Goal: Task Accomplishment & Management: Complete application form

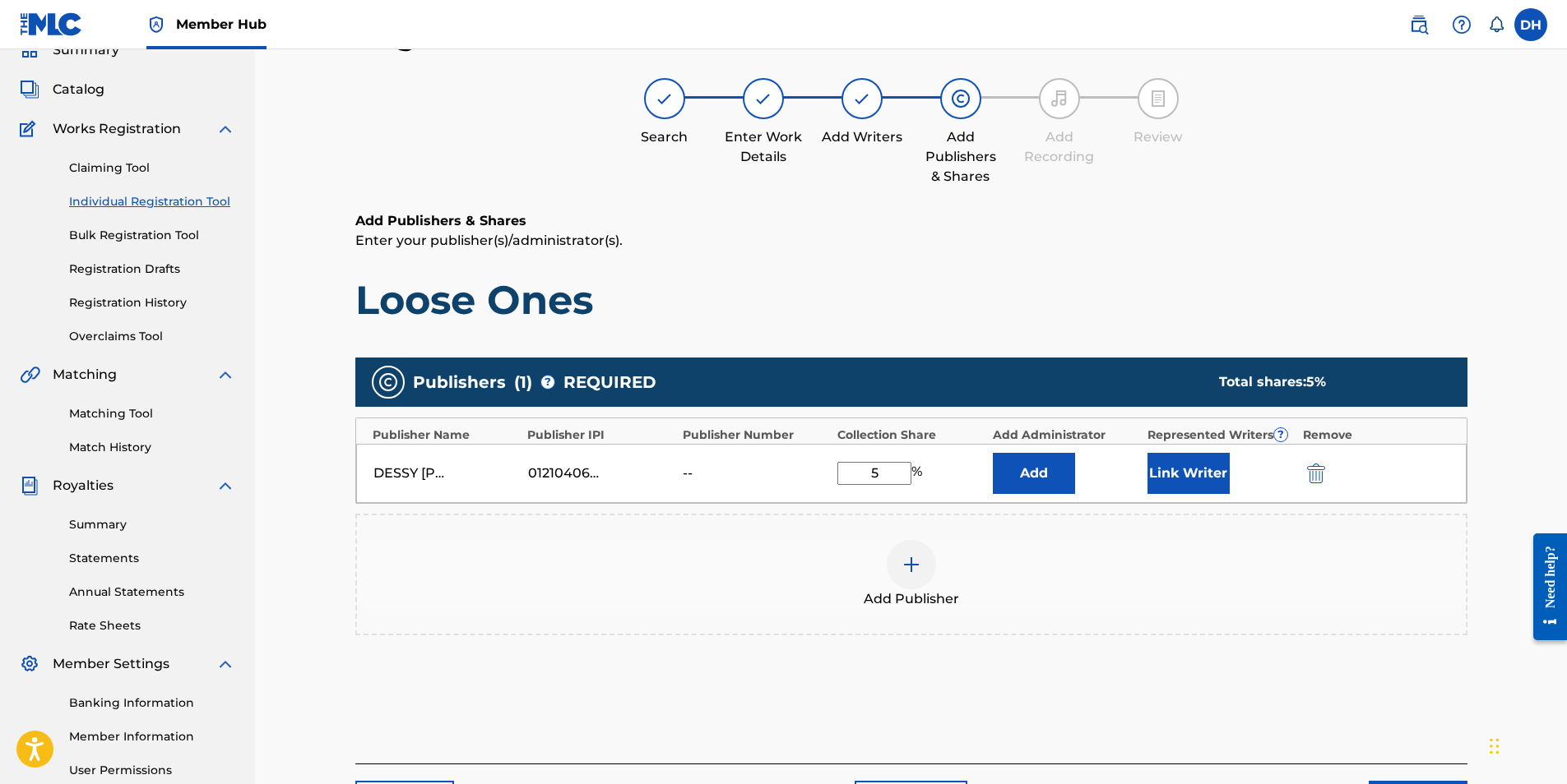
type input "50"
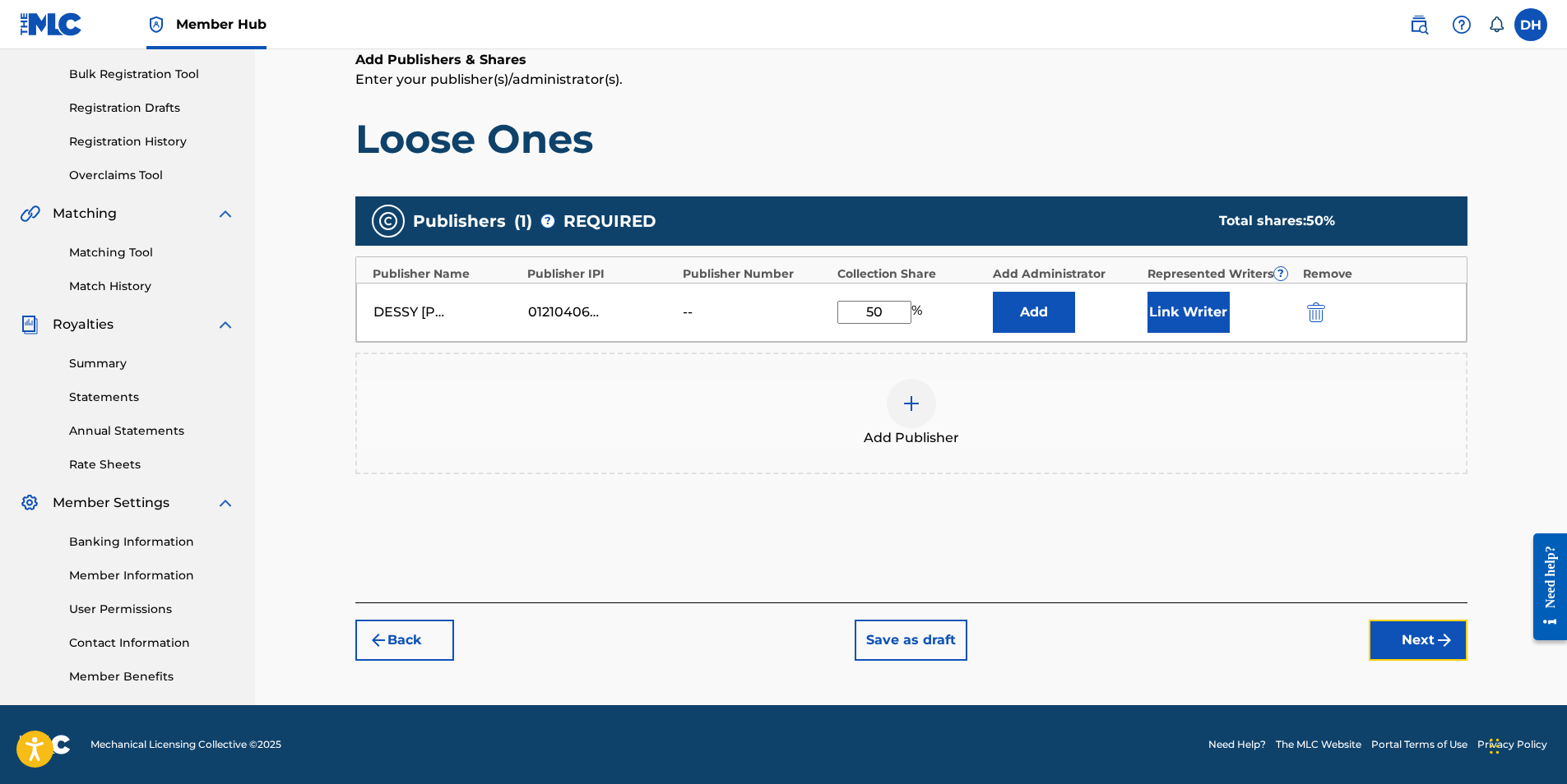
click at [1406, 645] on button "Next" at bounding box center [1418, 640] width 98 height 41
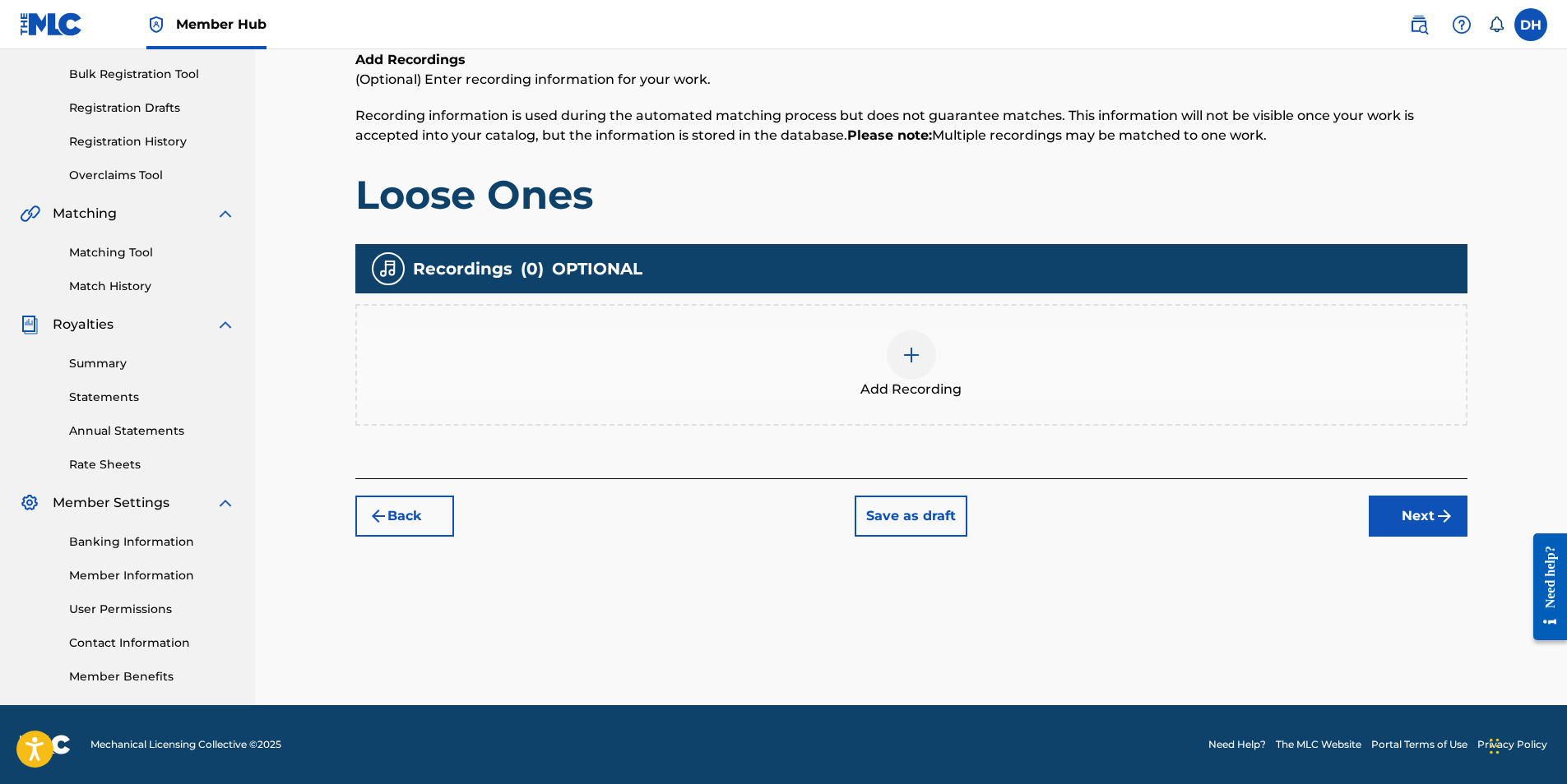
scroll to position [74, 0]
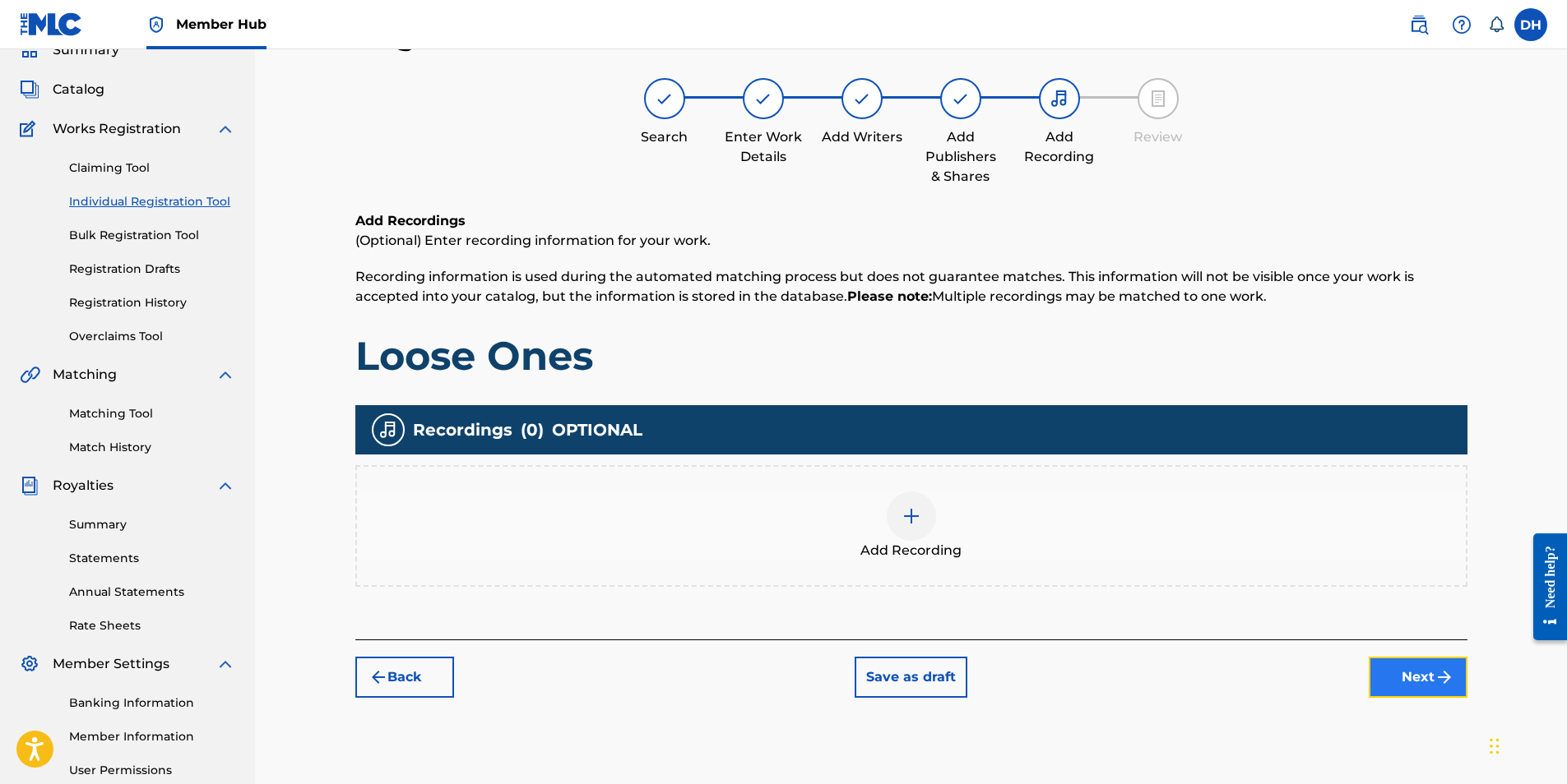
click at [1435, 669] on img "submit" at bounding box center [1445, 677] width 20 height 20
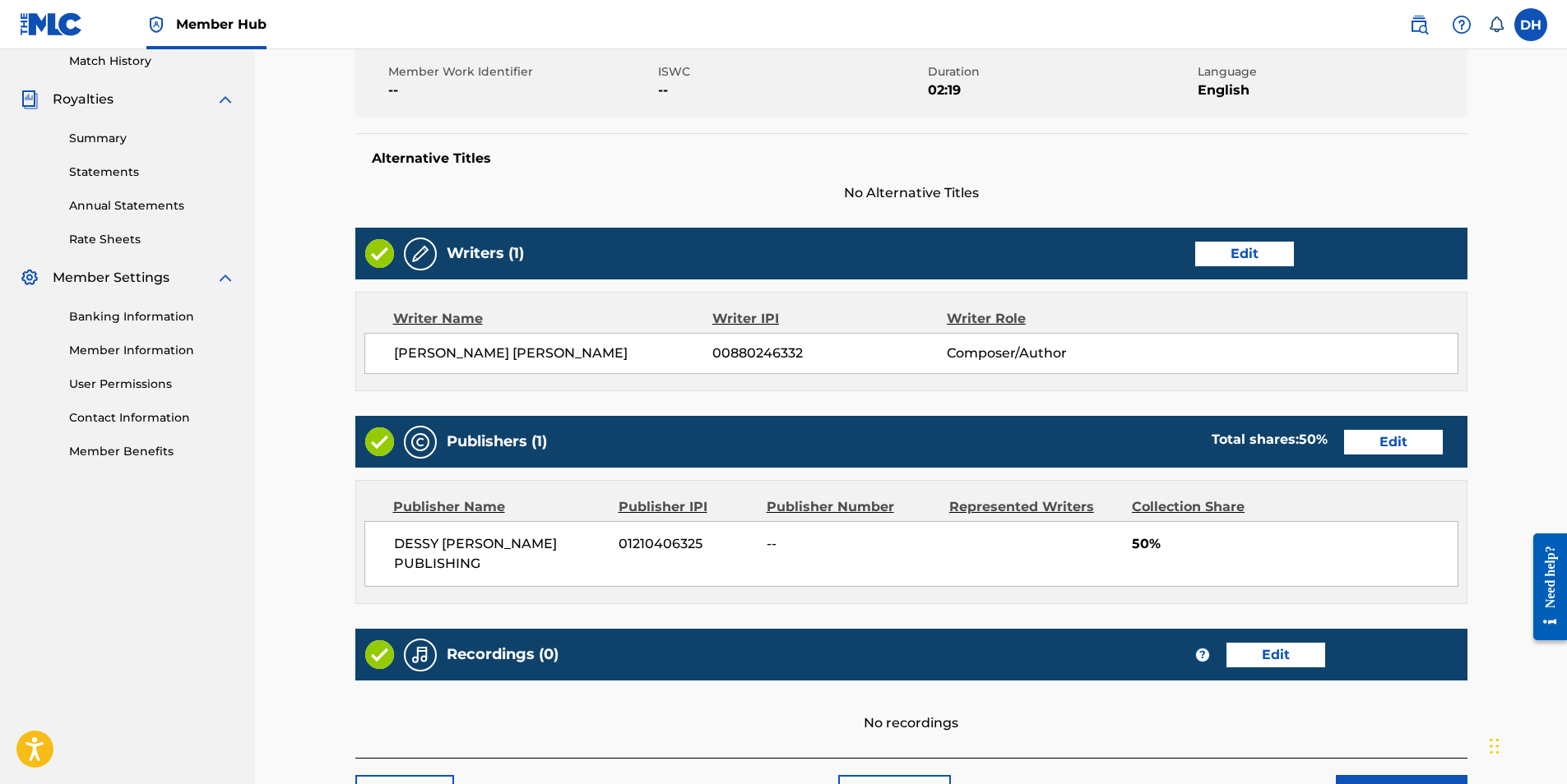
scroll to position [552, 0]
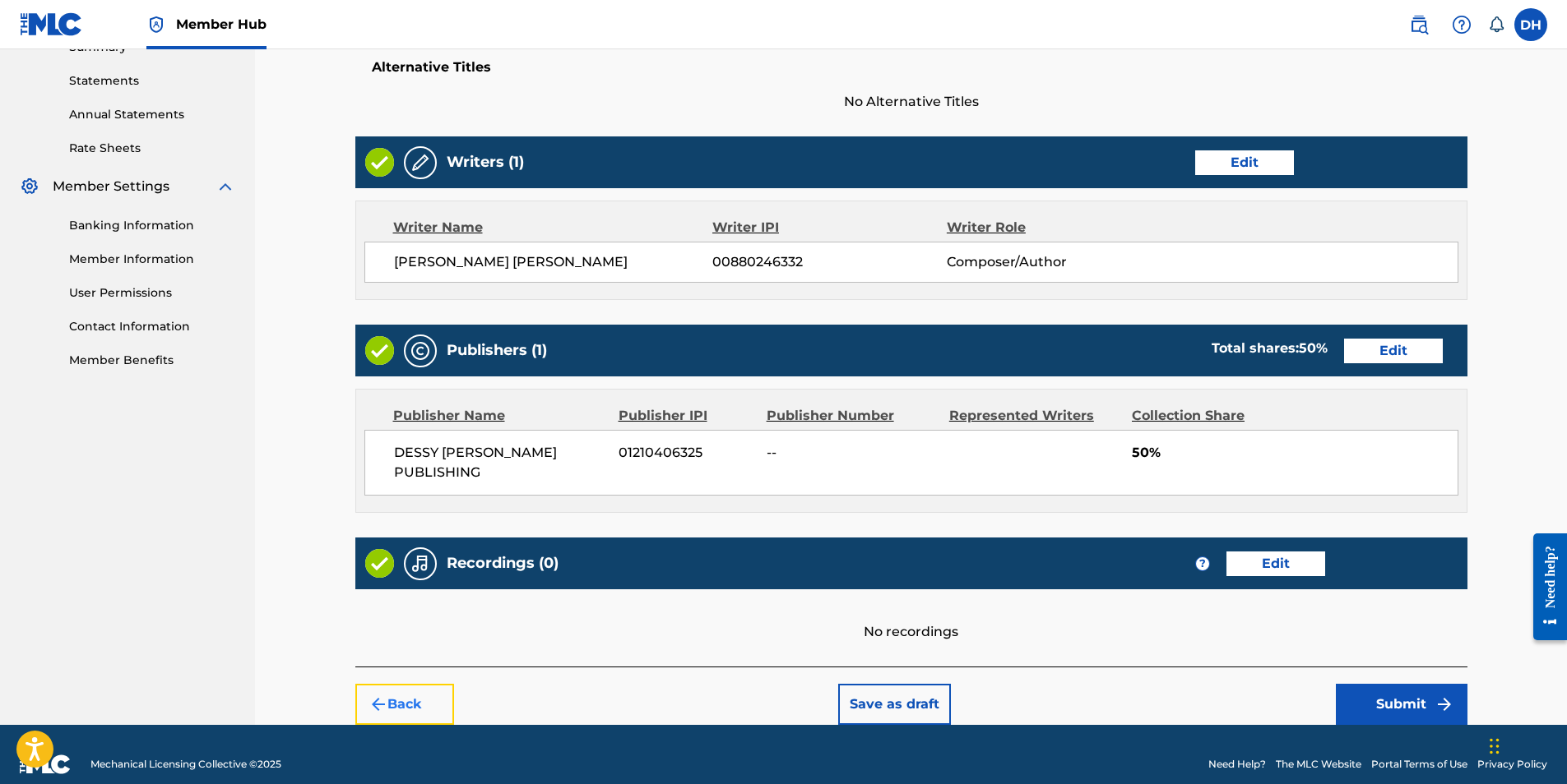
click at [421, 685] on button "Back" at bounding box center [404, 704] width 98 height 41
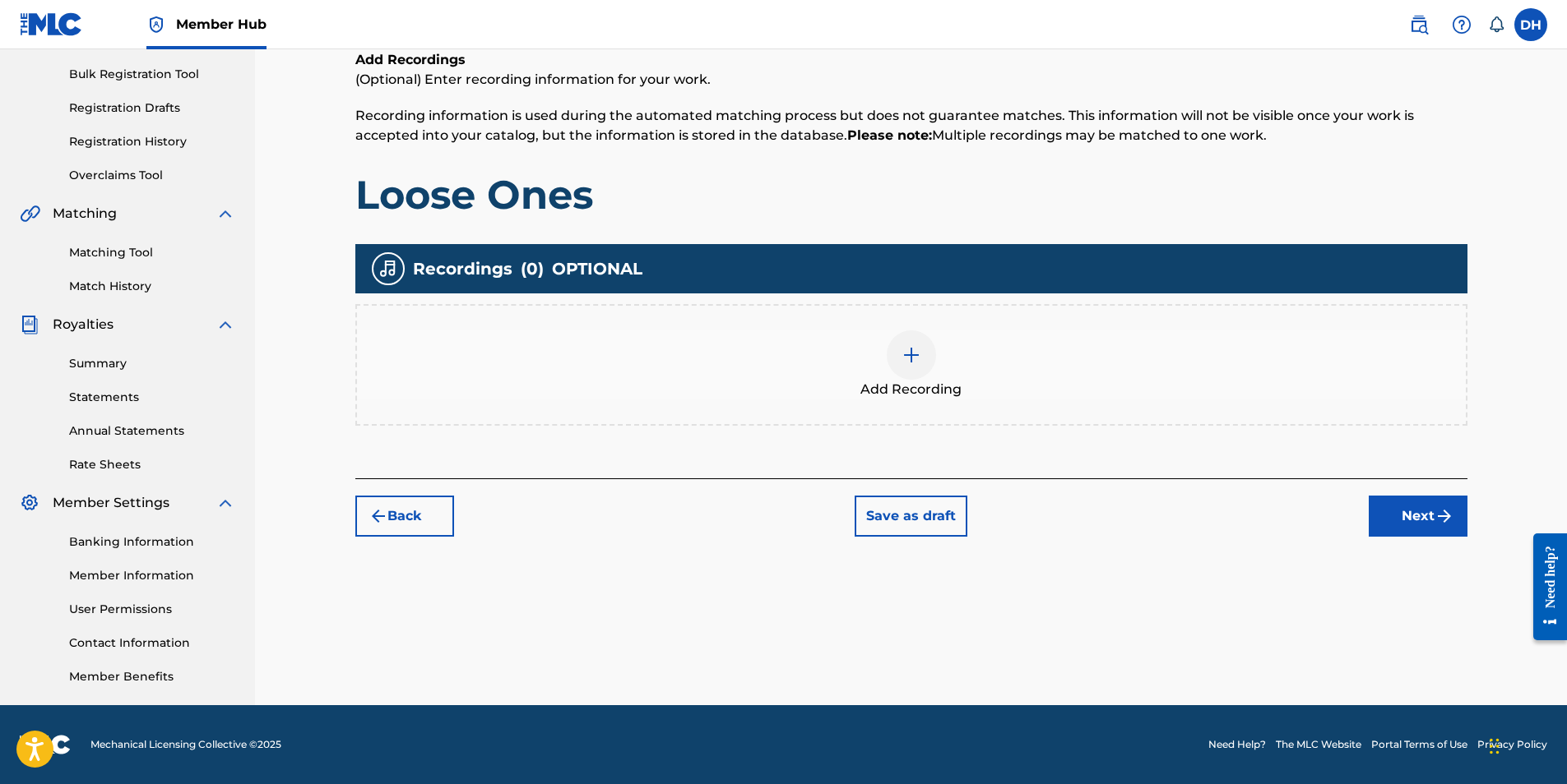
click at [891, 358] on div at bounding box center [912, 355] width 50 height 50
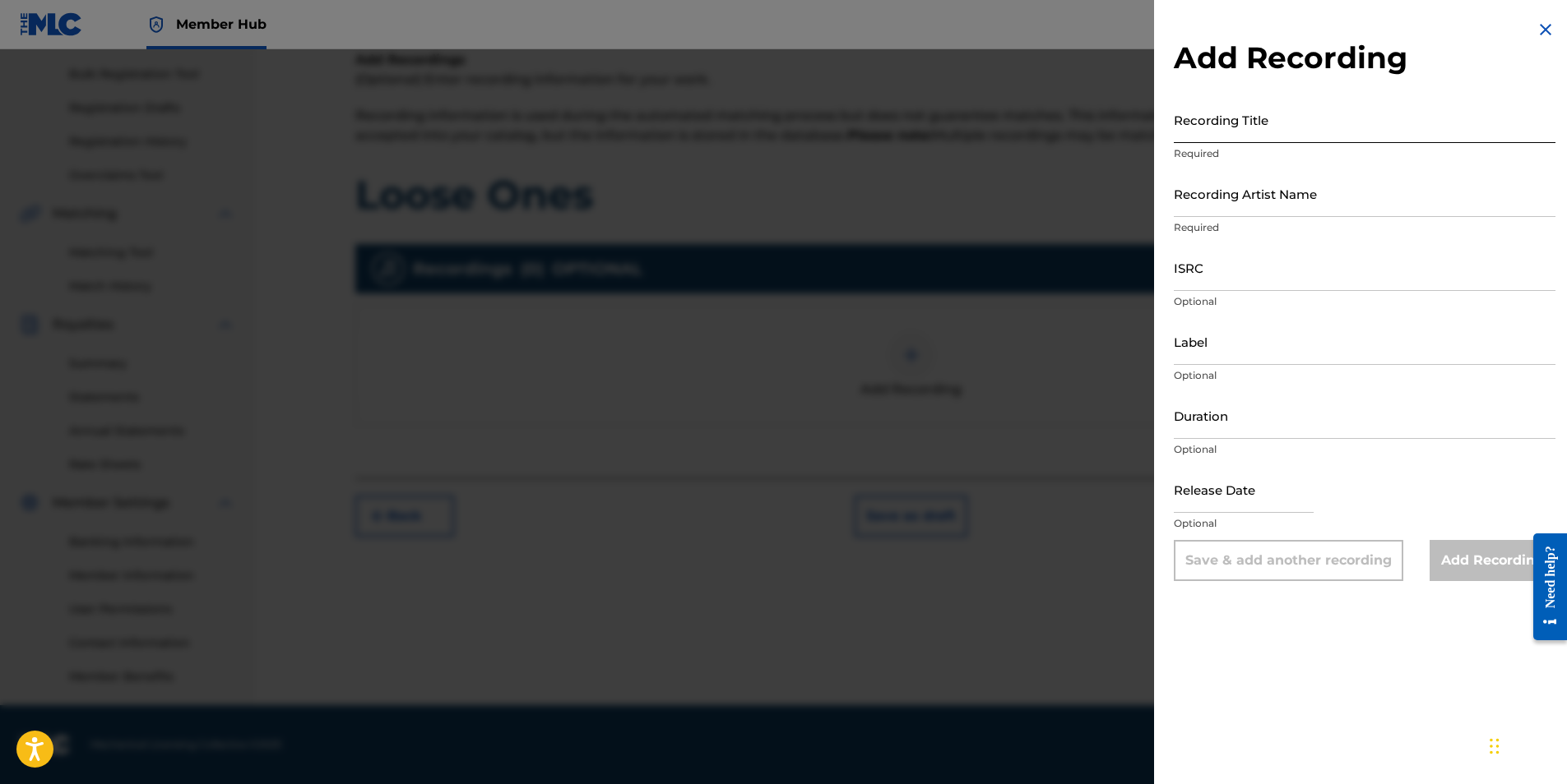
click at [1235, 139] on input "Recording Title" at bounding box center [1364, 119] width 381 height 47
type input "Loose Ones"
click at [1258, 205] on input "Recording Artist Name" at bounding box center [1364, 193] width 381 height 47
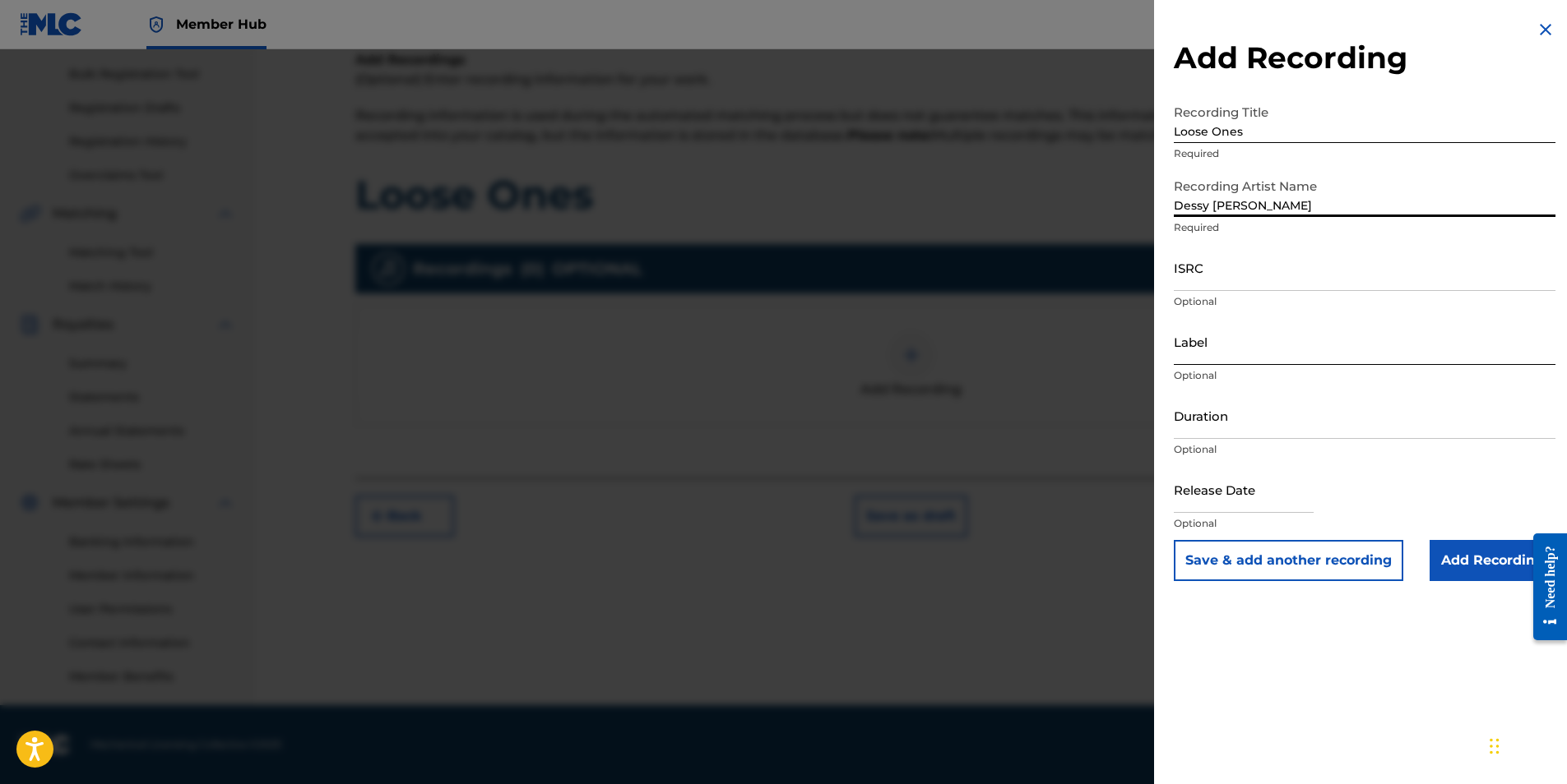
type input "Dessy [PERSON_NAME]"
click at [1207, 347] on input "Label" at bounding box center [1364, 341] width 381 height 47
click at [1493, 463] on div "Duration Optional" at bounding box center [1364, 429] width 381 height 74
click at [1462, 560] on input "Add Recording" at bounding box center [1492, 561] width 126 height 41
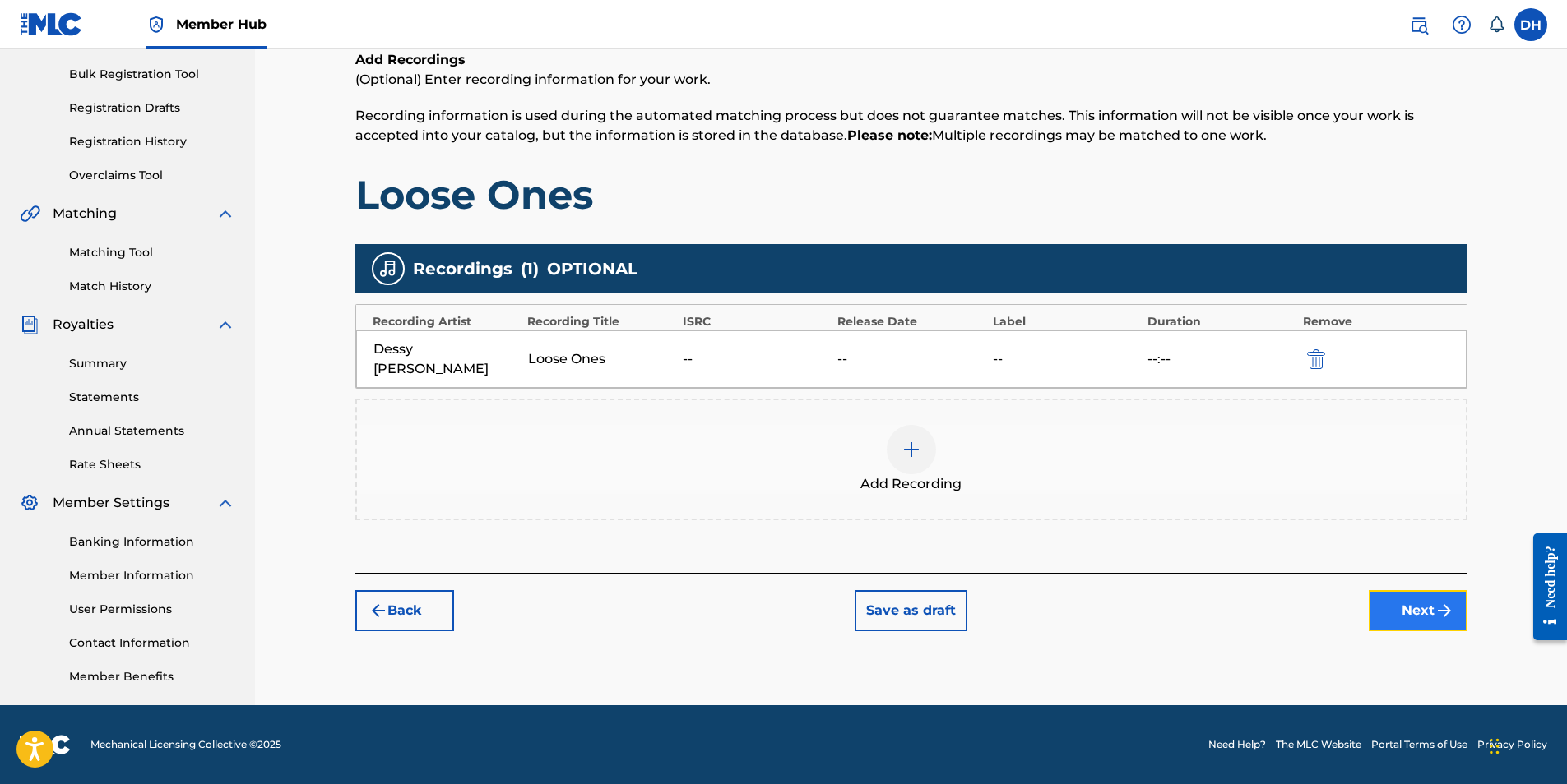
click at [1438, 601] on img "submit" at bounding box center [1445, 610] width 20 height 20
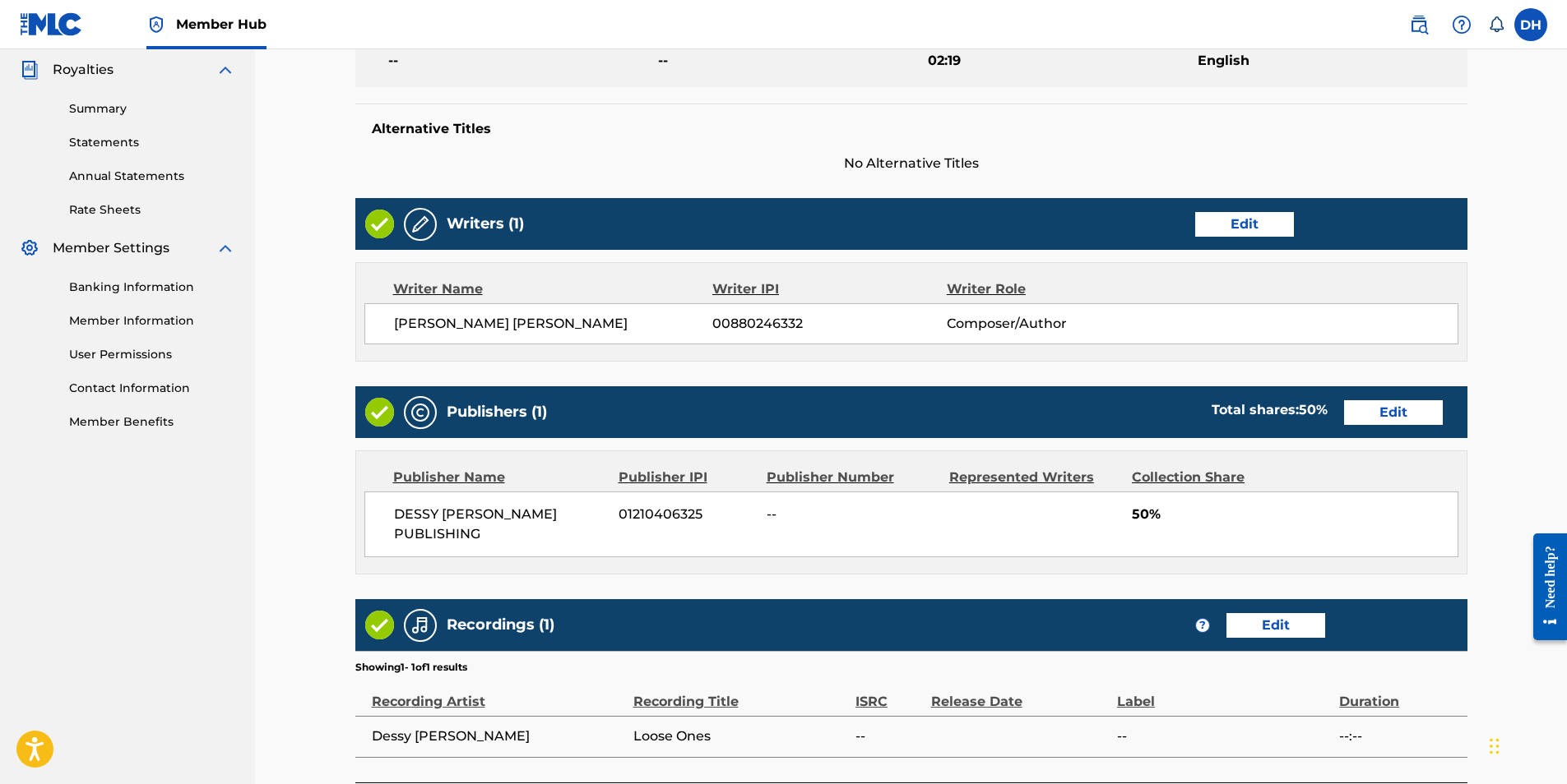
scroll to position [606, 0]
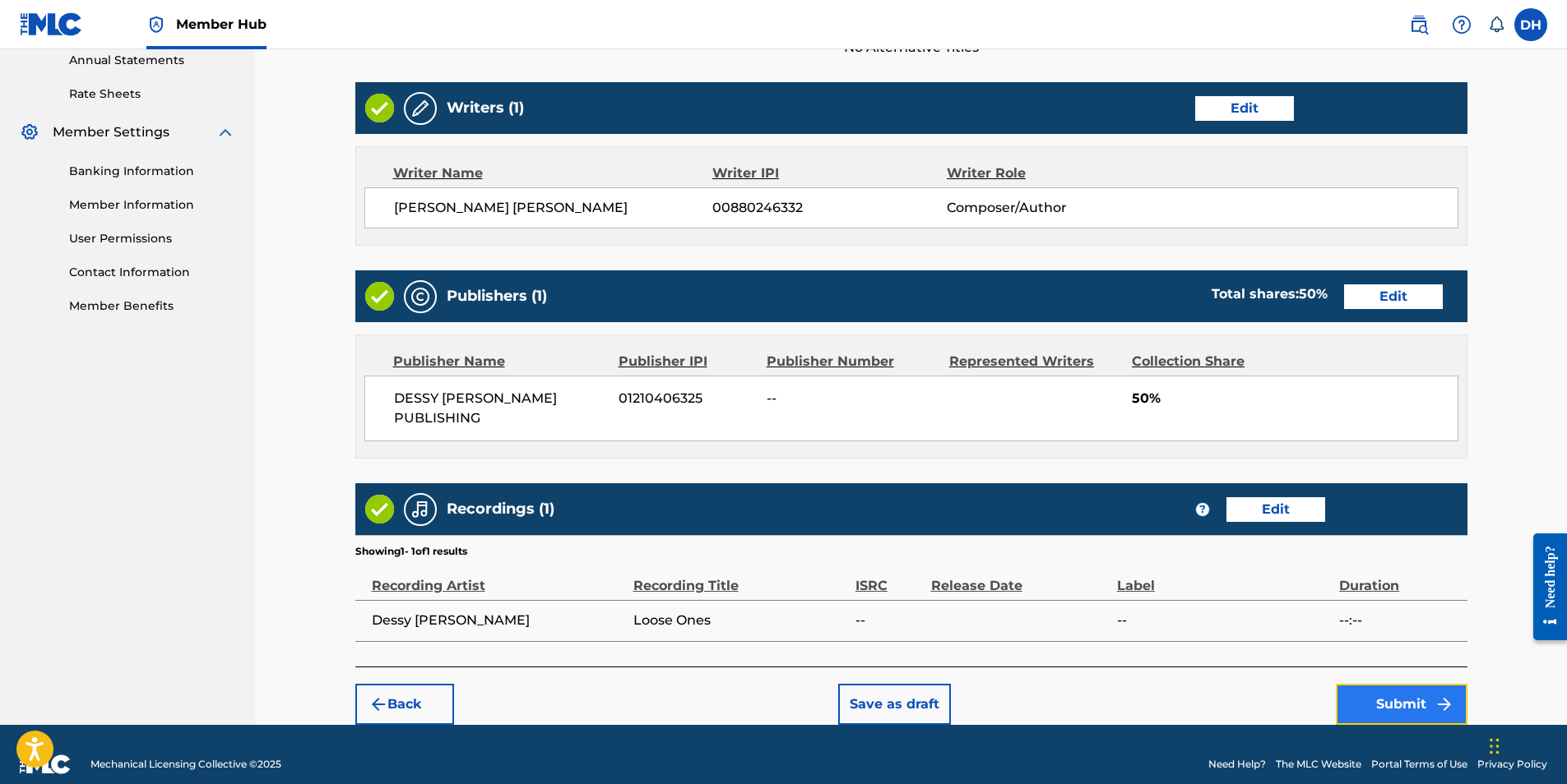
click at [1414, 695] on button "Submit" at bounding box center [1402, 704] width 132 height 41
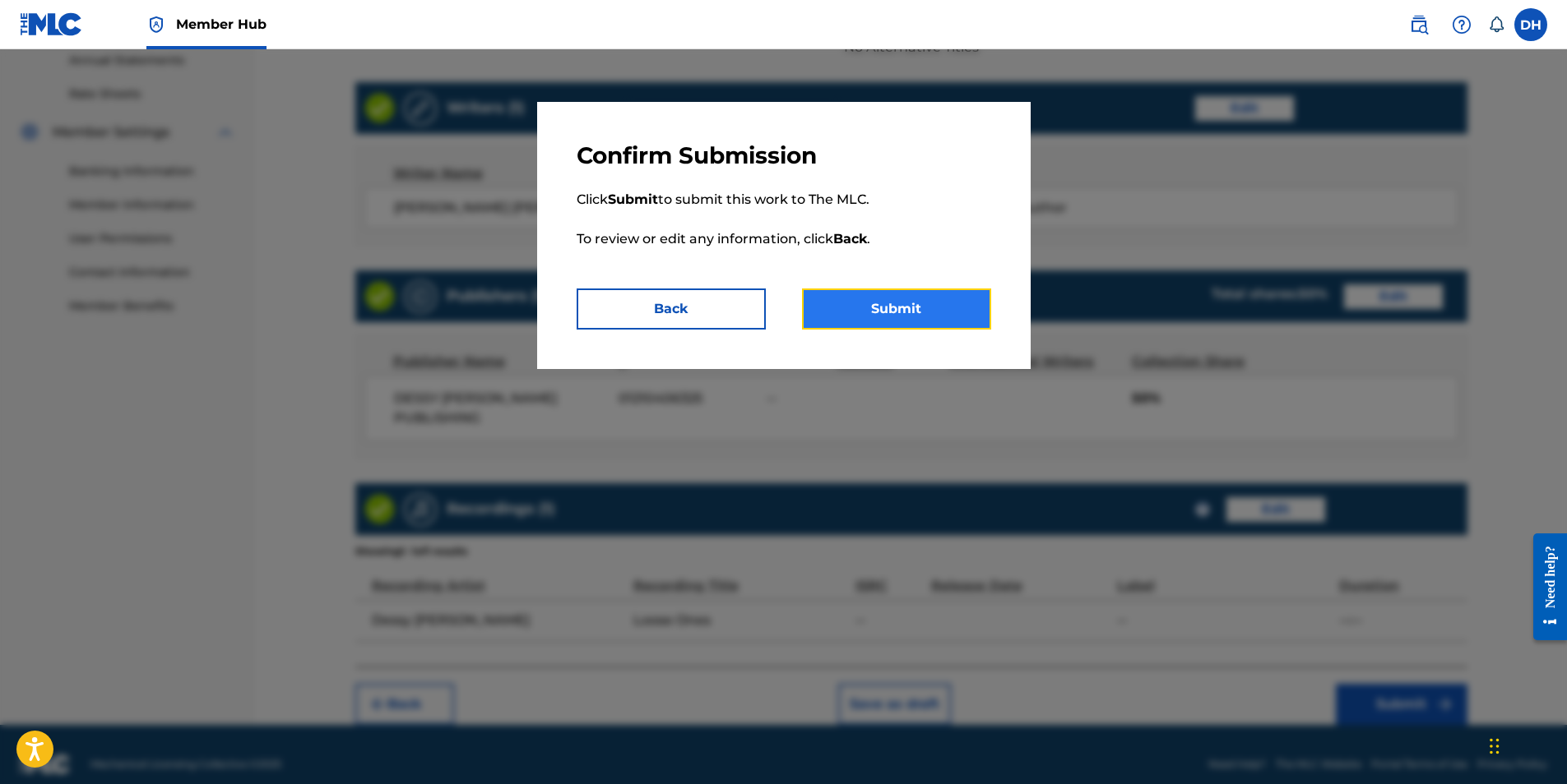
click at [950, 307] on button "Submit" at bounding box center [896, 308] width 189 height 41
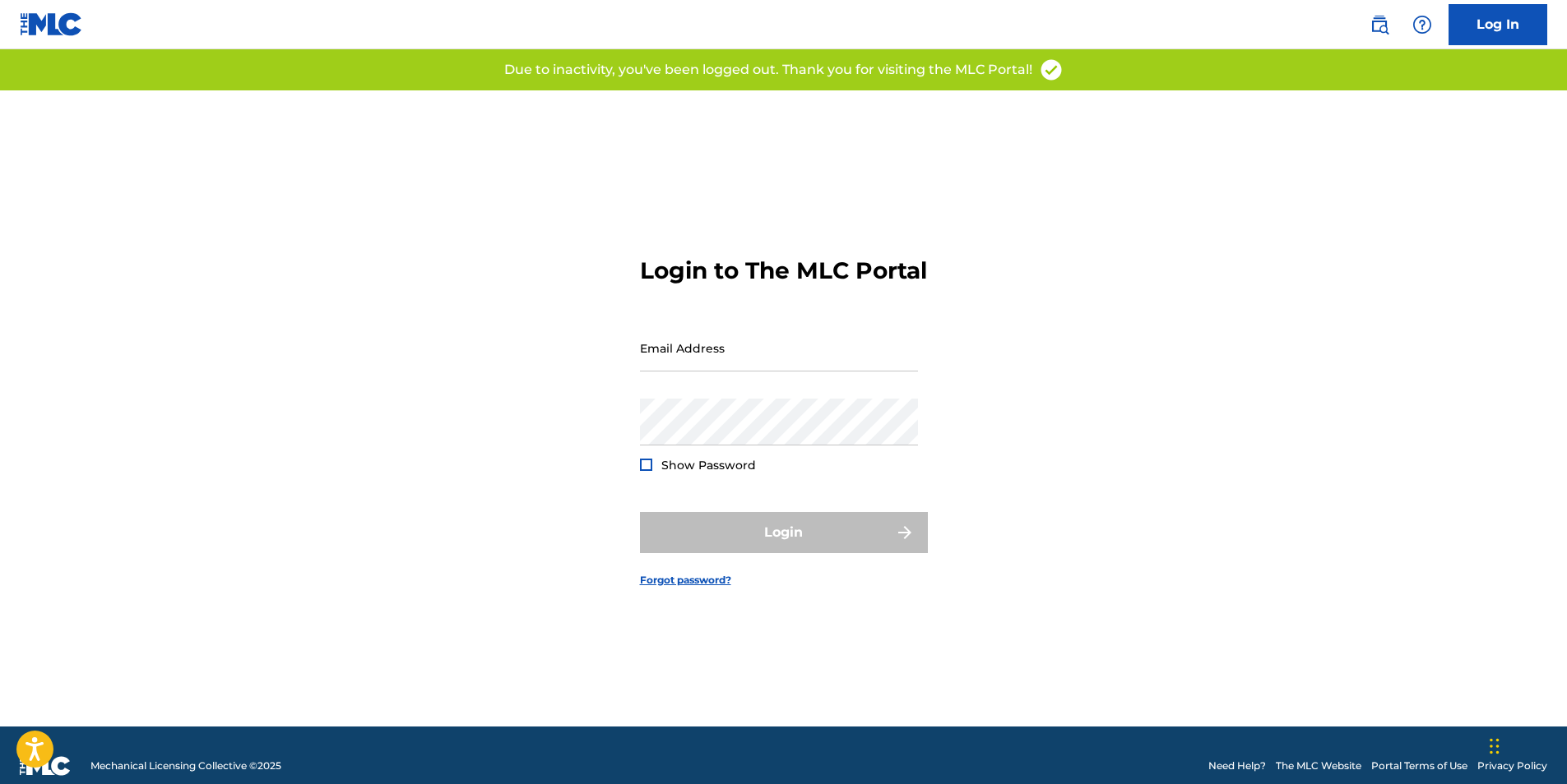
type input "[EMAIL_ADDRESS][DOMAIN_NAME]"
click at [626, 479] on div "Login to The MLC Portal Email Address [EMAIL_ADDRESS][DOMAIN_NAME] Password Sho…" at bounding box center [784, 409] width 1151 height 636
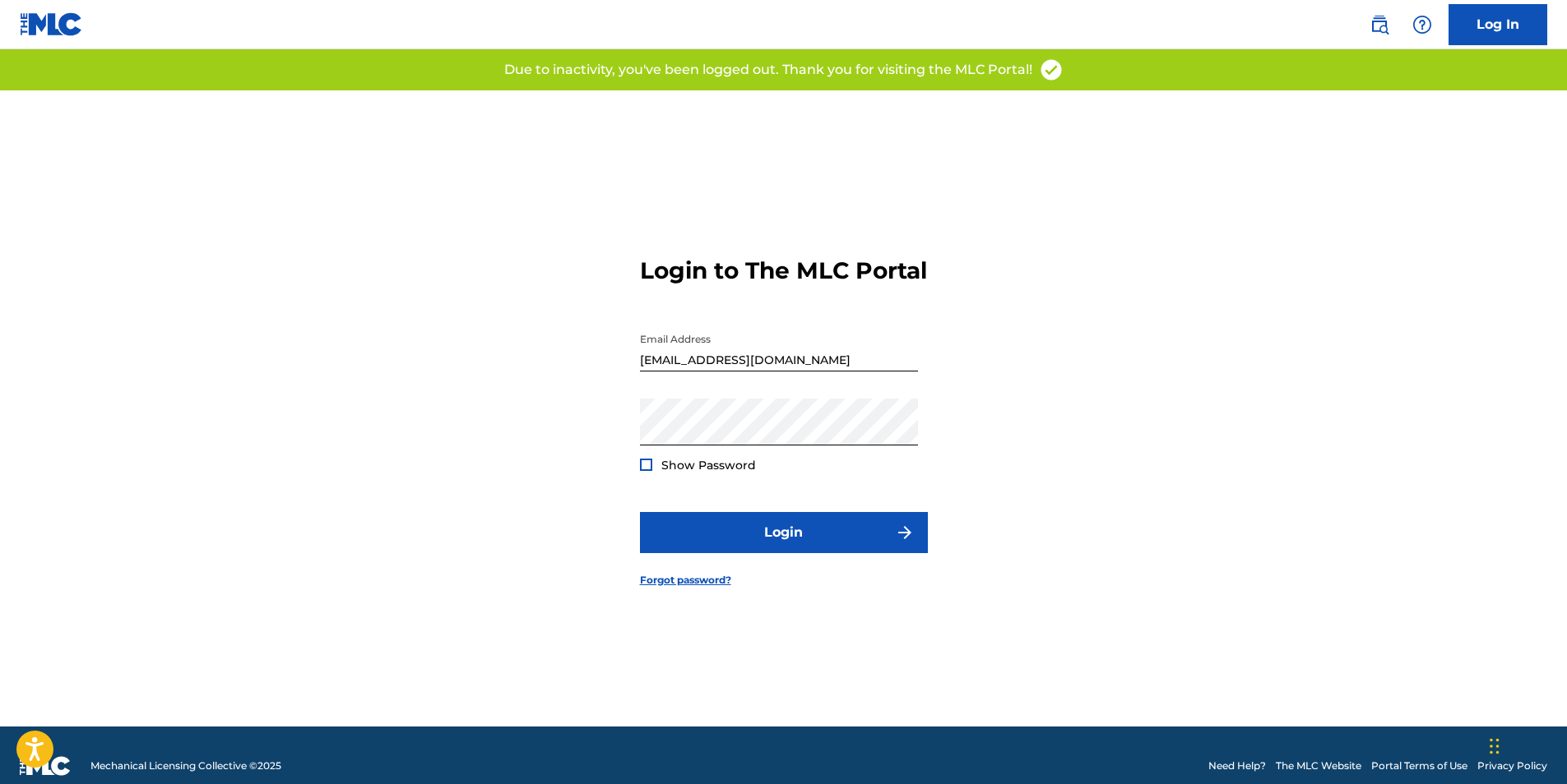
click at [638, 480] on div "Login to The MLC Portal Email Address [EMAIL_ADDRESS][DOMAIN_NAME] Password Sho…" at bounding box center [784, 409] width 1151 height 636
click at [641, 471] on div at bounding box center [646, 464] width 12 height 12
click at [807, 543] on button "Login" at bounding box center [784, 532] width 288 height 41
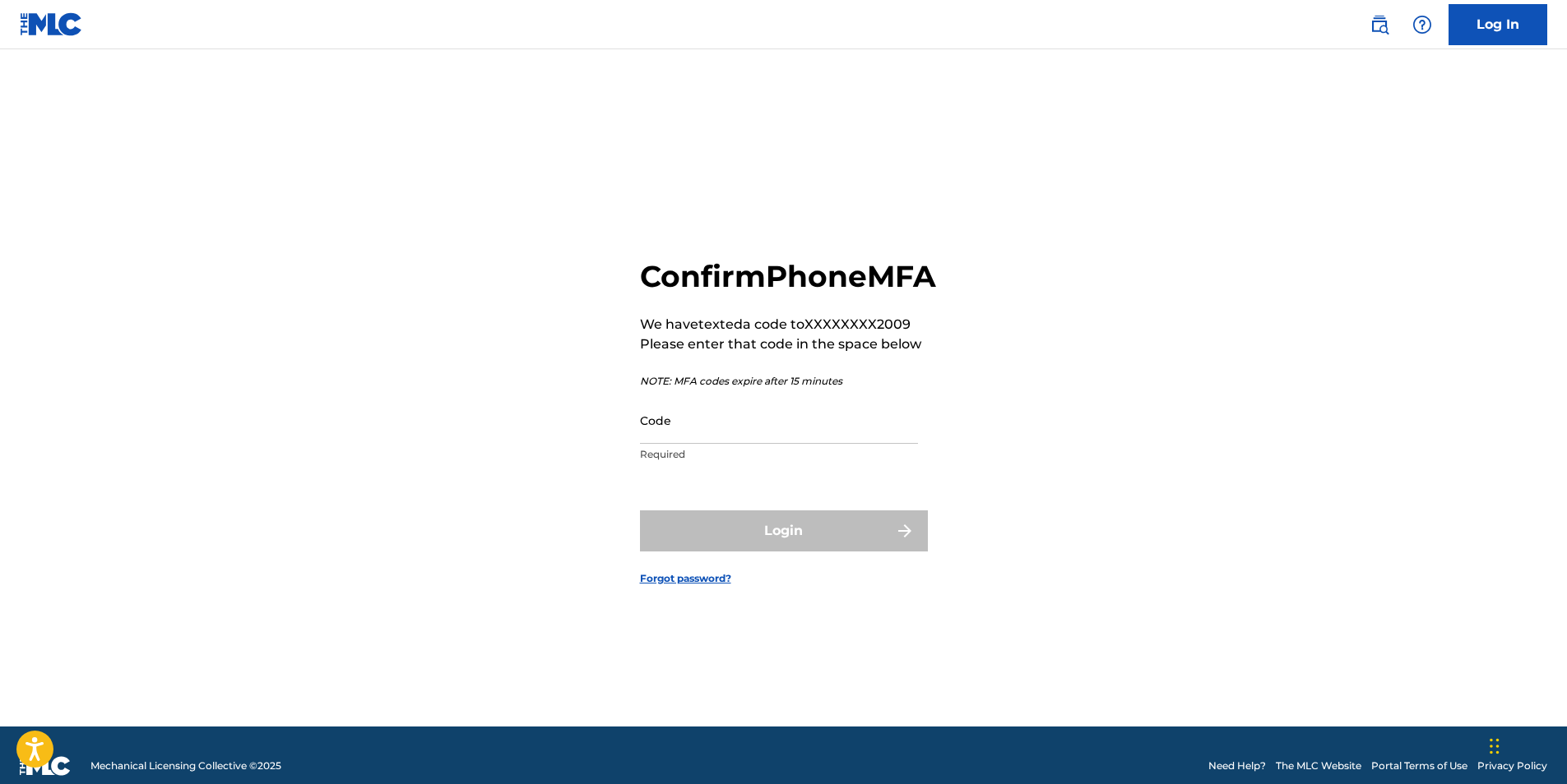
click at [814, 440] on input "Code" at bounding box center [779, 420] width 278 height 47
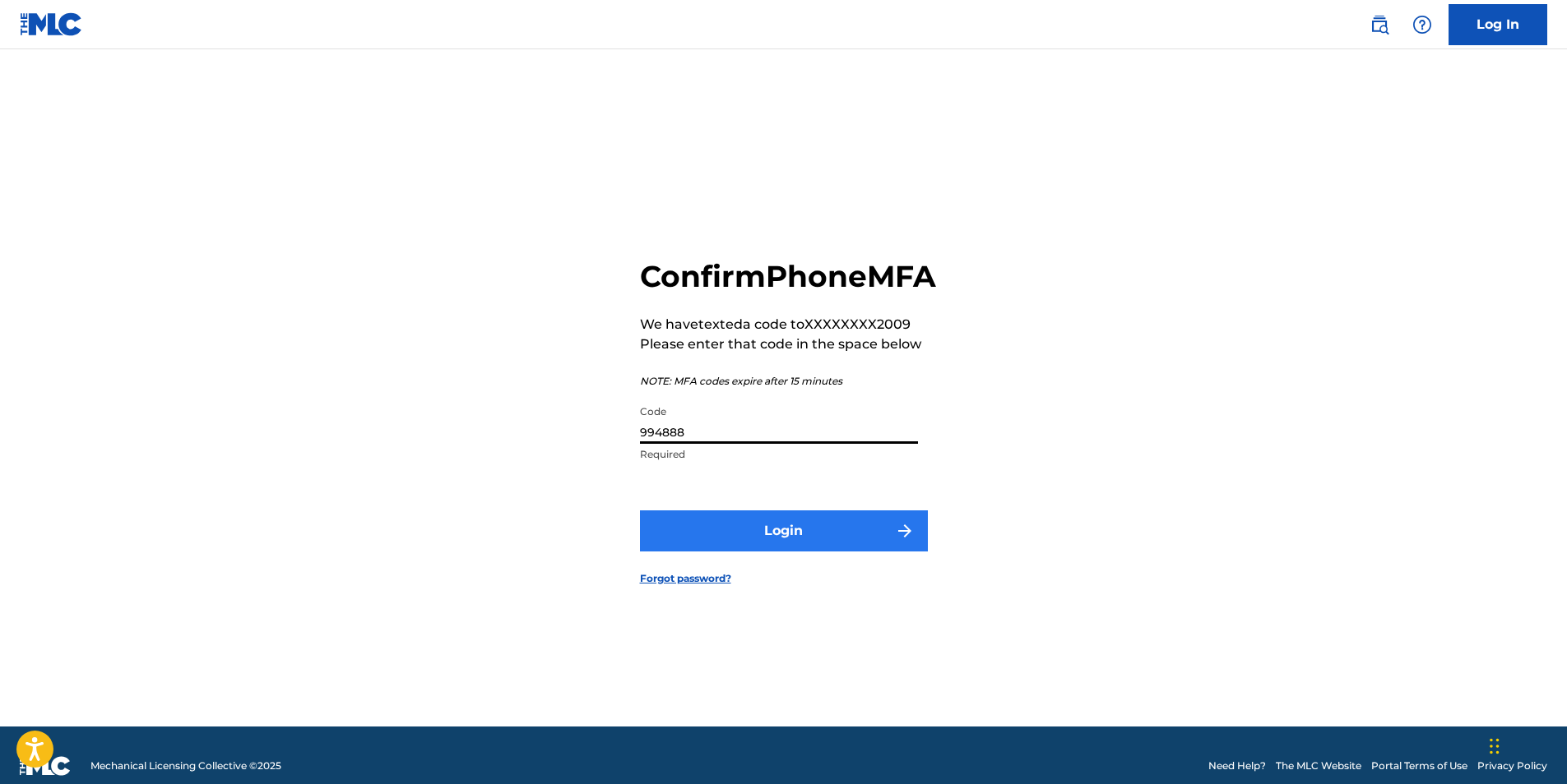
type input "994888"
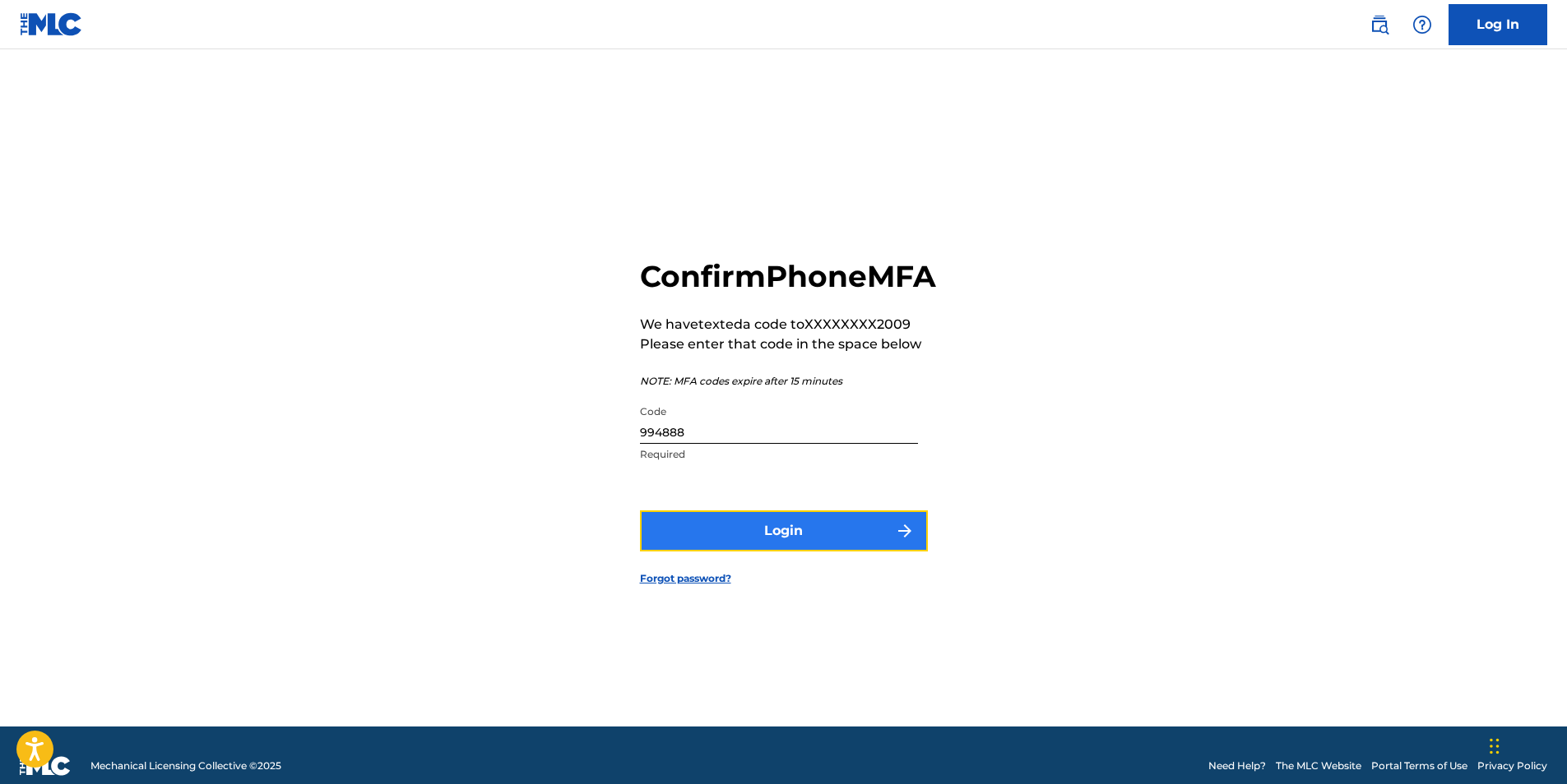
click at [868, 552] on button "Login" at bounding box center [784, 531] width 288 height 41
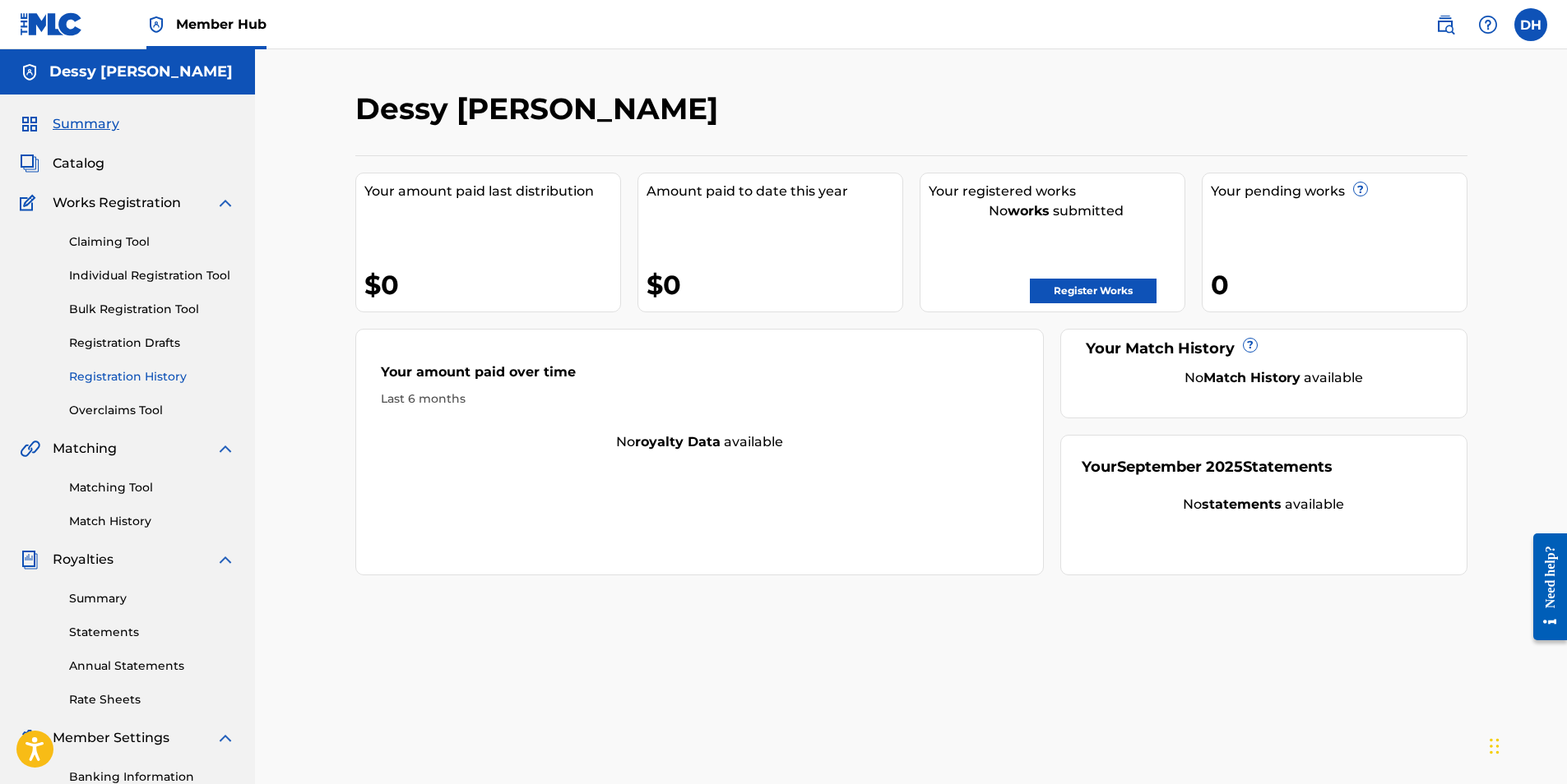
click at [130, 378] on link "Registration History" at bounding box center [152, 377] width 166 height 17
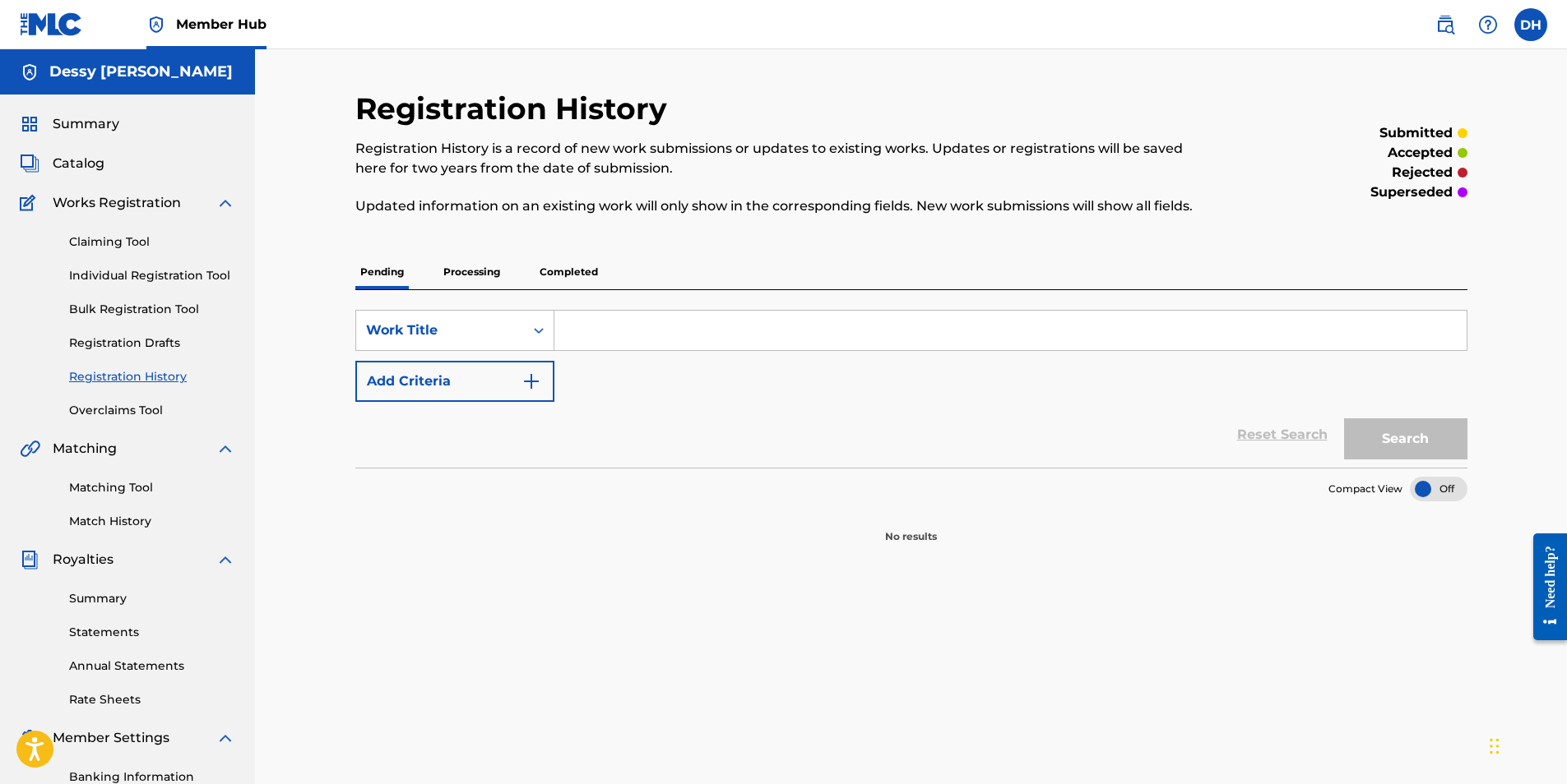
click at [133, 201] on span "Works Registration" at bounding box center [117, 202] width 128 height 20
click at [124, 242] on link "Claiming Tool" at bounding box center [152, 243] width 166 height 17
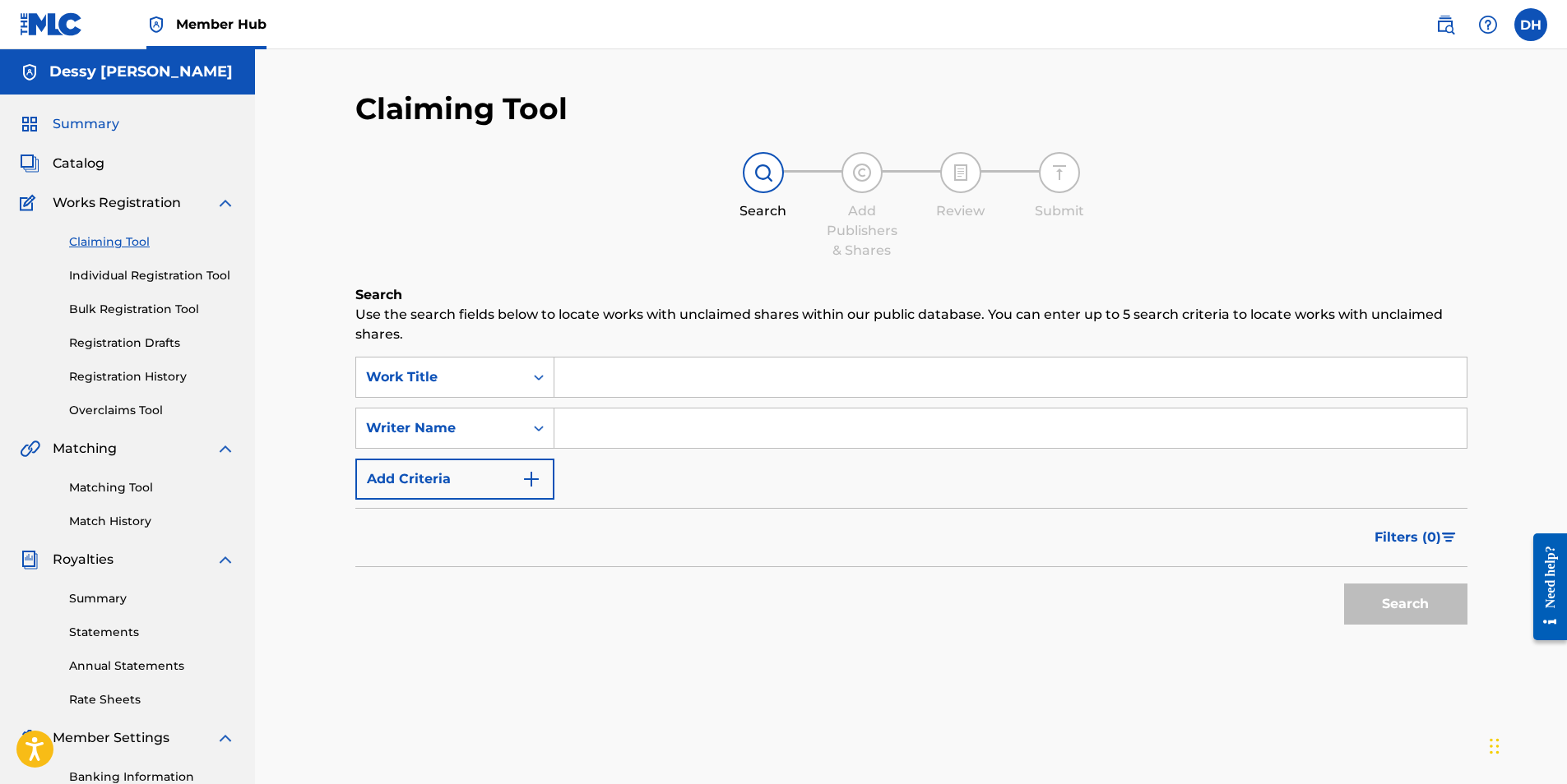
click at [100, 129] on span "Summary" at bounding box center [86, 124] width 67 height 20
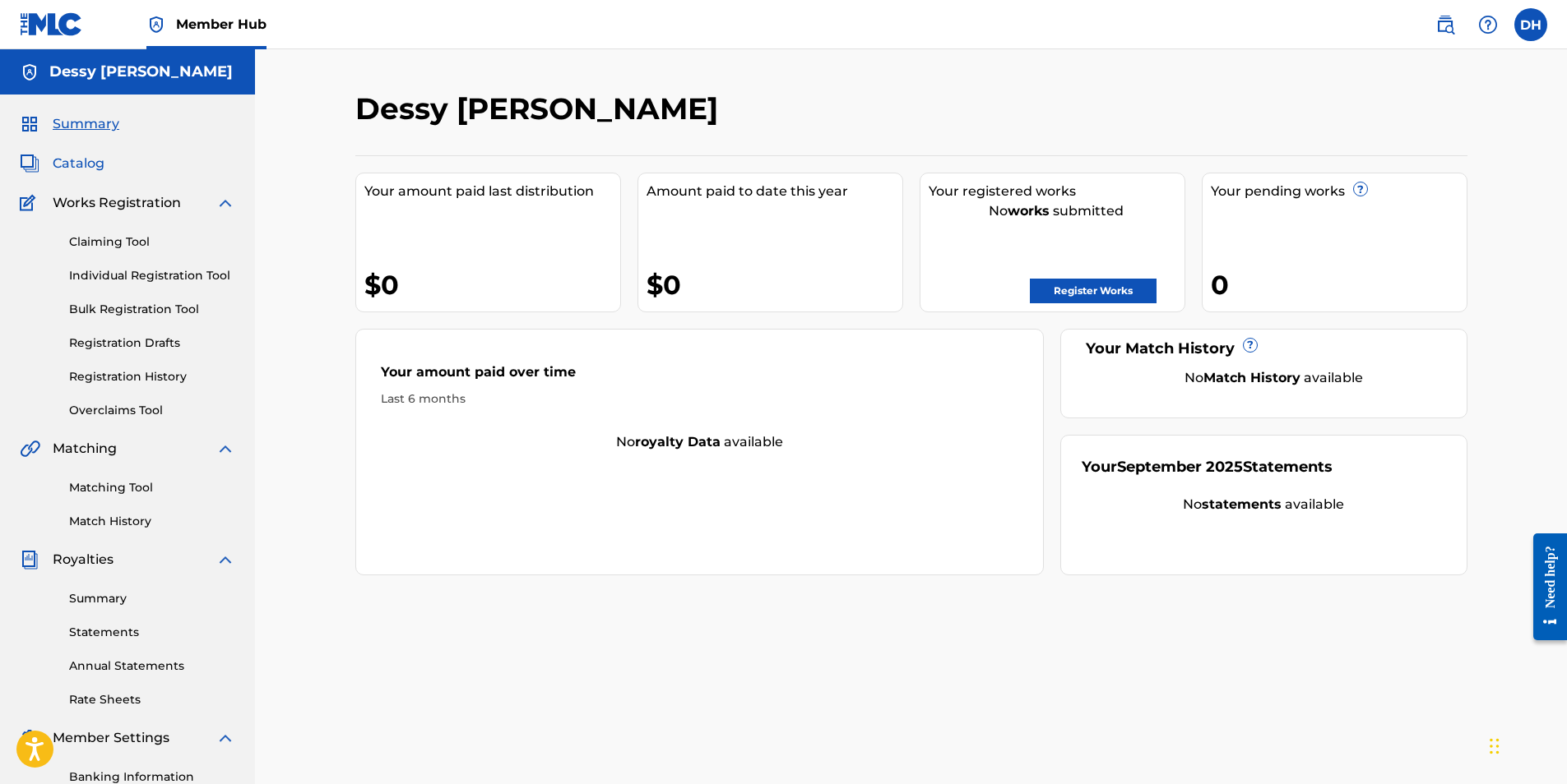
click at [95, 166] on span "Catalog" at bounding box center [78, 163] width 52 height 20
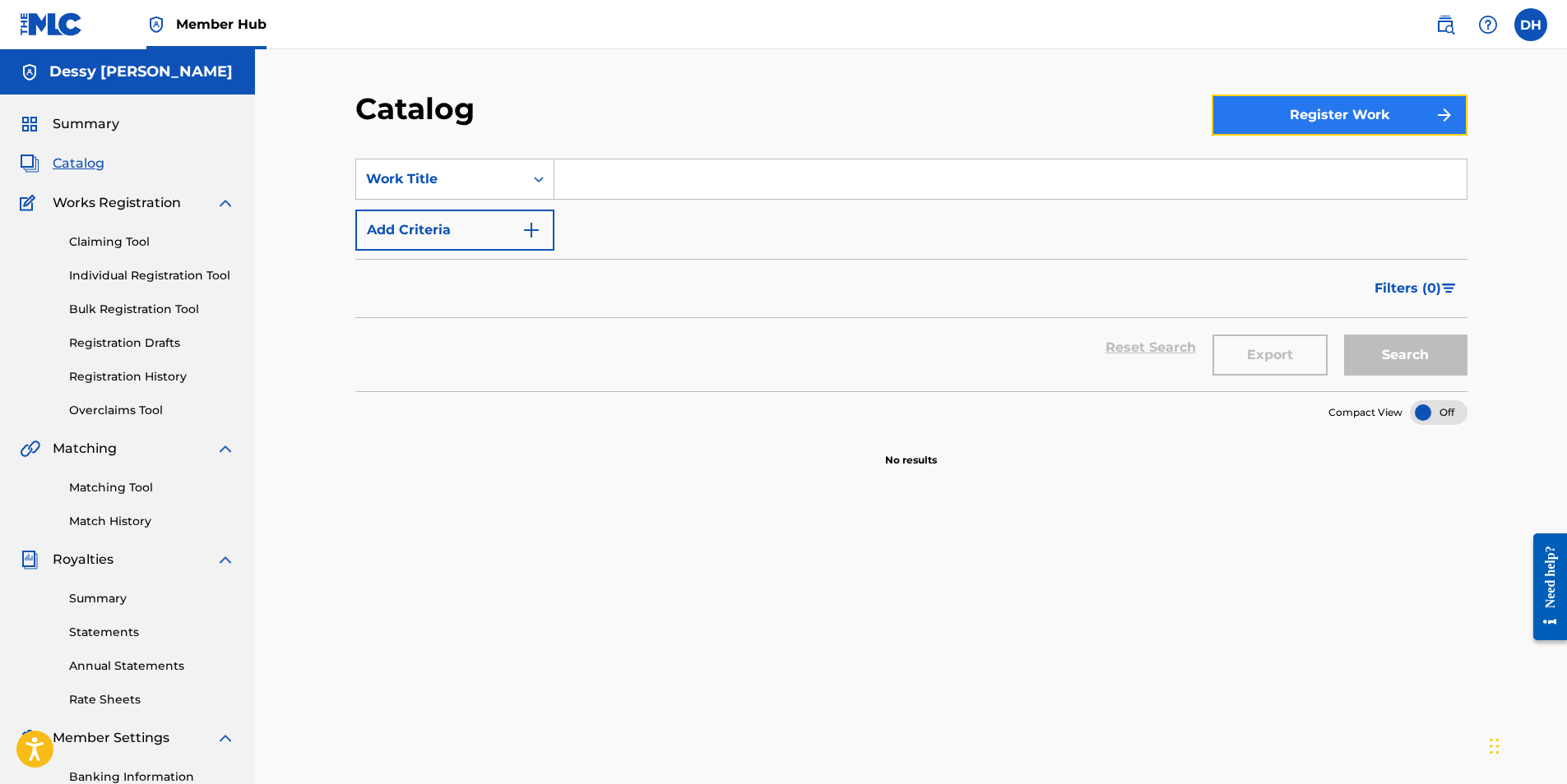
click at [1373, 124] on button "Register Work" at bounding box center [1340, 115] width 256 height 41
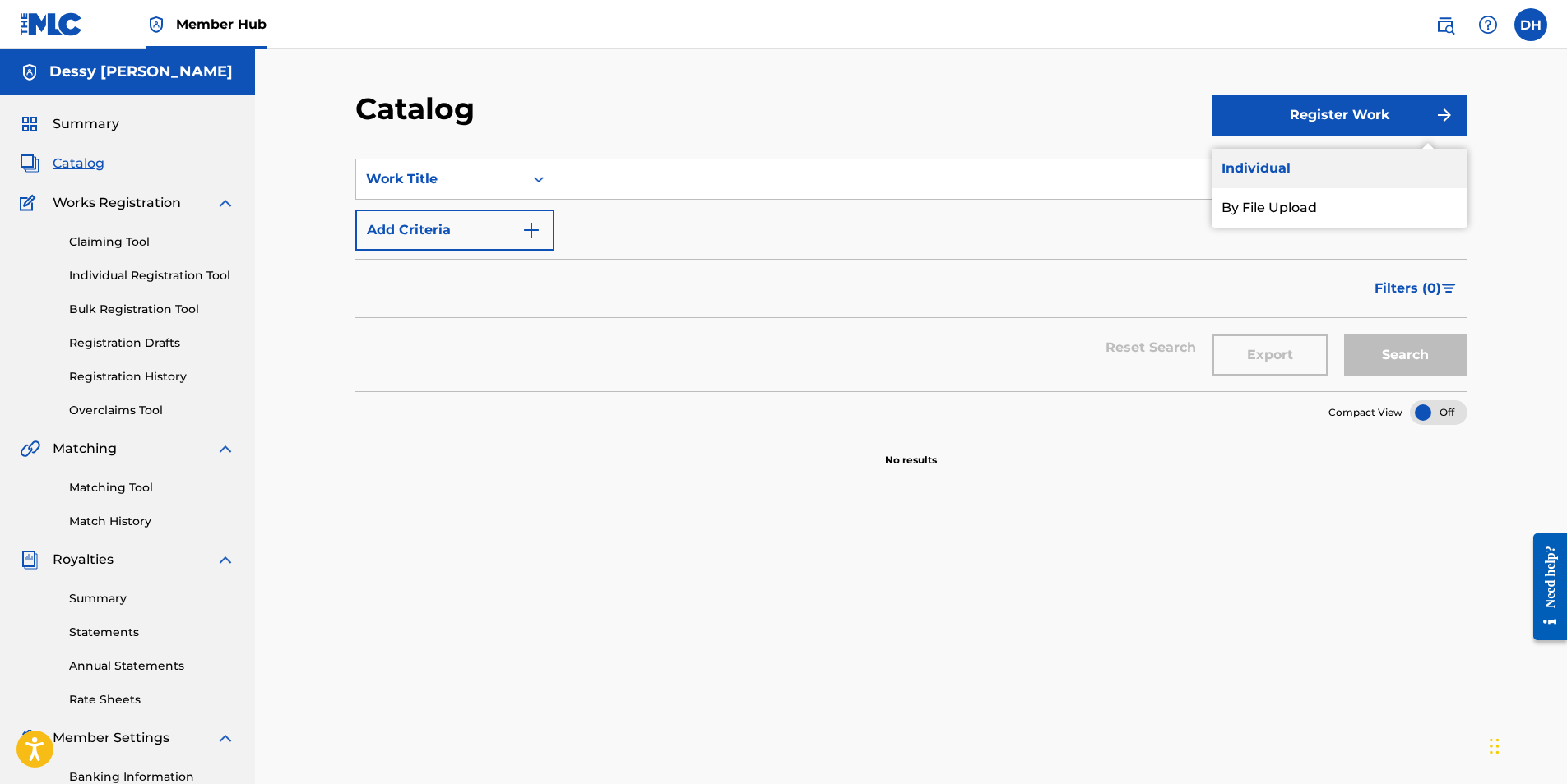
click at [1323, 170] on link "Individual" at bounding box center [1340, 168] width 256 height 39
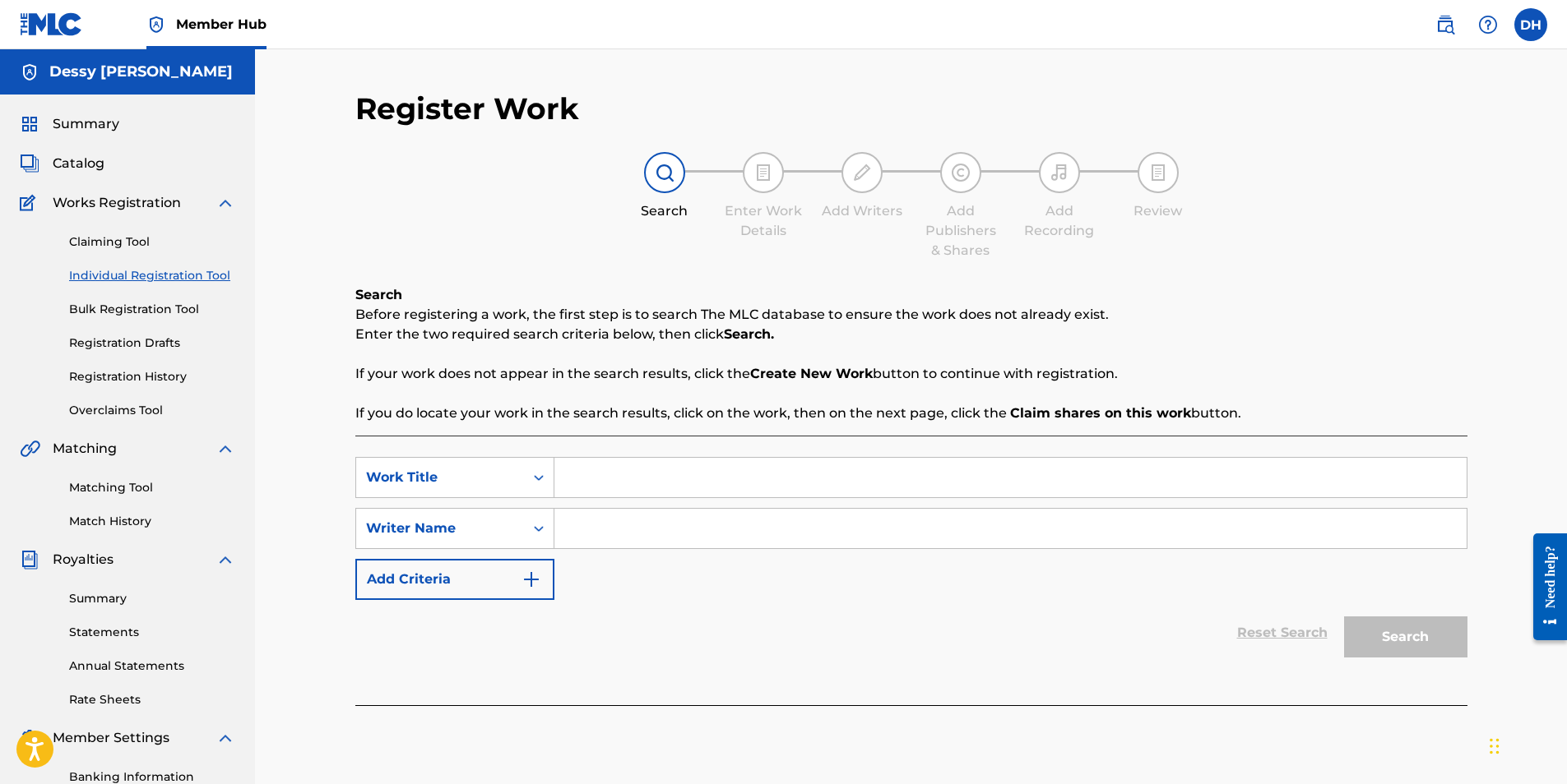
click at [761, 489] on input "Search Form" at bounding box center [1010, 477] width 912 height 39
click at [761, 488] on input "Search Form" at bounding box center [1010, 477] width 912 height 39
type input "Loose Ones"
click at [664, 511] on input "Search Form" at bounding box center [1010, 528] width 912 height 39
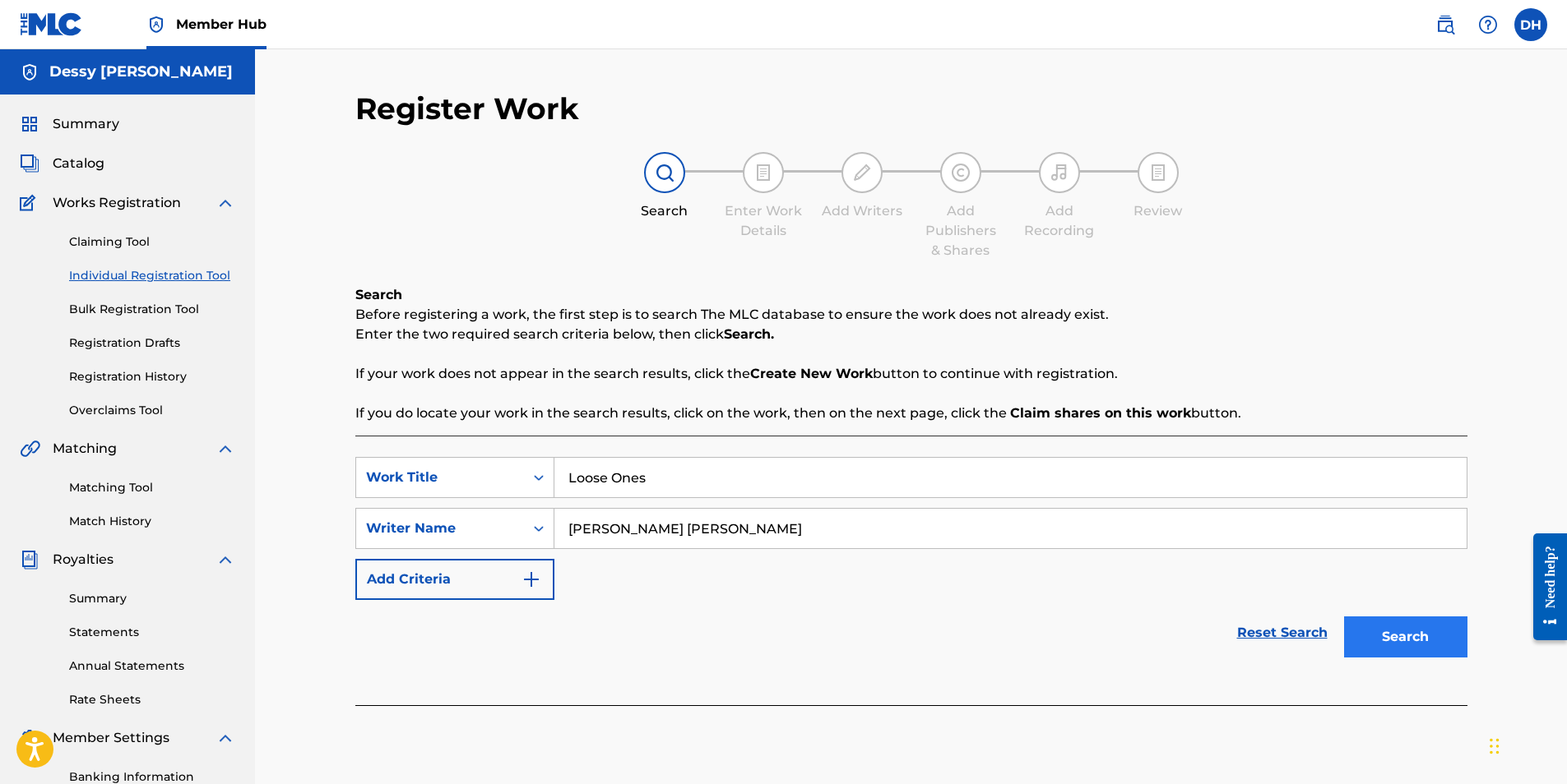
type input "Desmond Jamelle Hinds"
click at [1394, 634] on button "Search" at bounding box center [1406, 637] width 123 height 41
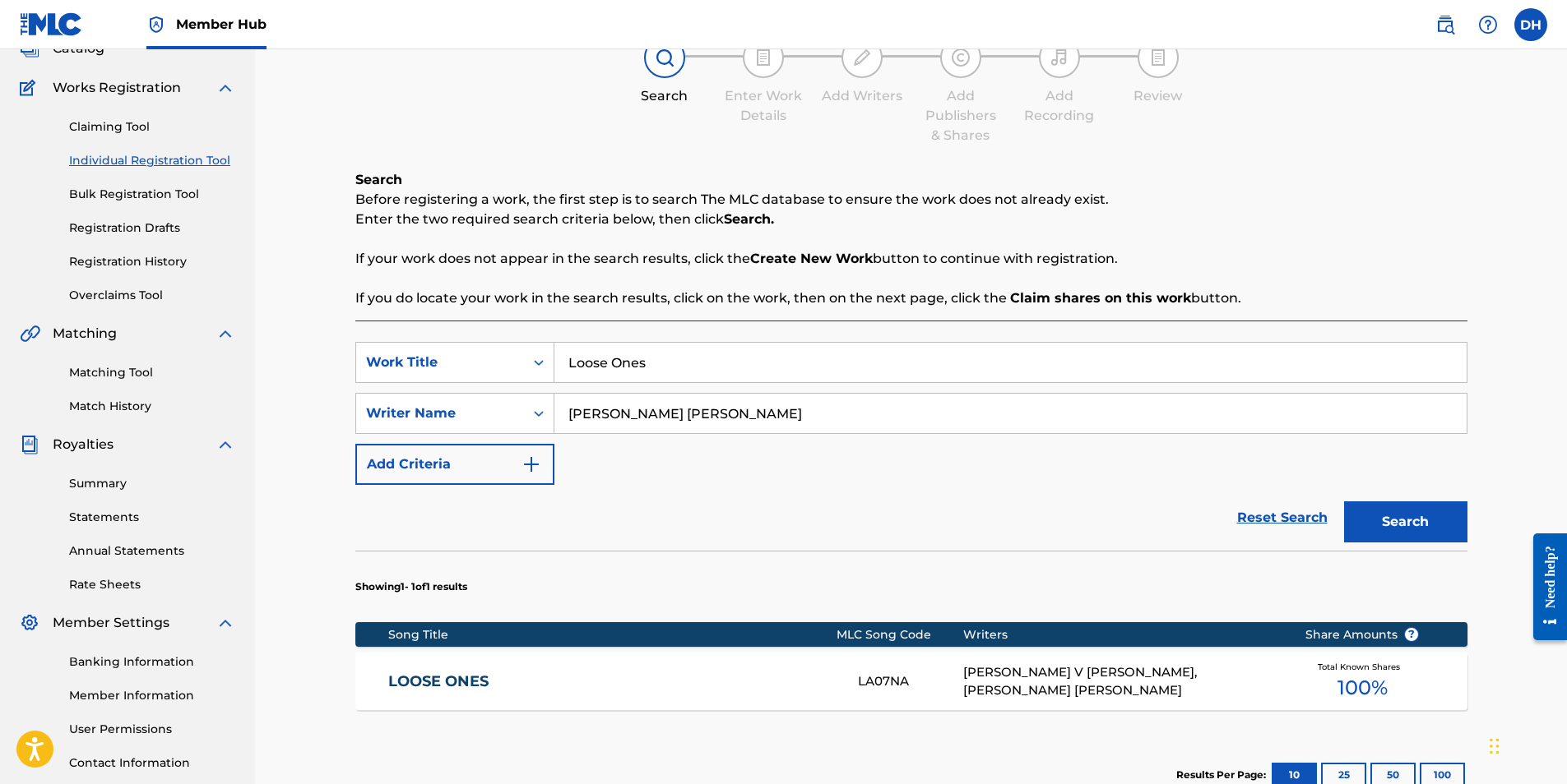
scroll to position [246, 0]
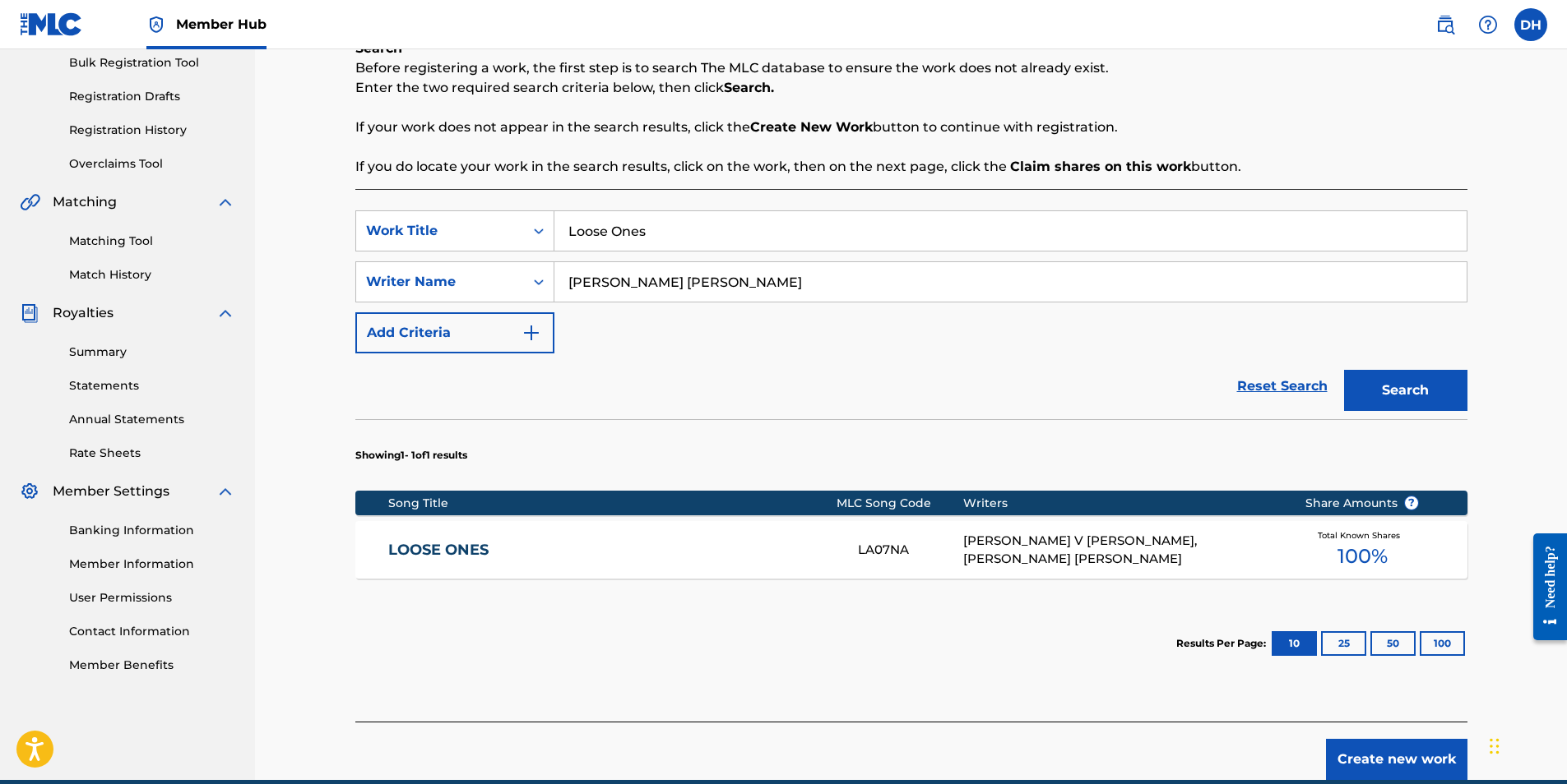
click at [473, 548] on link "LOOSE ONES" at bounding box center [612, 551] width 447 height 19
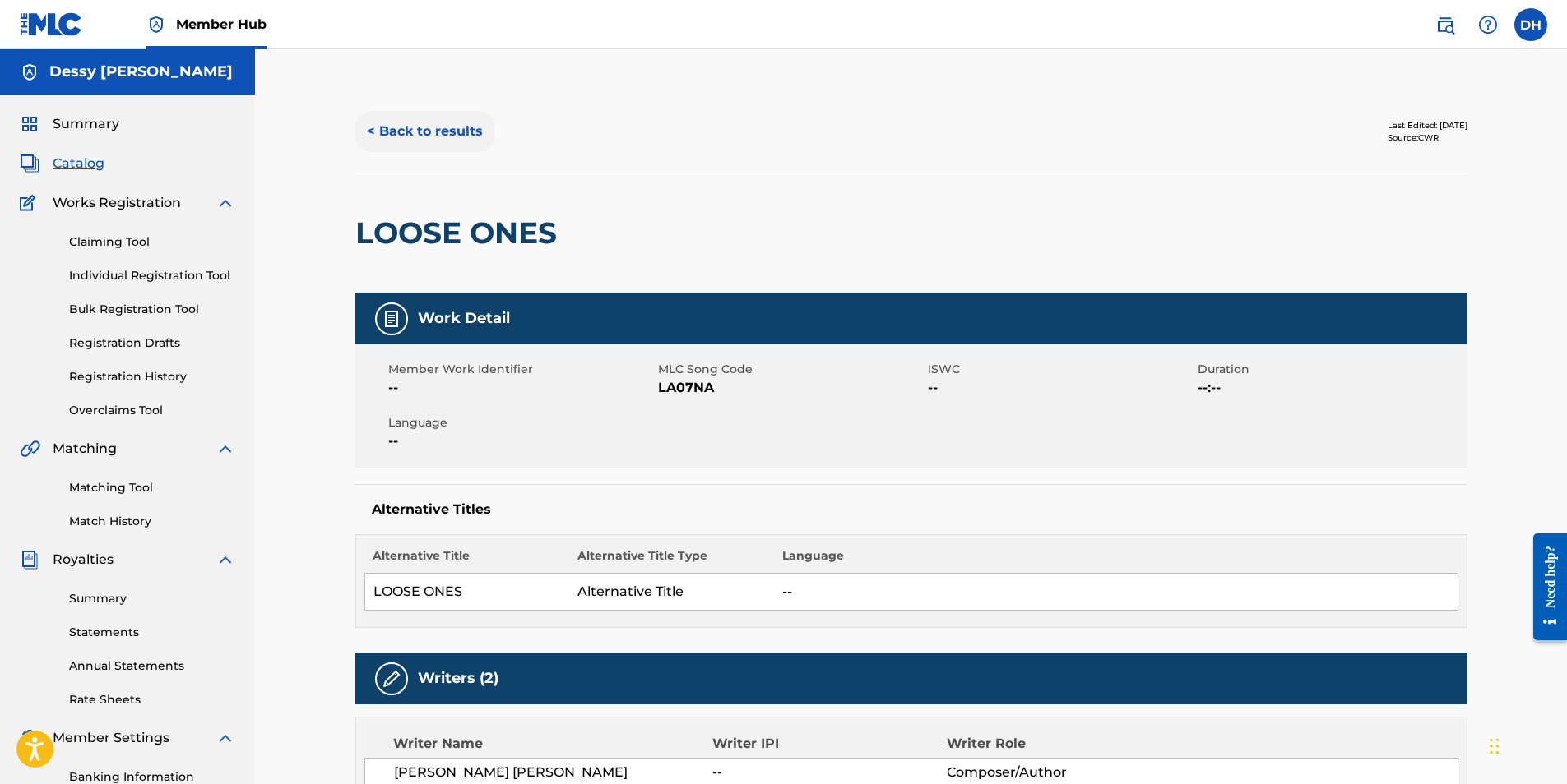
click at [429, 135] on button "< Back to results" at bounding box center [425, 131] width 140 height 41
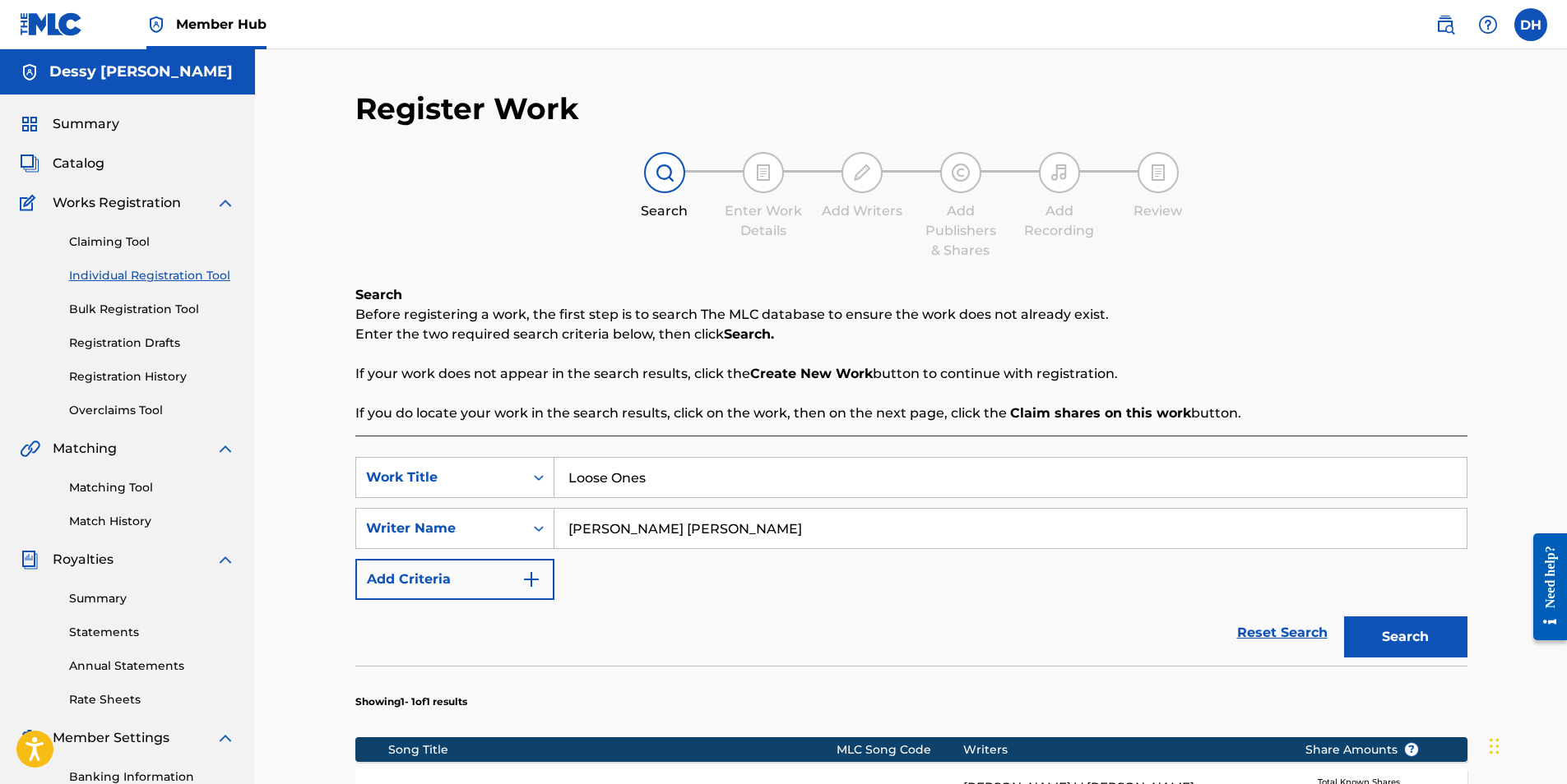
scroll to position [235, 0]
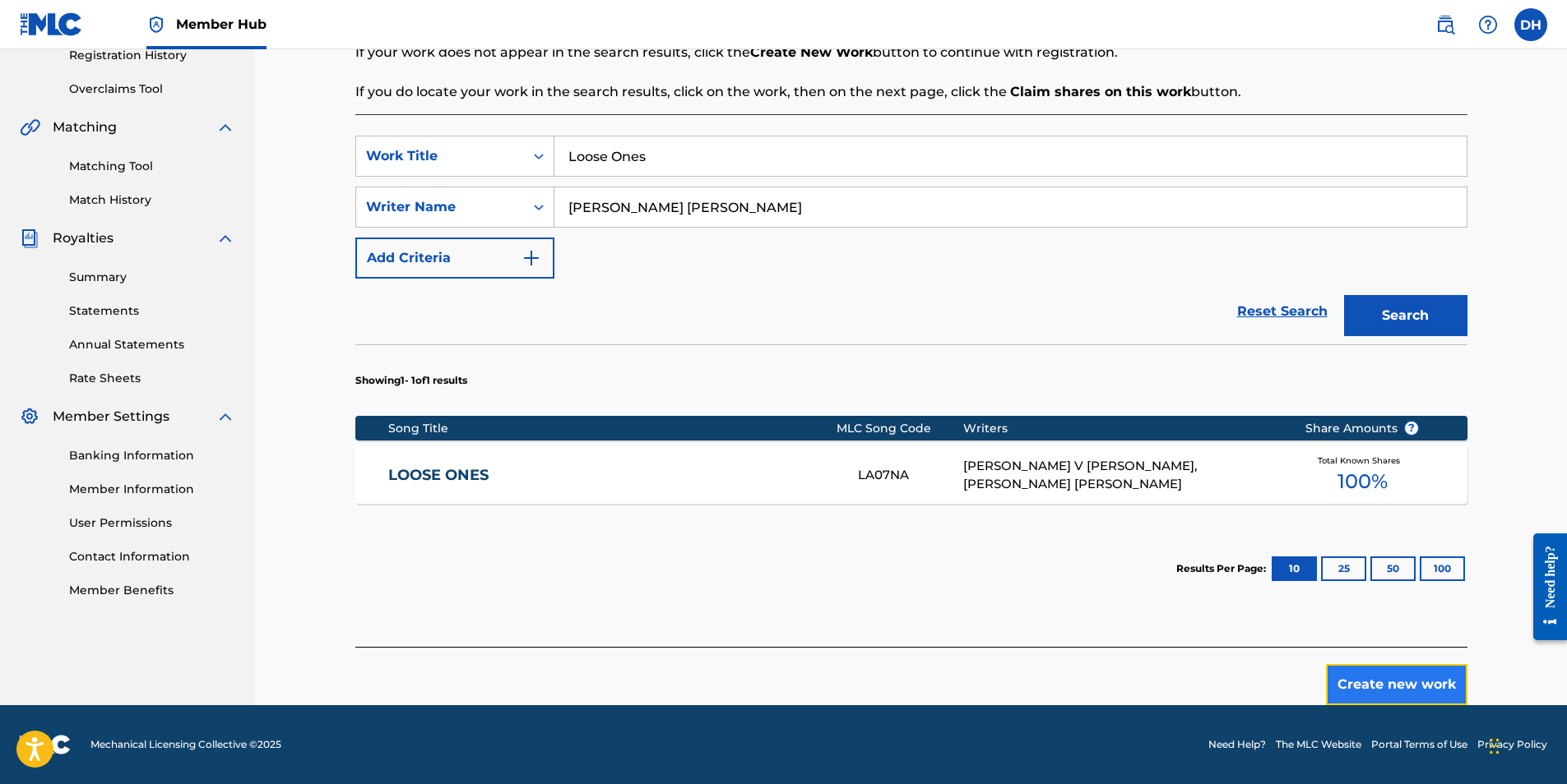
click at [1393, 671] on button "Create new work" at bounding box center [1397, 685] width 141 height 41
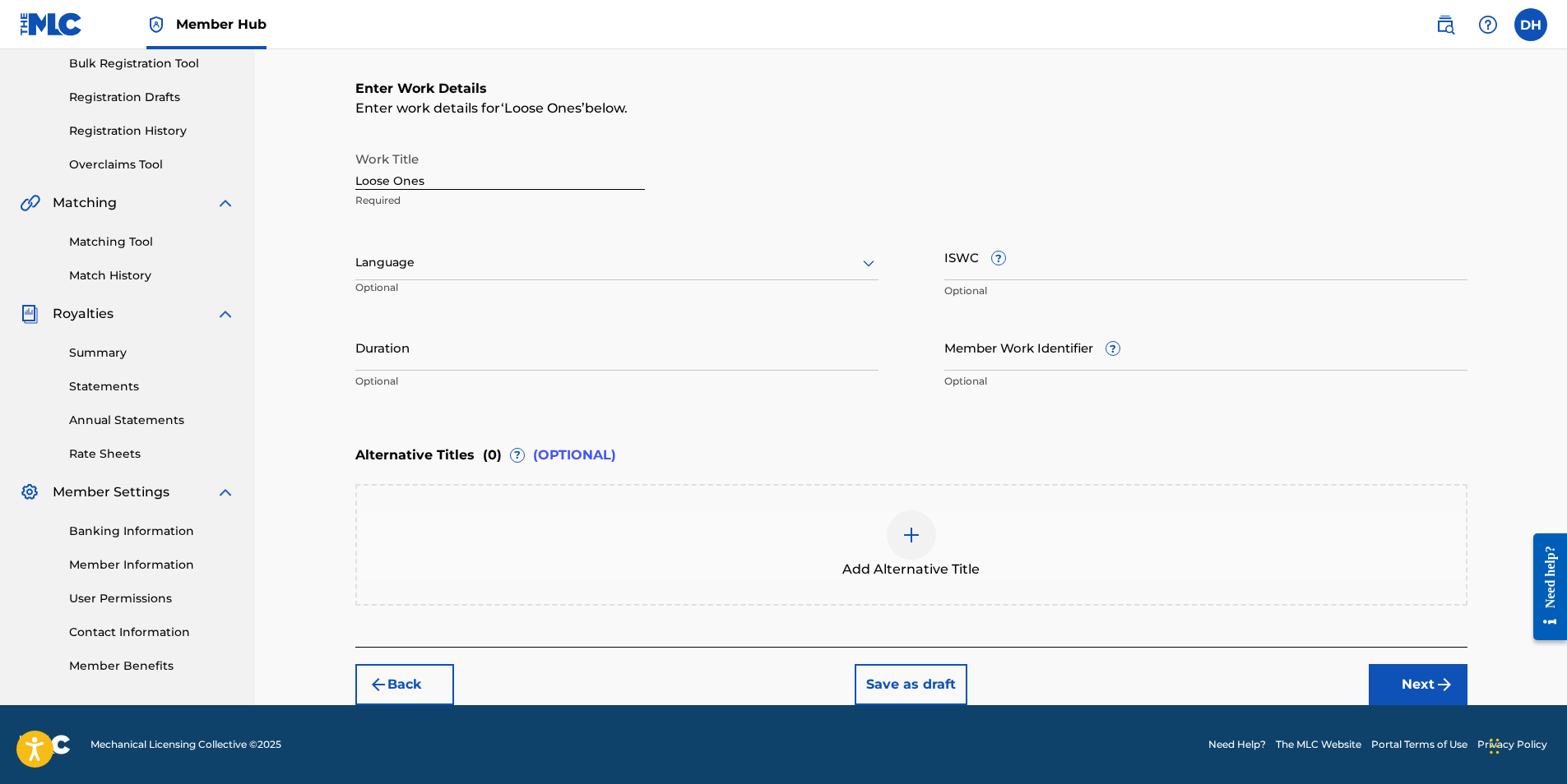
click at [559, 275] on div "Language" at bounding box center [617, 263] width 524 height 34
click at [479, 291] on div "English" at bounding box center [617, 299] width 522 height 37
click at [1441, 666] on button "Next" at bounding box center [1418, 685] width 98 height 41
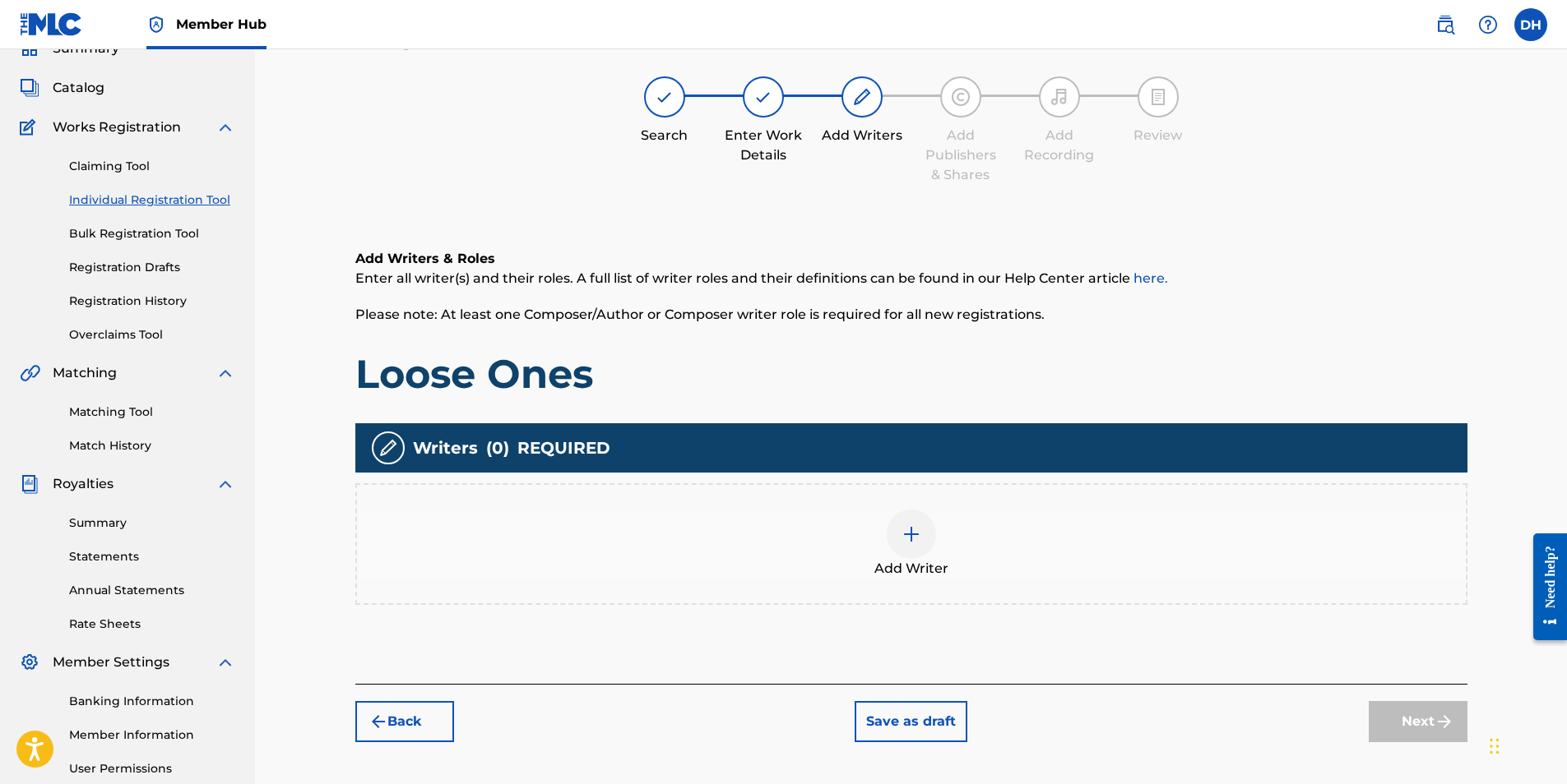
scroll to position [74, 0]
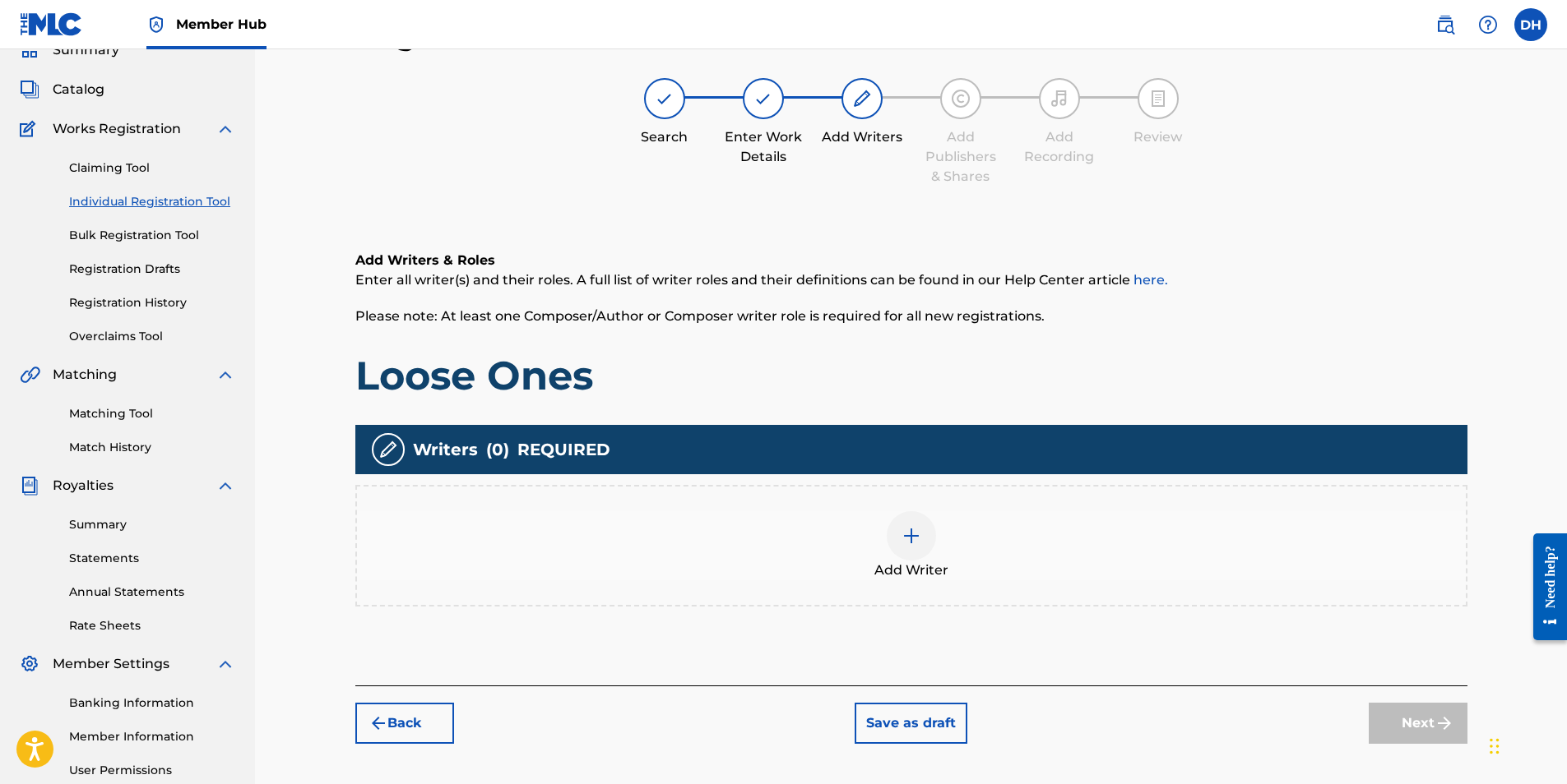
click at [888, 543] on div at bounding box center [912, 537] width 50 height 50
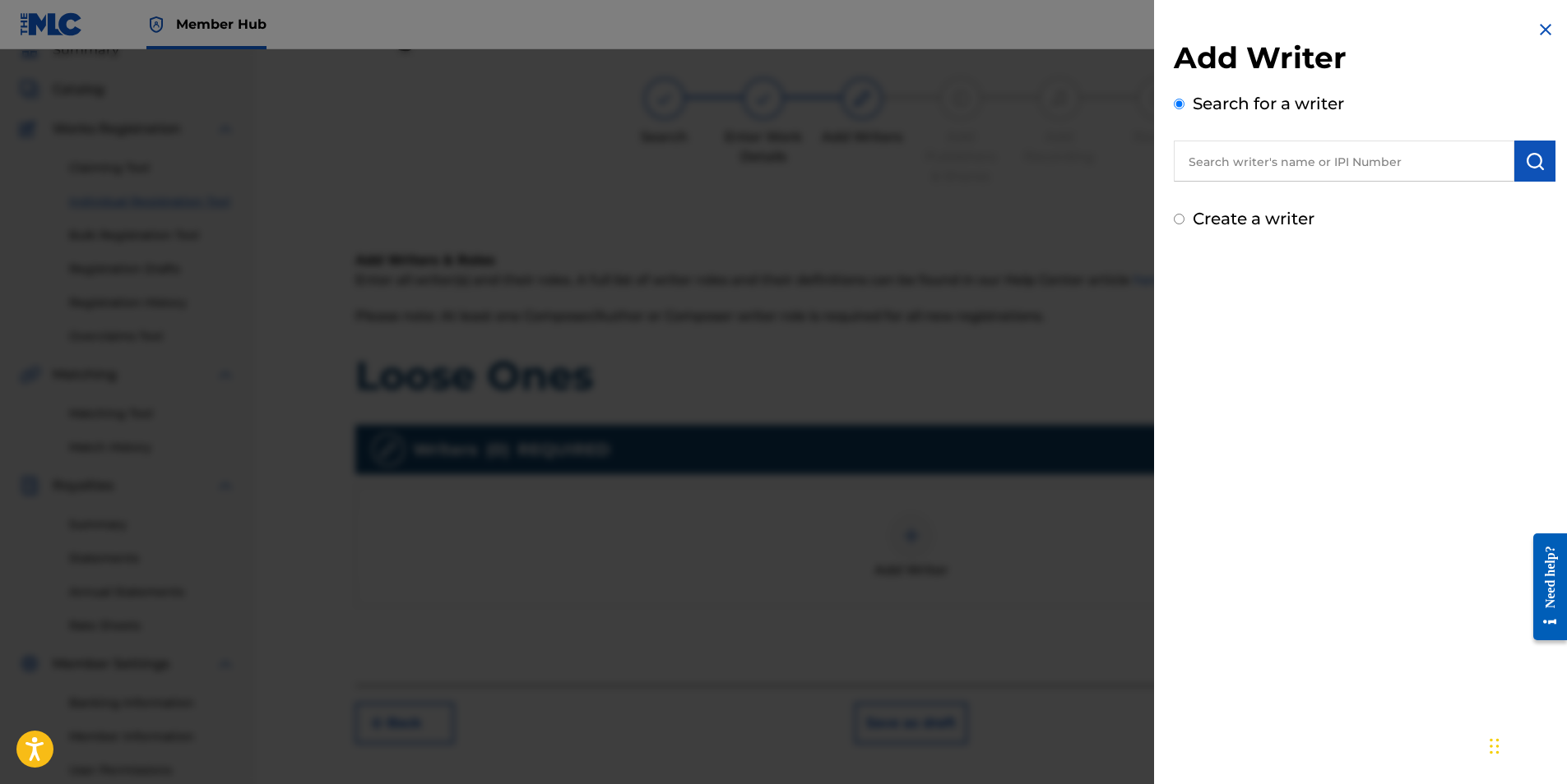
click at [1341, 170] on input "text" at bounding box center [1344, 160] width 340 height 41
type input "d"
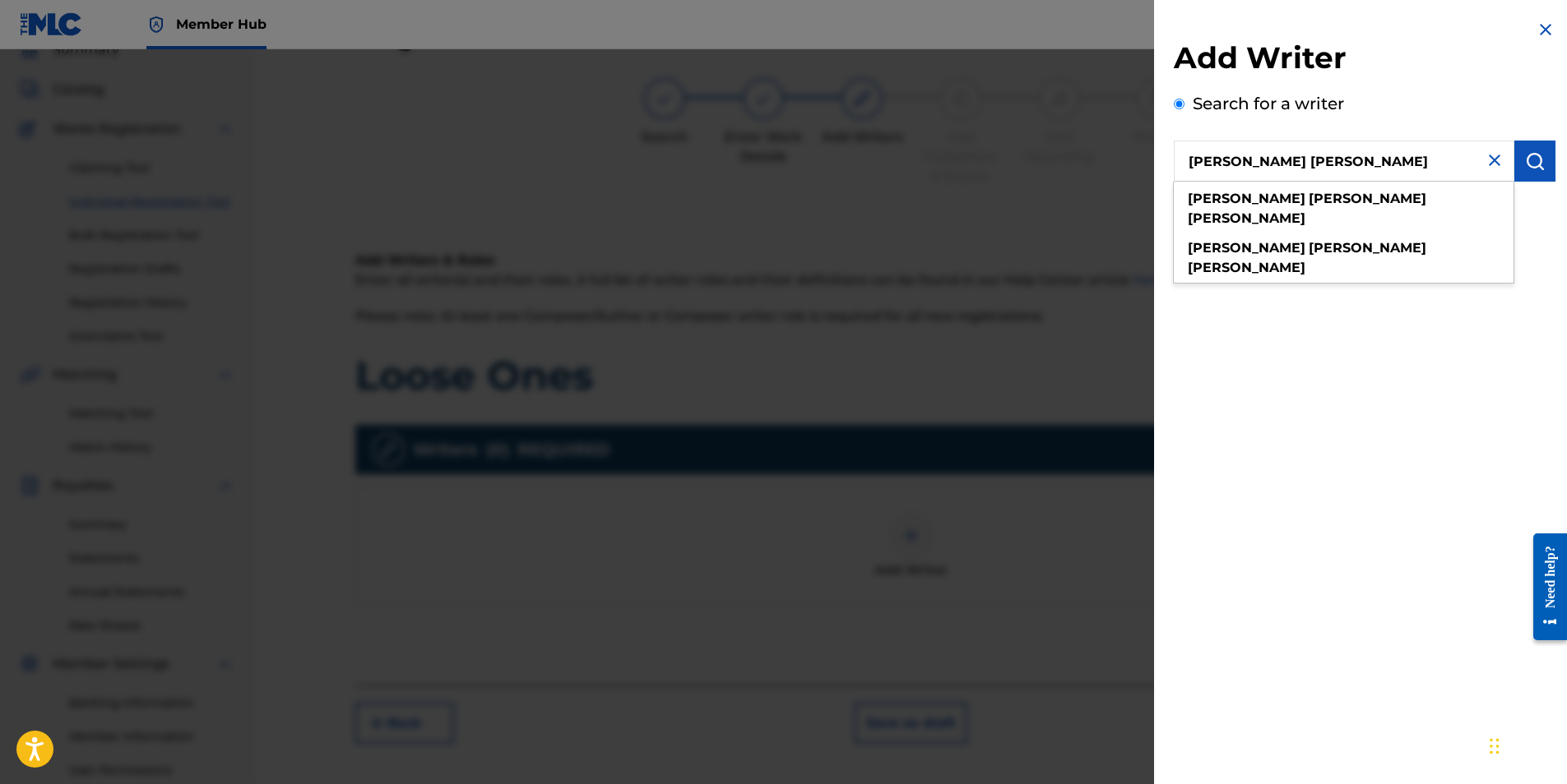
click at [1339, 189] on div "desmond jamelle hinds" at bounding box center [1344, 209] width 340 height 50
type input "desmond jamelle hinds"
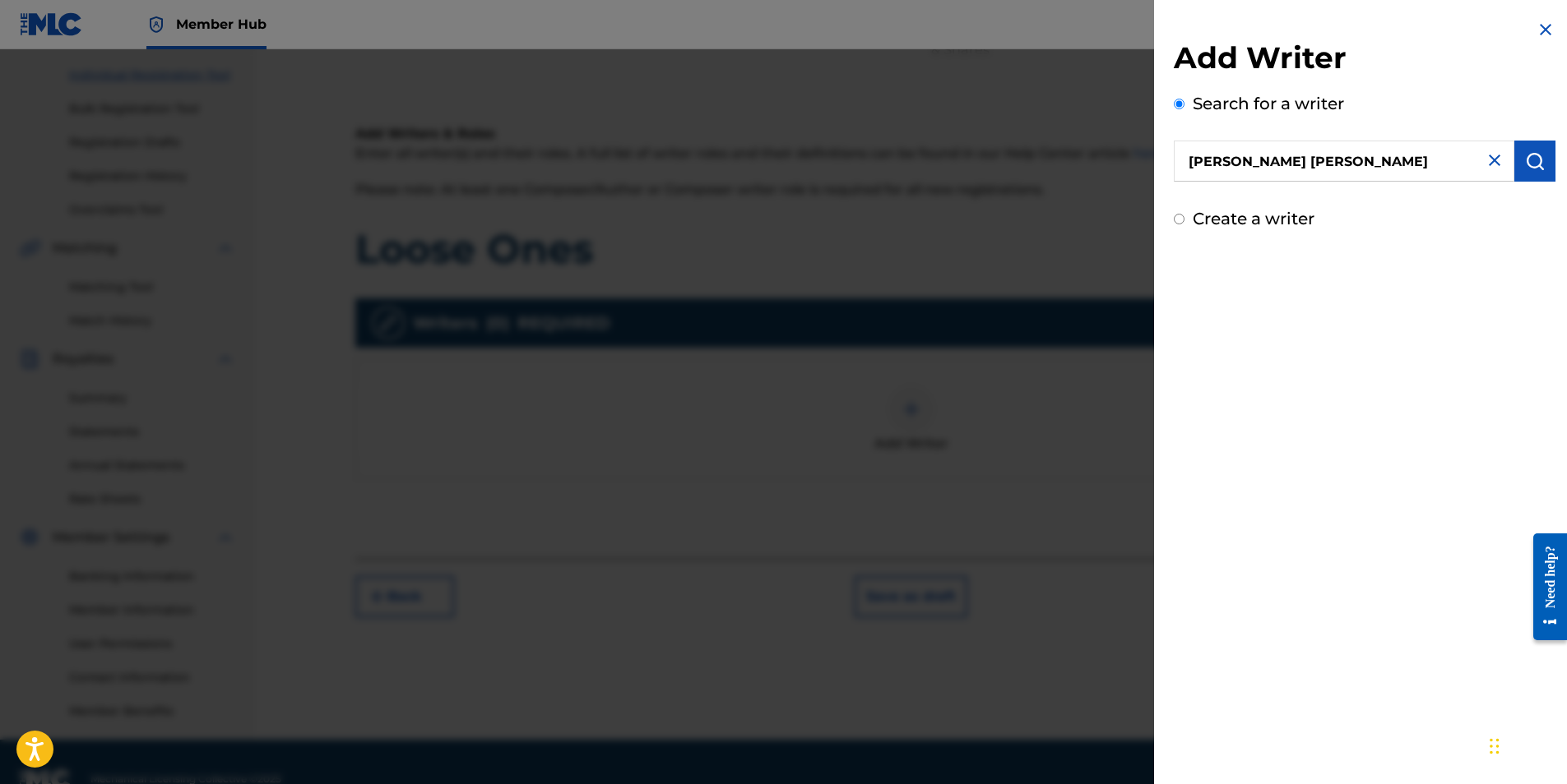
scroll to position [235, 0]
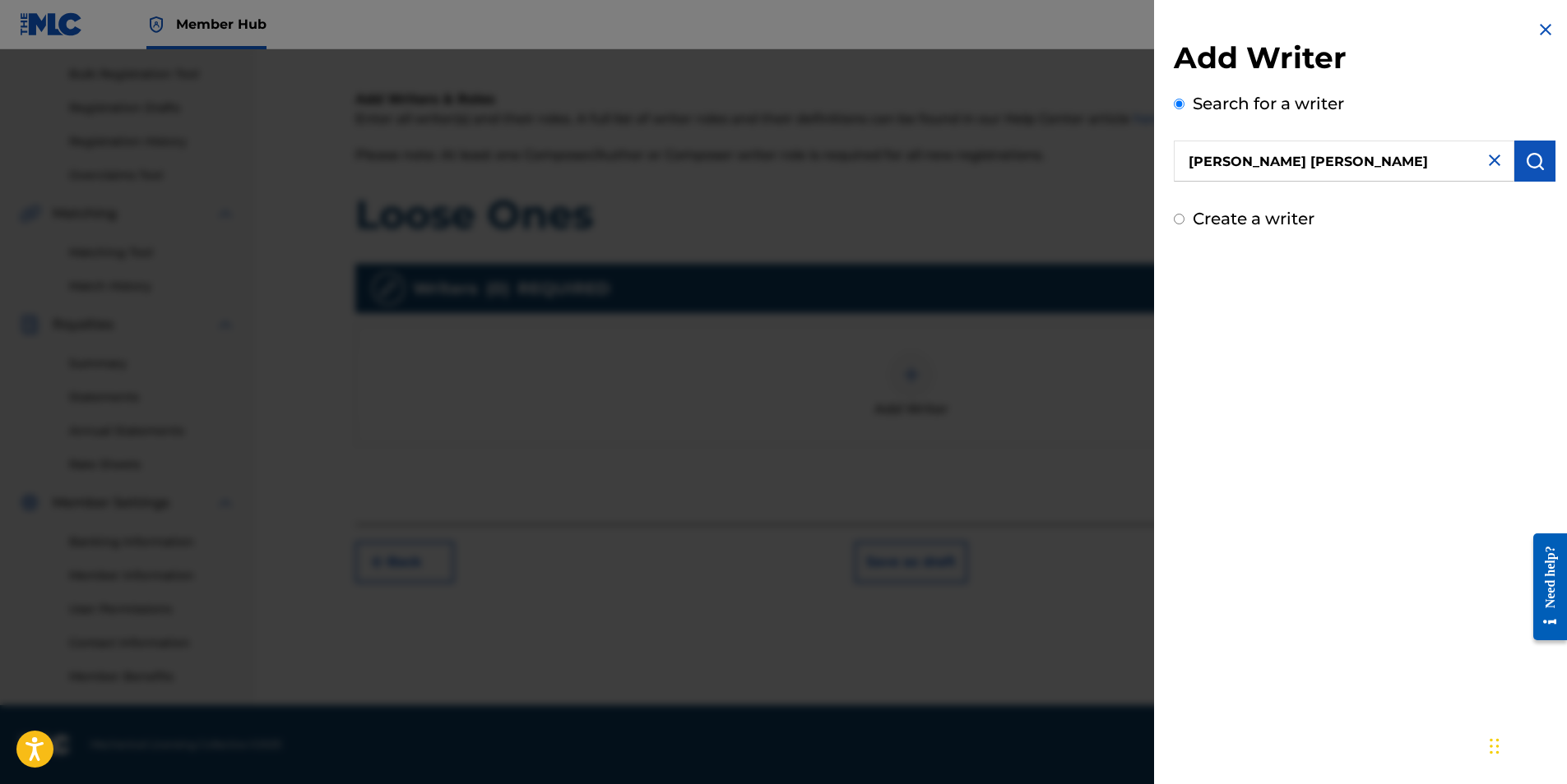
drag, startPoint x: 1428, startPoint y: 425, endPoint x: 1447, endPoint y: 577, distance: 153.2
click at [1525, 159] on img "submit" at bounding box center [1535, 160] width 20 height 20
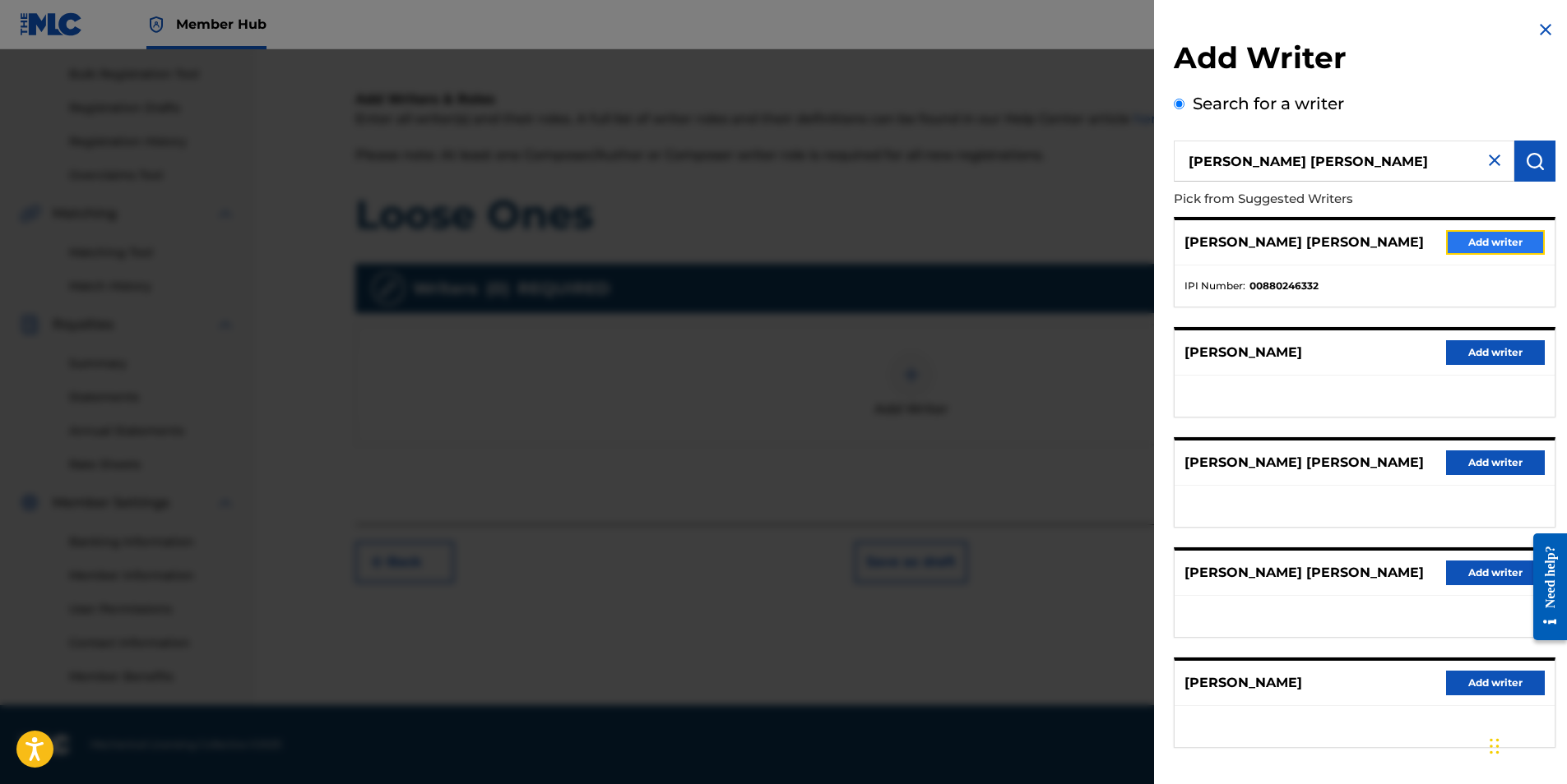
click at [1498, 232] on button "Add writer" at bounding box center [1495, 243] width 98 height 25
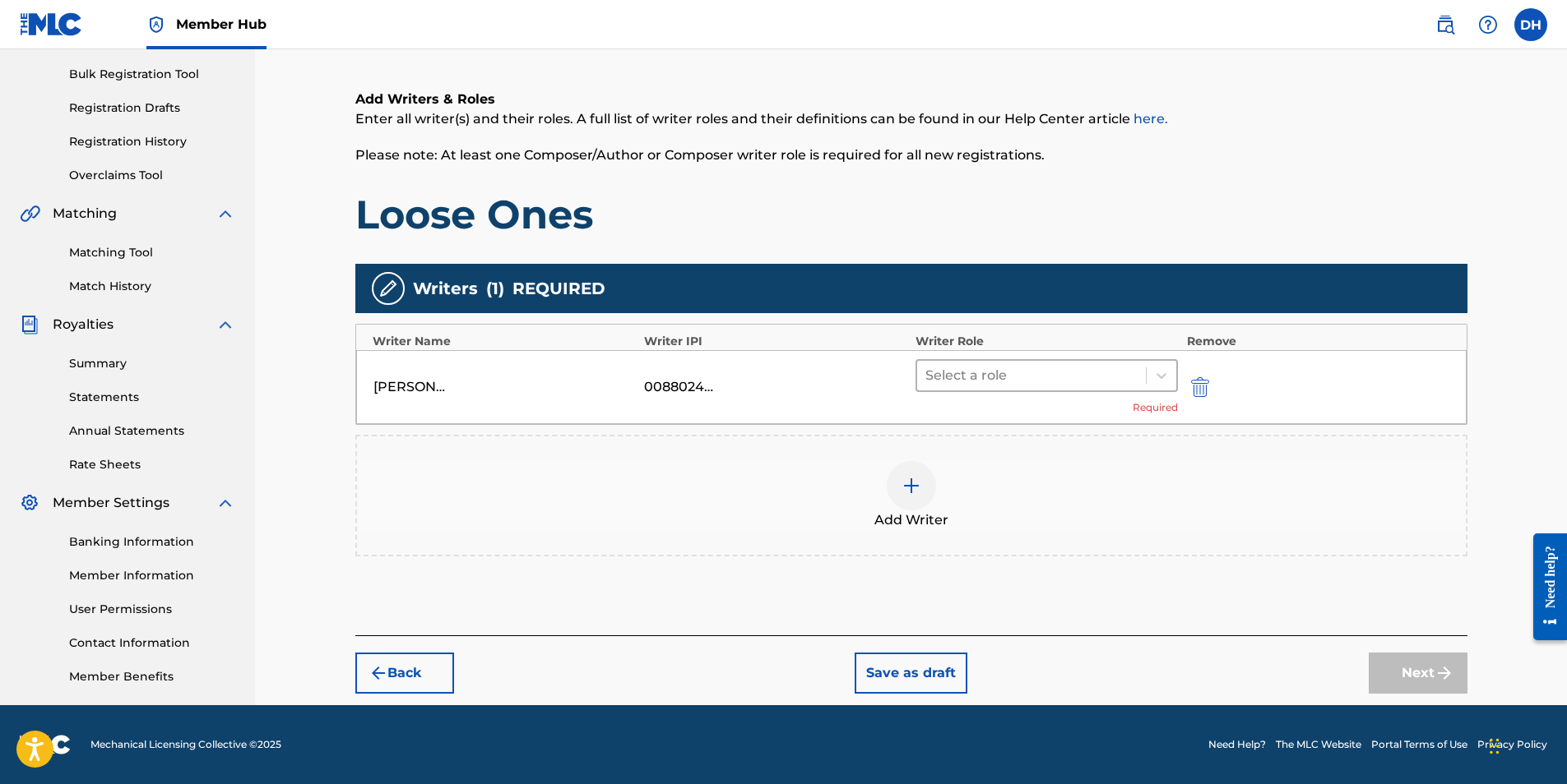
click at [1059, 384] on div at bounding box center [1032, 375] width 213 height 23
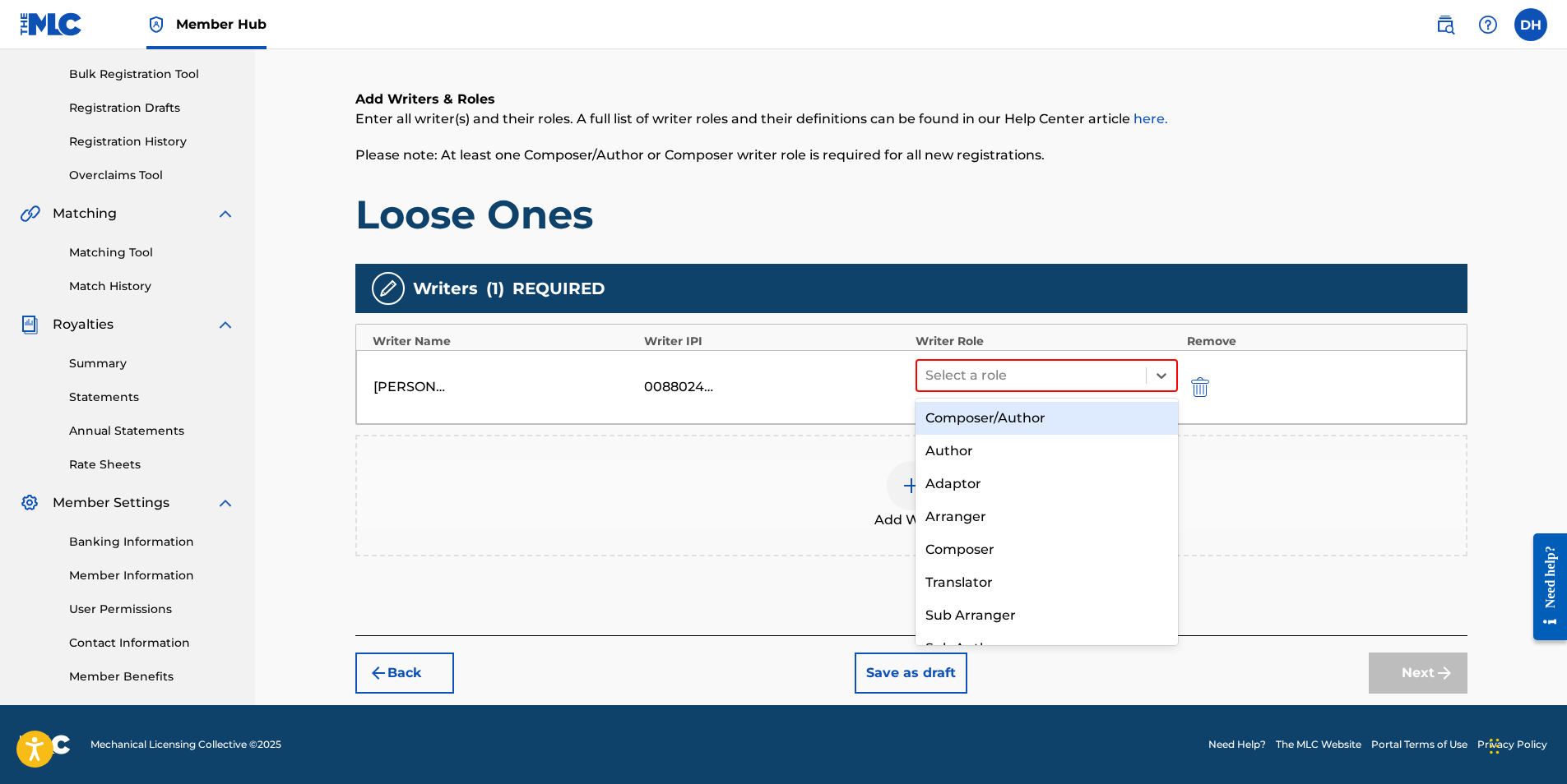
click at [1038, 413] on div "Composer/Author" at bounding box center [1047, 418] width 264 height 32
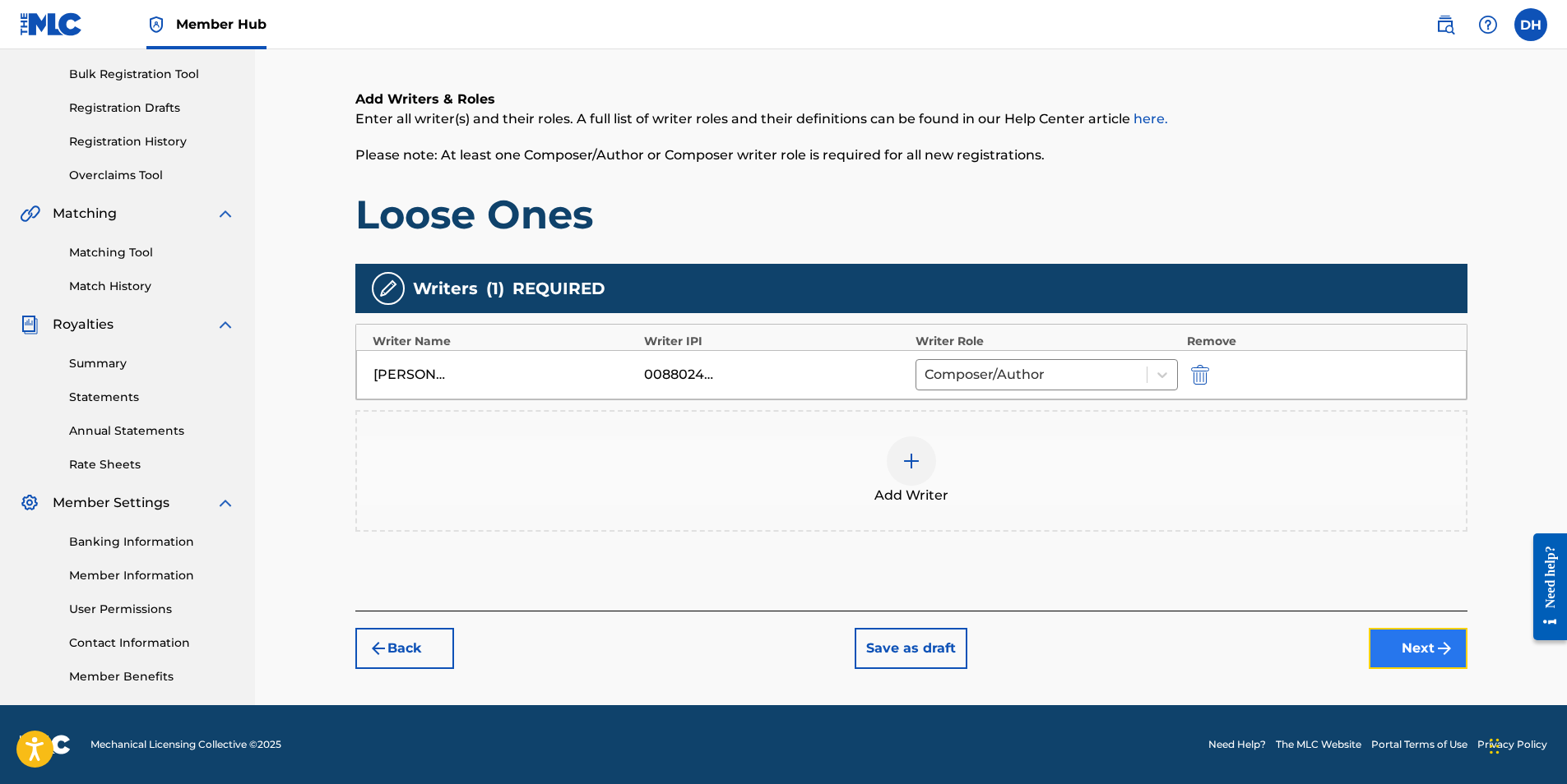
click at [1423, 658] on button "Next" at bounding box center [1418, 648] width 98 height 41
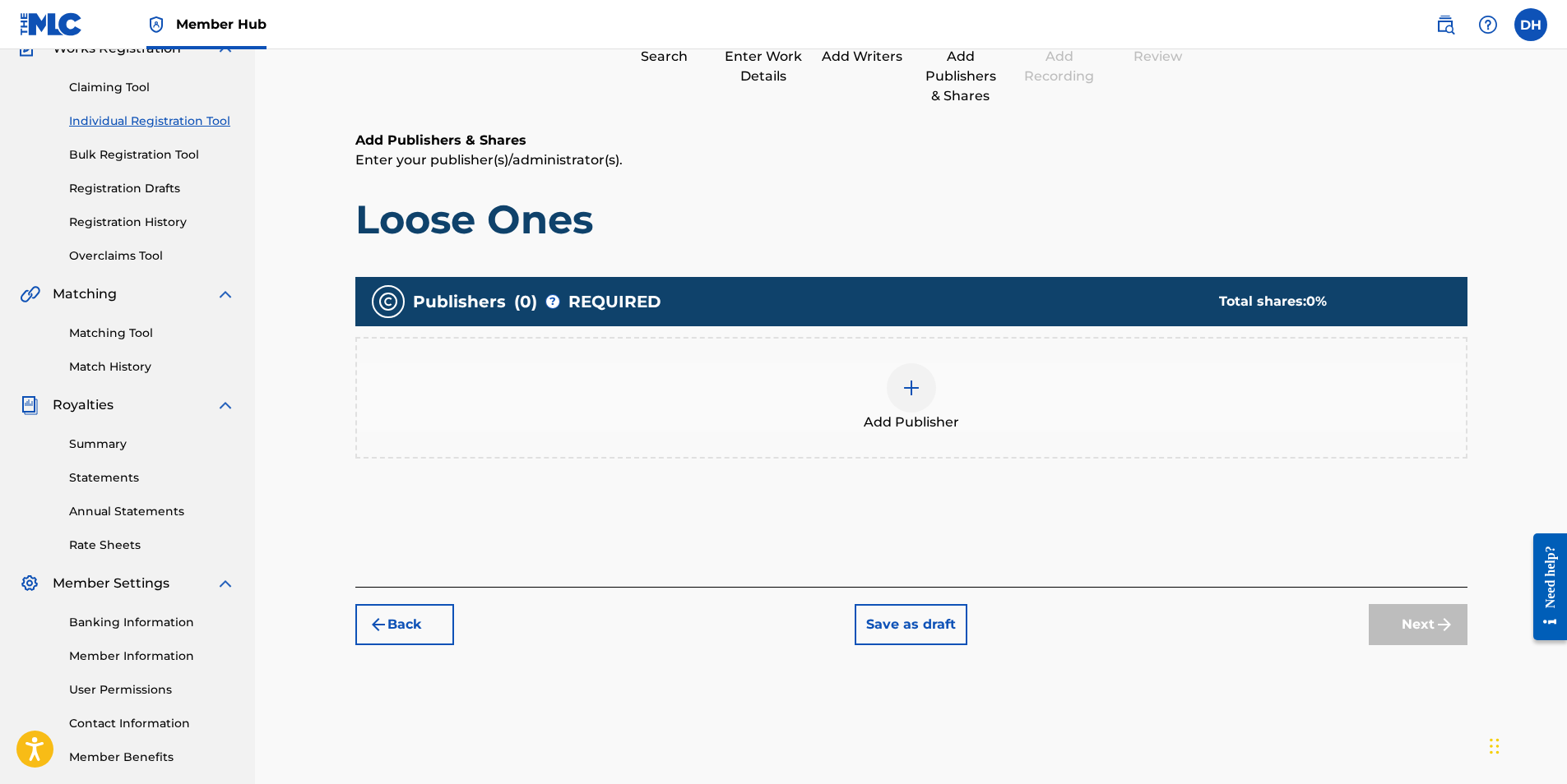
scroll to position [74, 0]
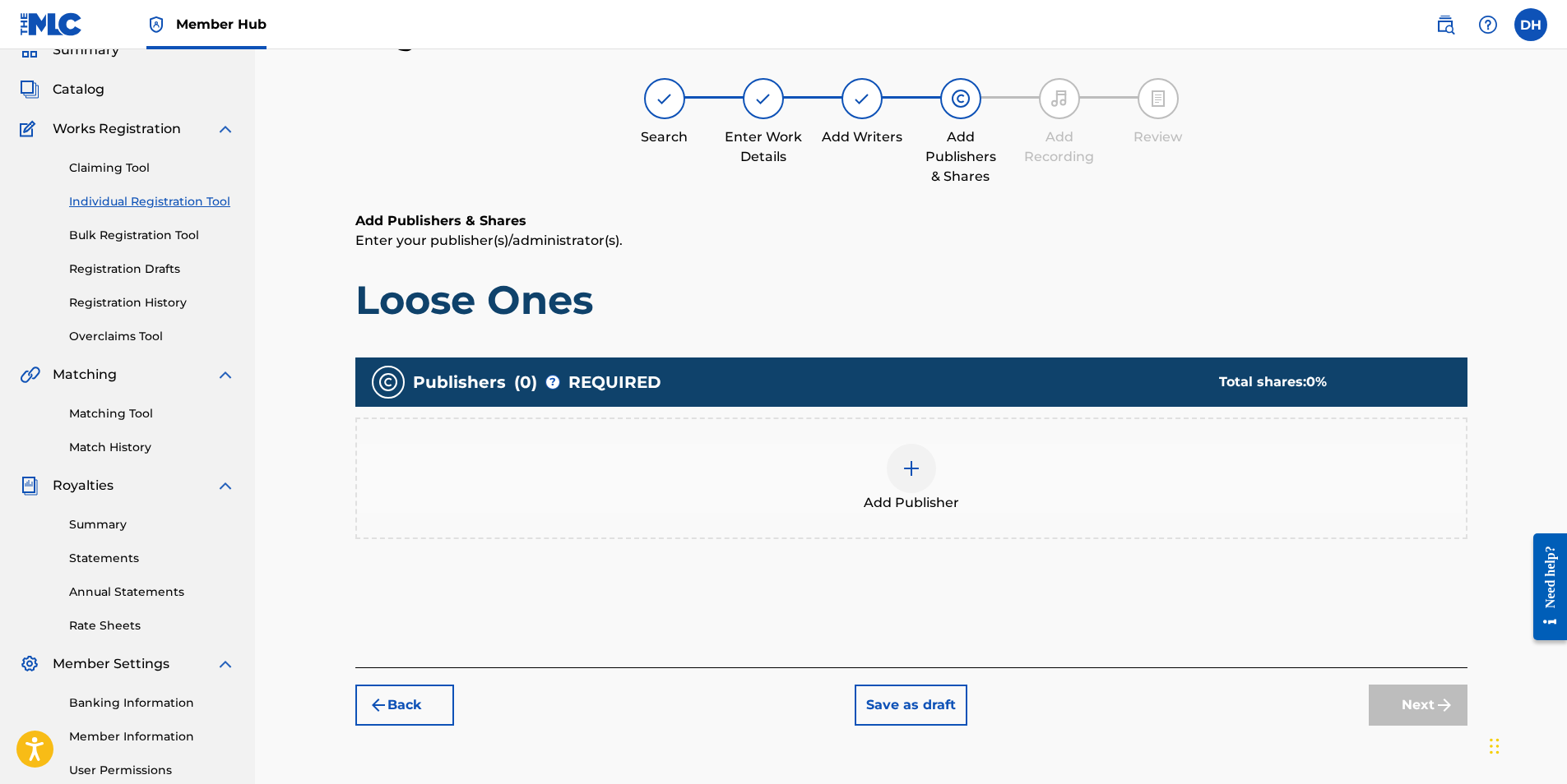
click at [941, 469] on div "Add Publisher" at bounding box center [912, 478] width 1109 height 69
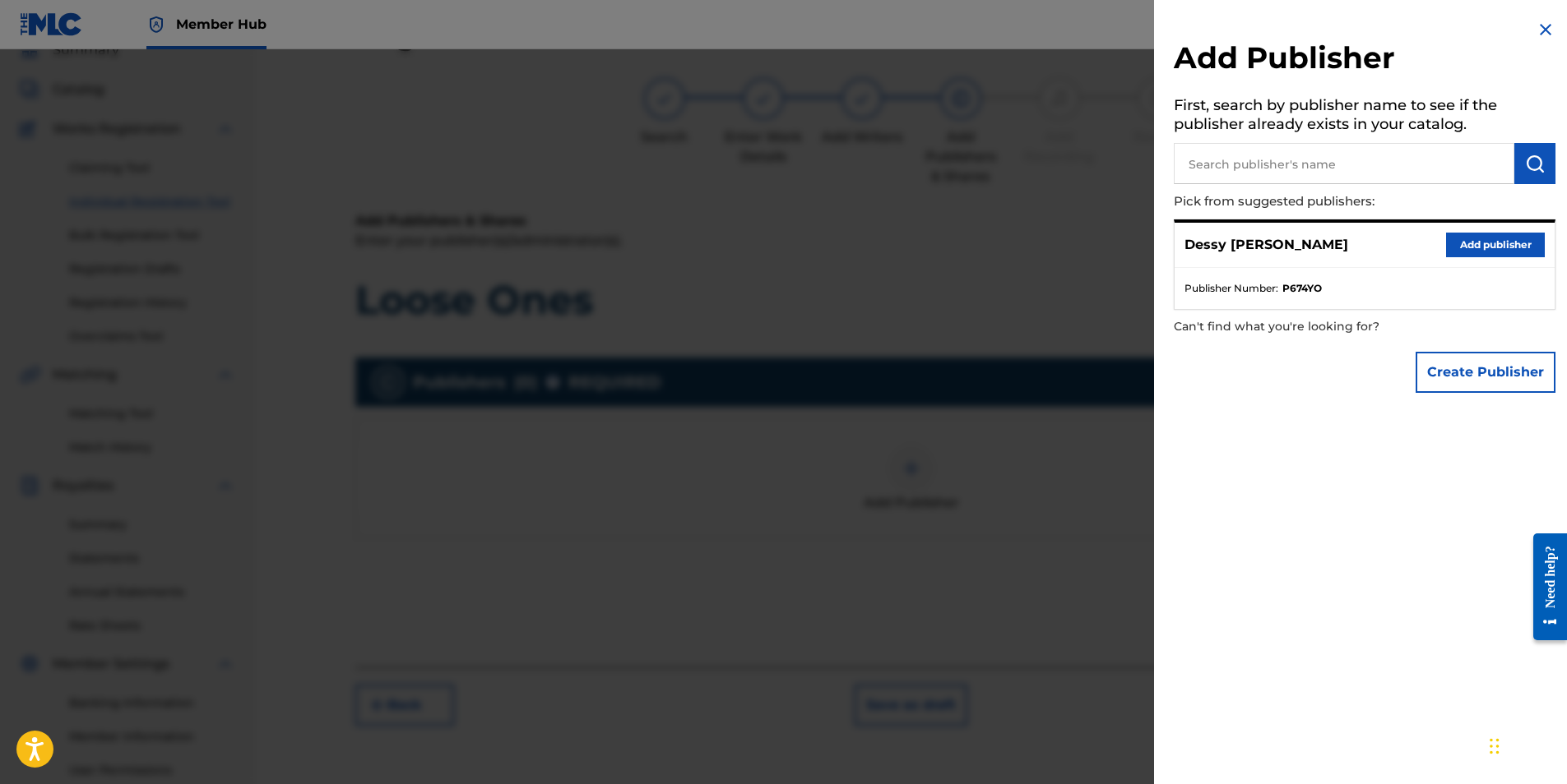
click at [1242, 155] on input "text" at bounding box center [1344, 163] width 340 height 41
type input "Dessy Hinds Publishing"
click at [1537, 174] on button "submit" at bounding box center [1535, 163] width 41 height 41
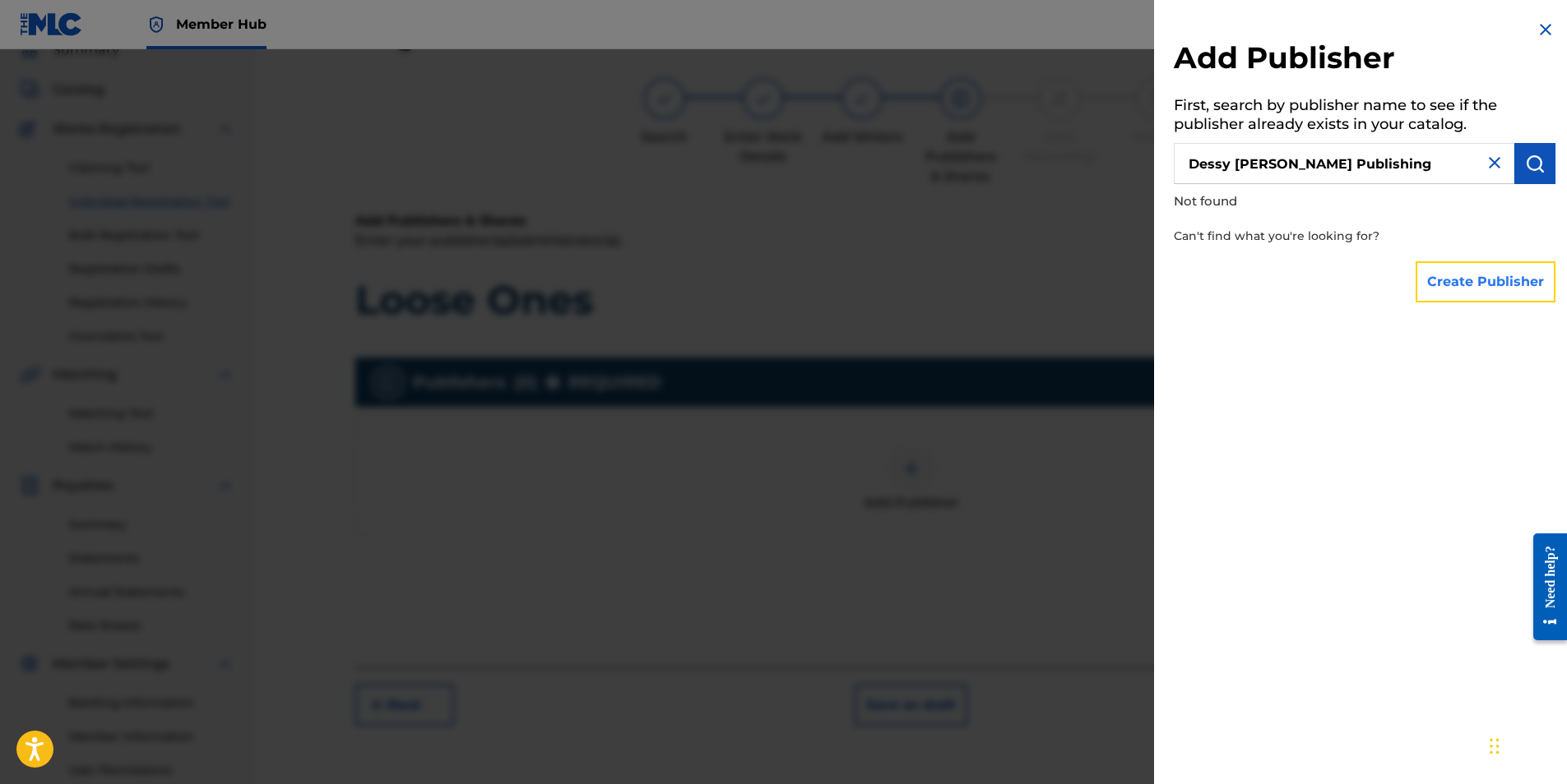
click at [1461, 274] on button "Create Publisher" at bounding box center [1486, 282] width 140 height 41
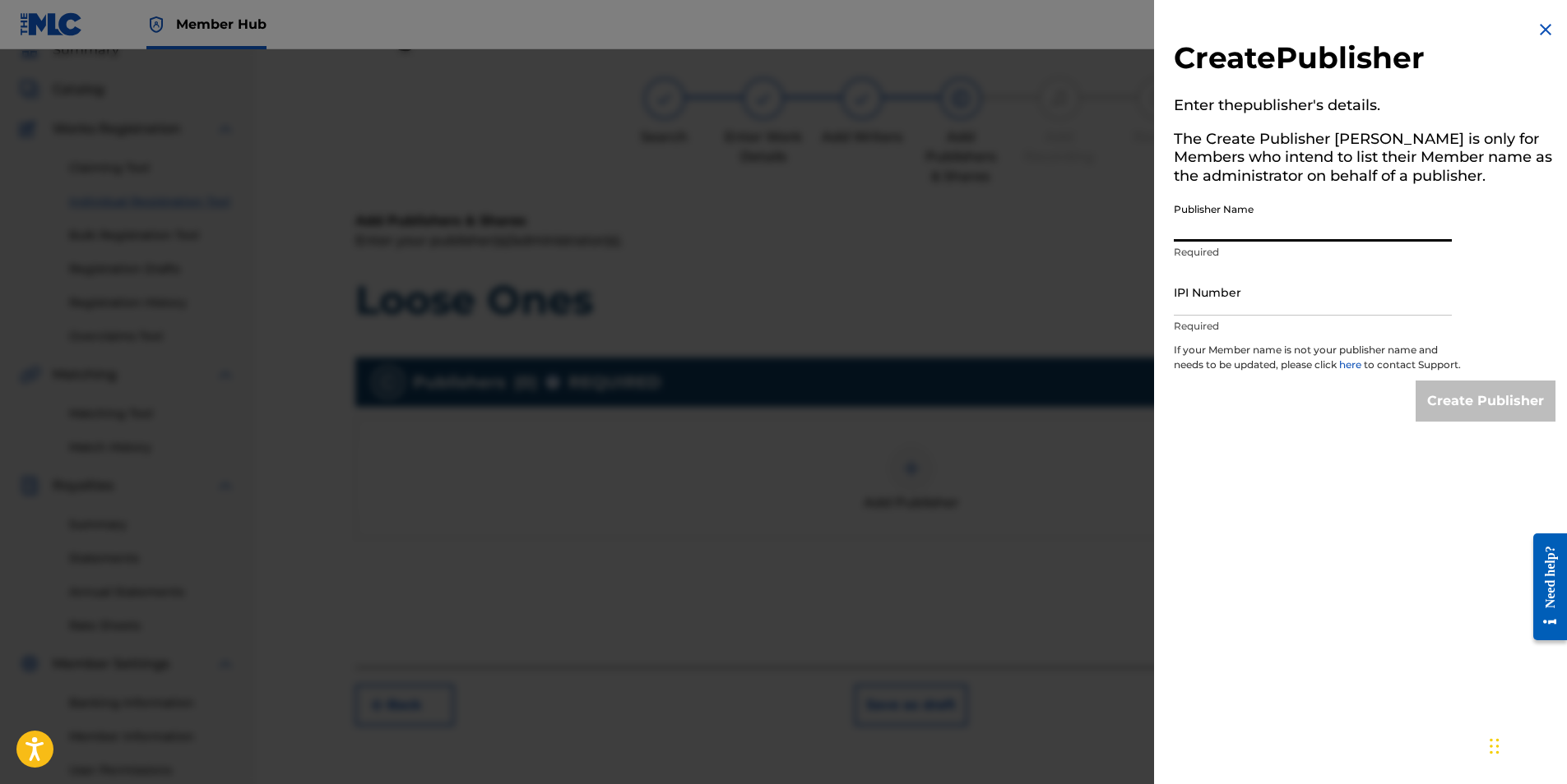
click at [1275, 212] on input "Publisher Name" at bounding box center [1313, 218] width 278 height 47
type input "DESSY [PERSON_NAME] PUBLISHING"
type input "01210406325"
click at [1500, 421] on input "Create Publisher" at bounding box center [1486, 401] width 140 height 41
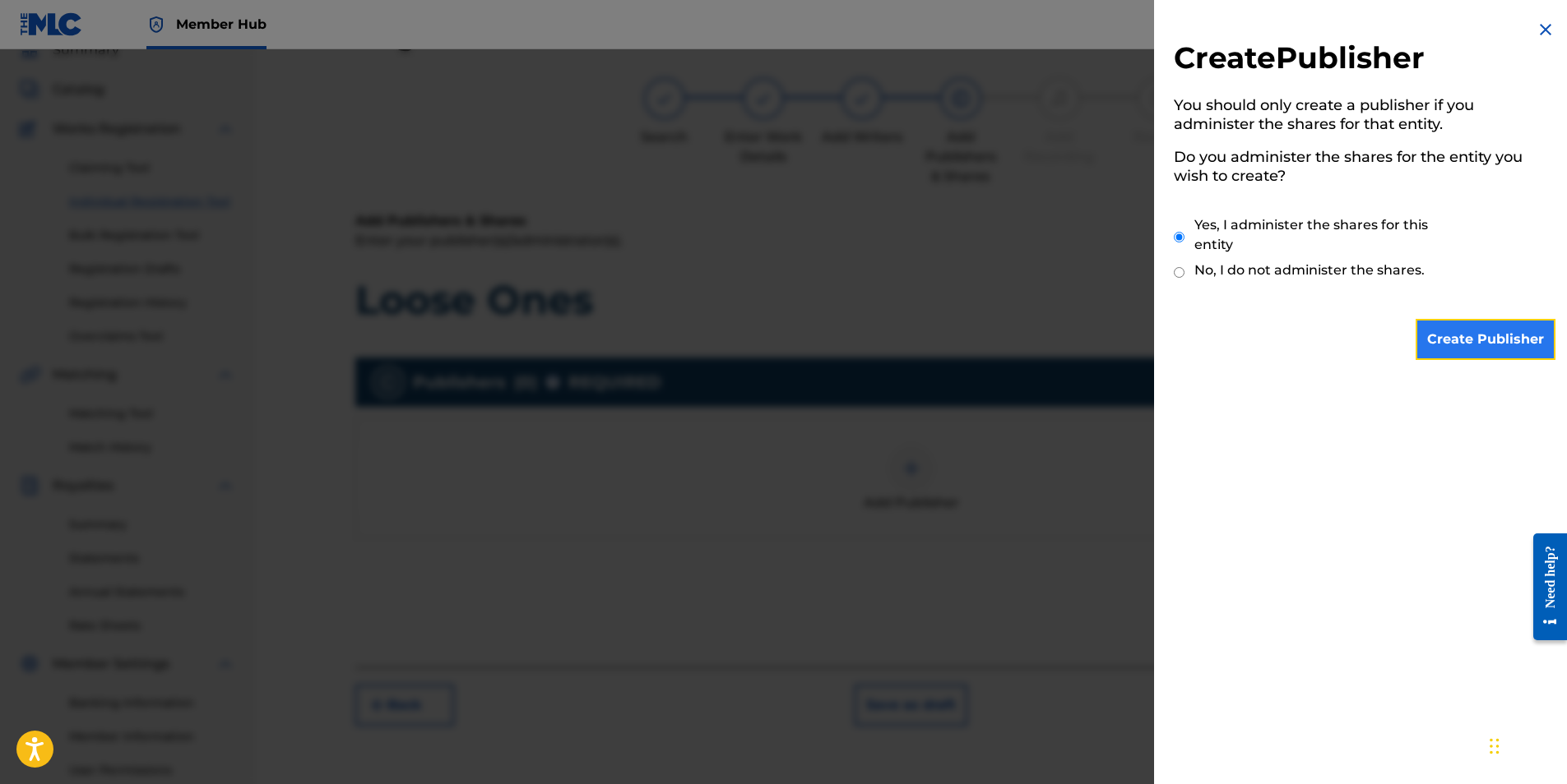
click at [1500, 334] on input "Create Publisher" at bounding box center [1486, 339] width 140 height 41
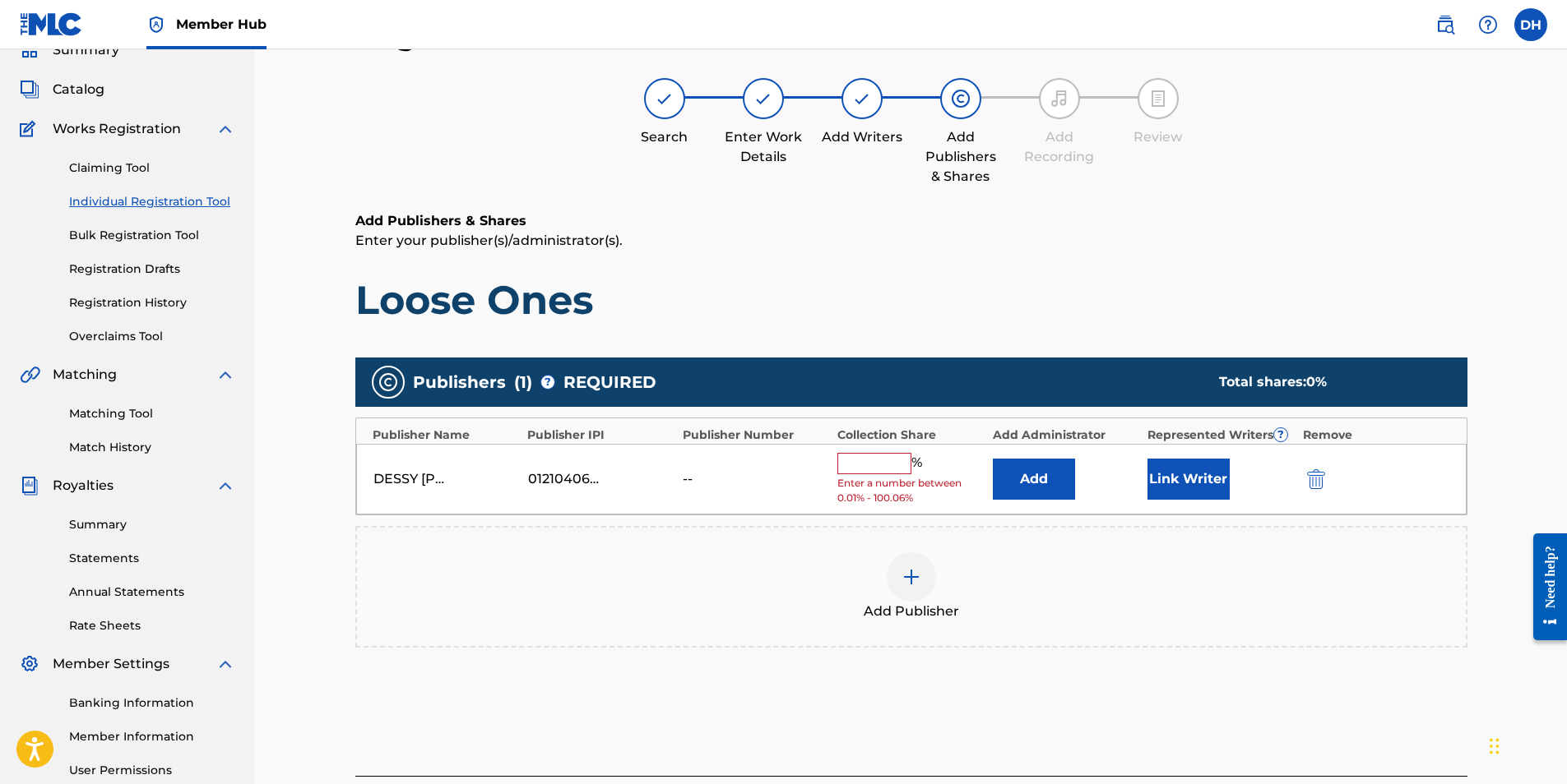
click at [890, 453] on input "text" at bounding box center [873, 463] width 74 height 21
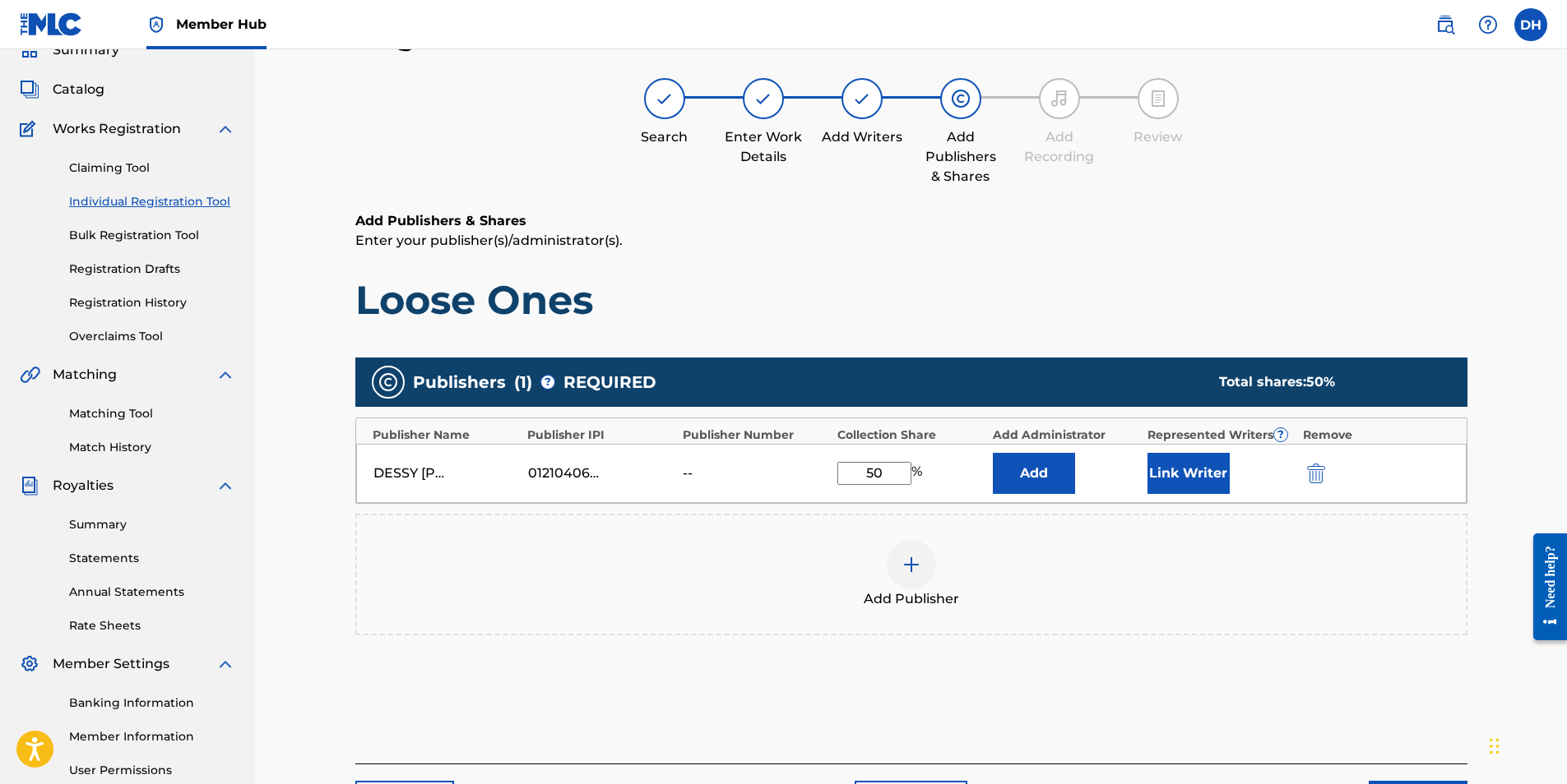
type input "50"
click at [1201, 596] on div "Add Publisher" at bounding box center [912, 575] width 1109 height 69
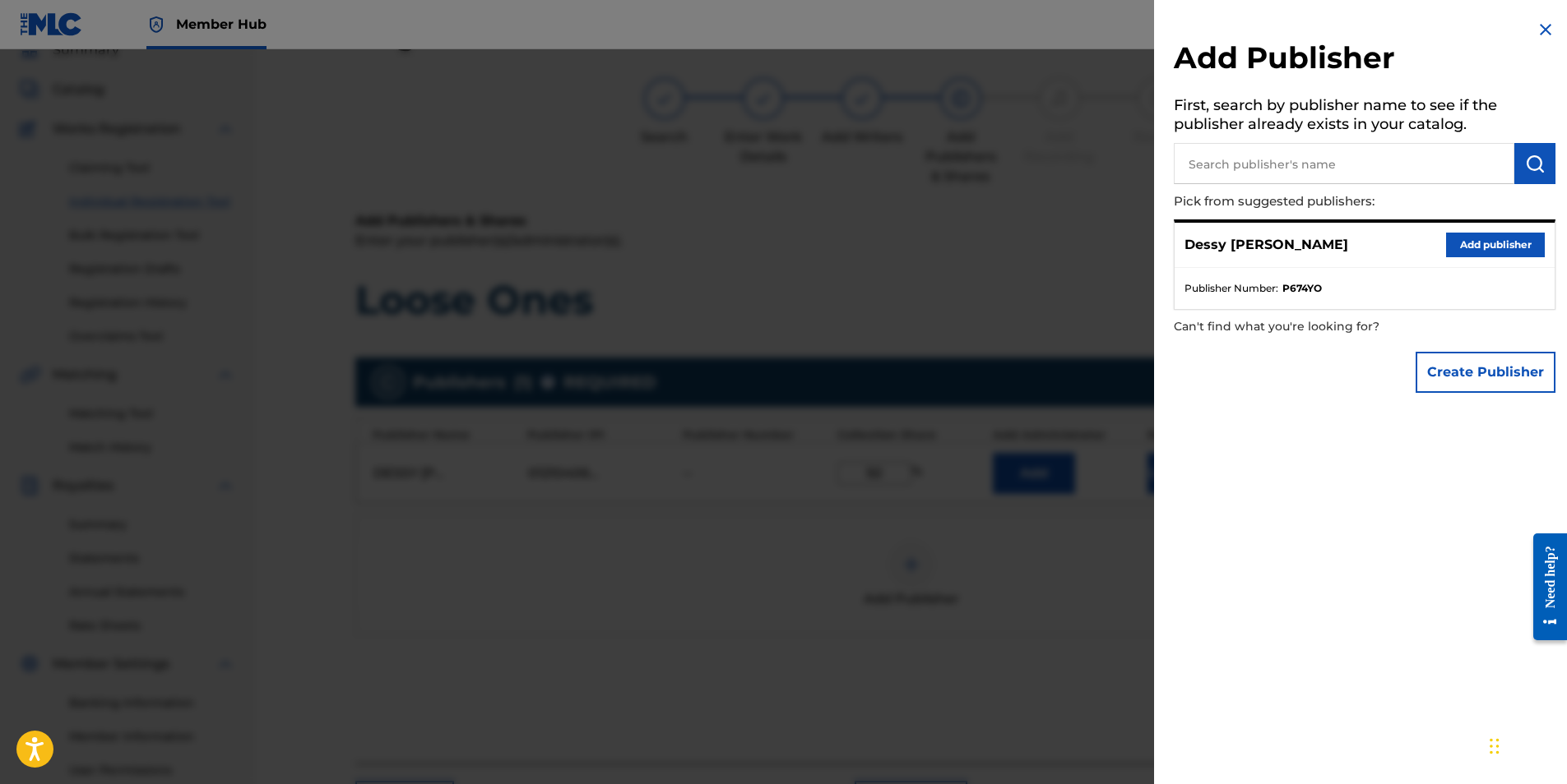
click at [835, 630] on div at bounding box center [784, 441] width 1567 height 784
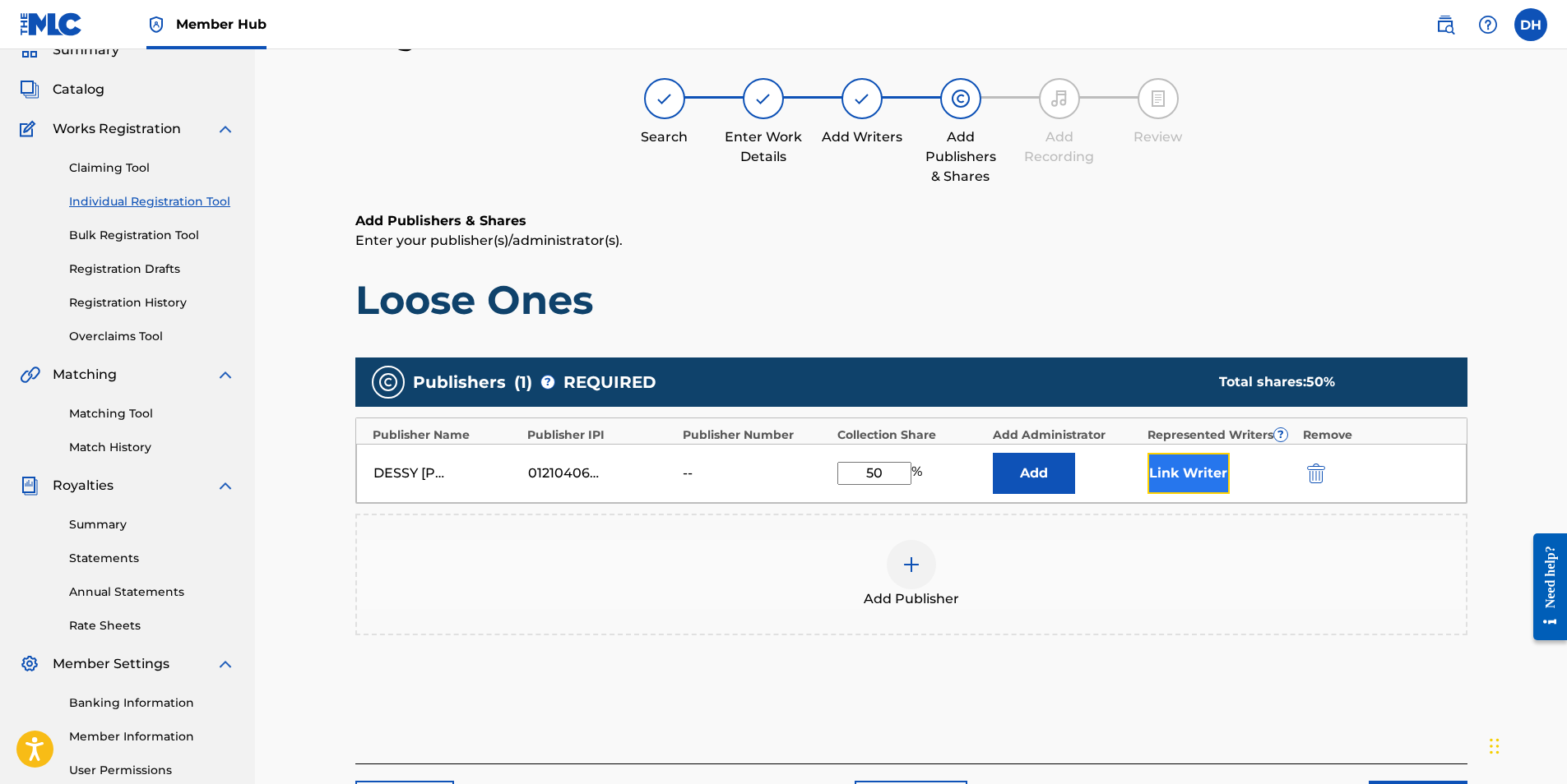
click at [1195, 482] on button "Link Writer" at bounding box center [1189, 473] width 82 height 41
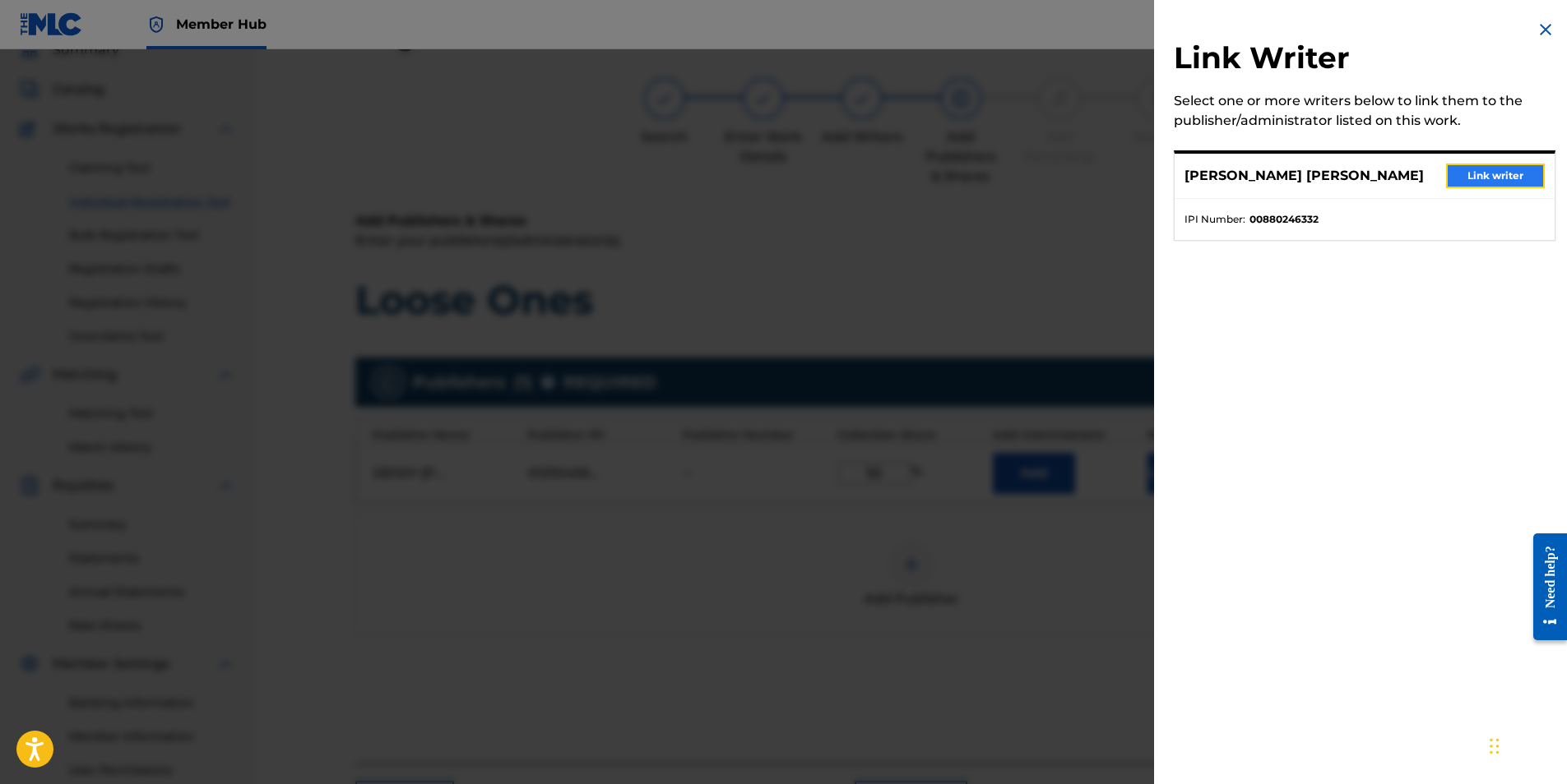
click at [1470, 174] on button "Link writer" at bounding box center [1495, 176] width 98 height 25
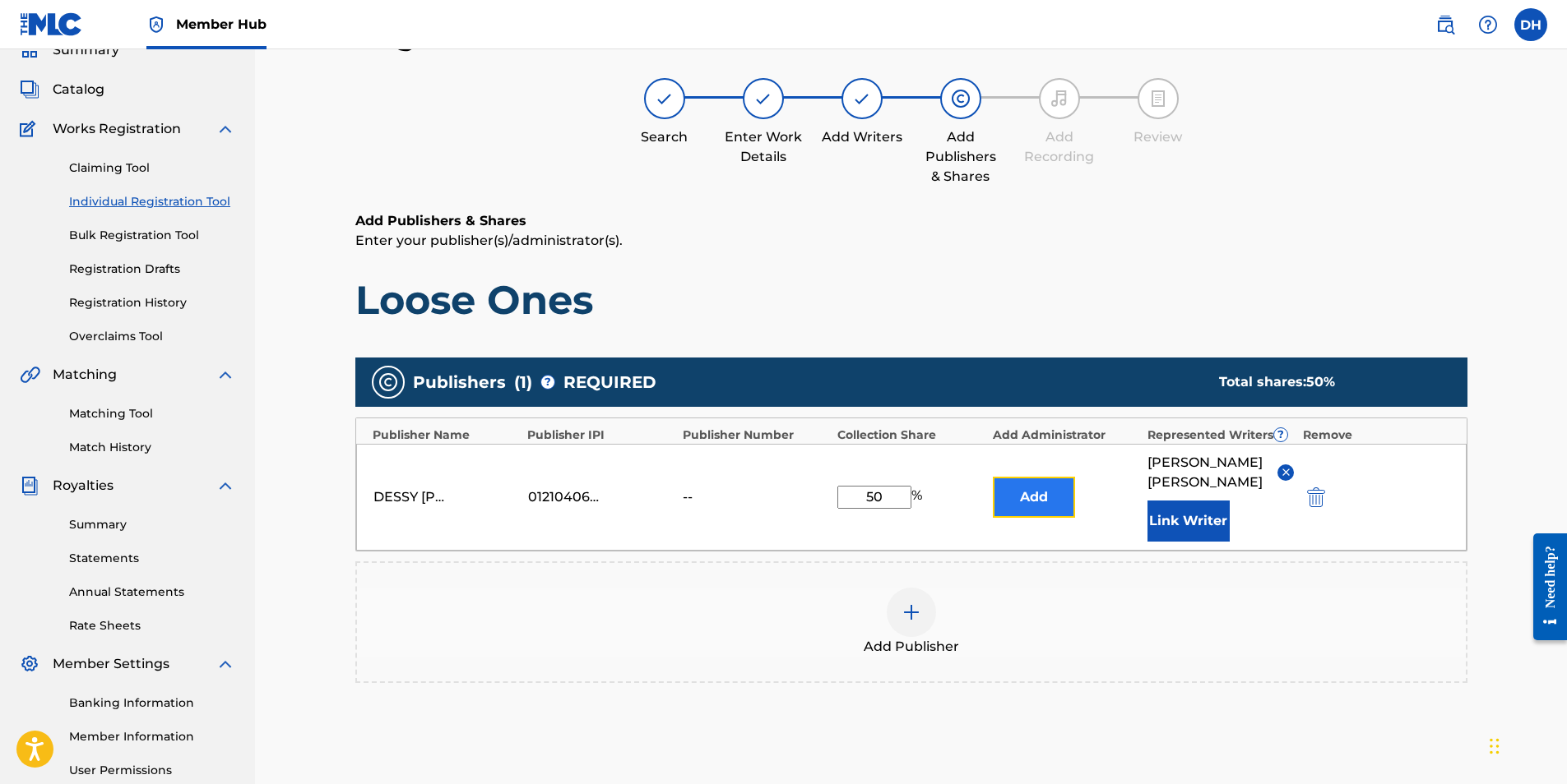
click at [1047, 498] on button "Add" at bounding box center [1034, 497] width 82 height 41
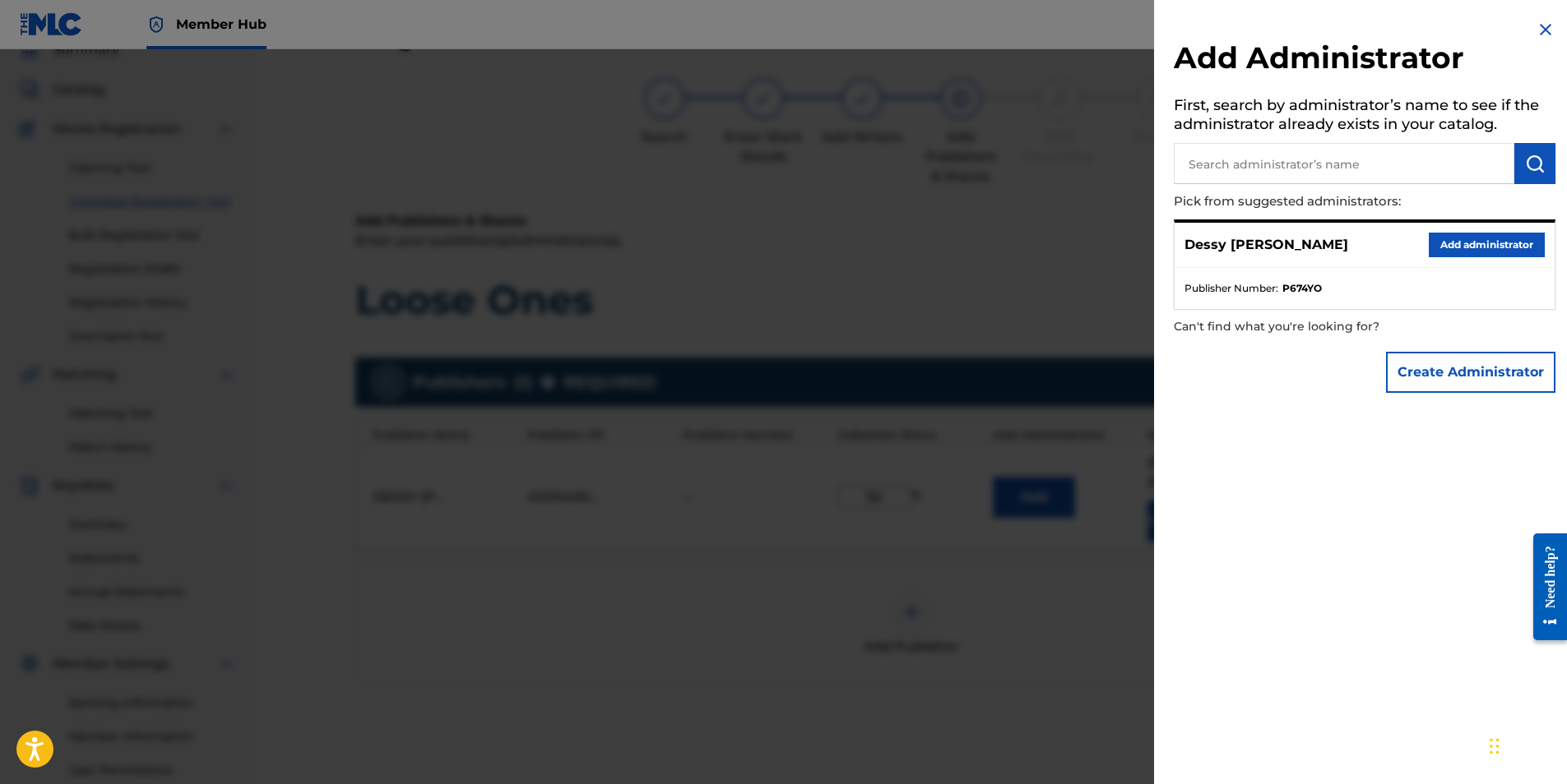
click at [1309, 176] on input "text" at bounding box center [1344, 163] width 340 height 41
type input "Dessy Hinds Publishing"
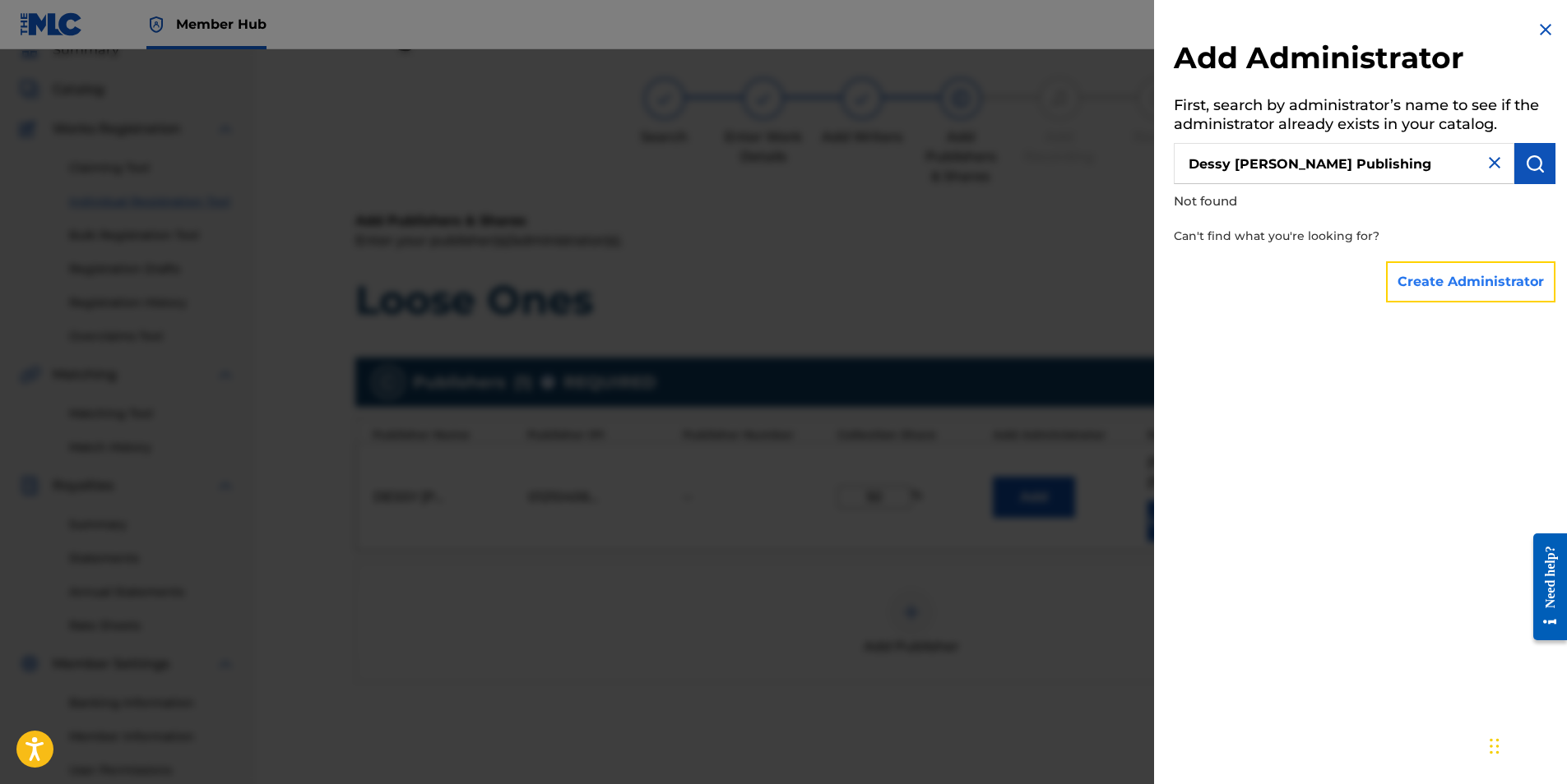
click at [1439, 291] on button "Create Administrator" at bounding box center [1470, 282] width 169 height 41
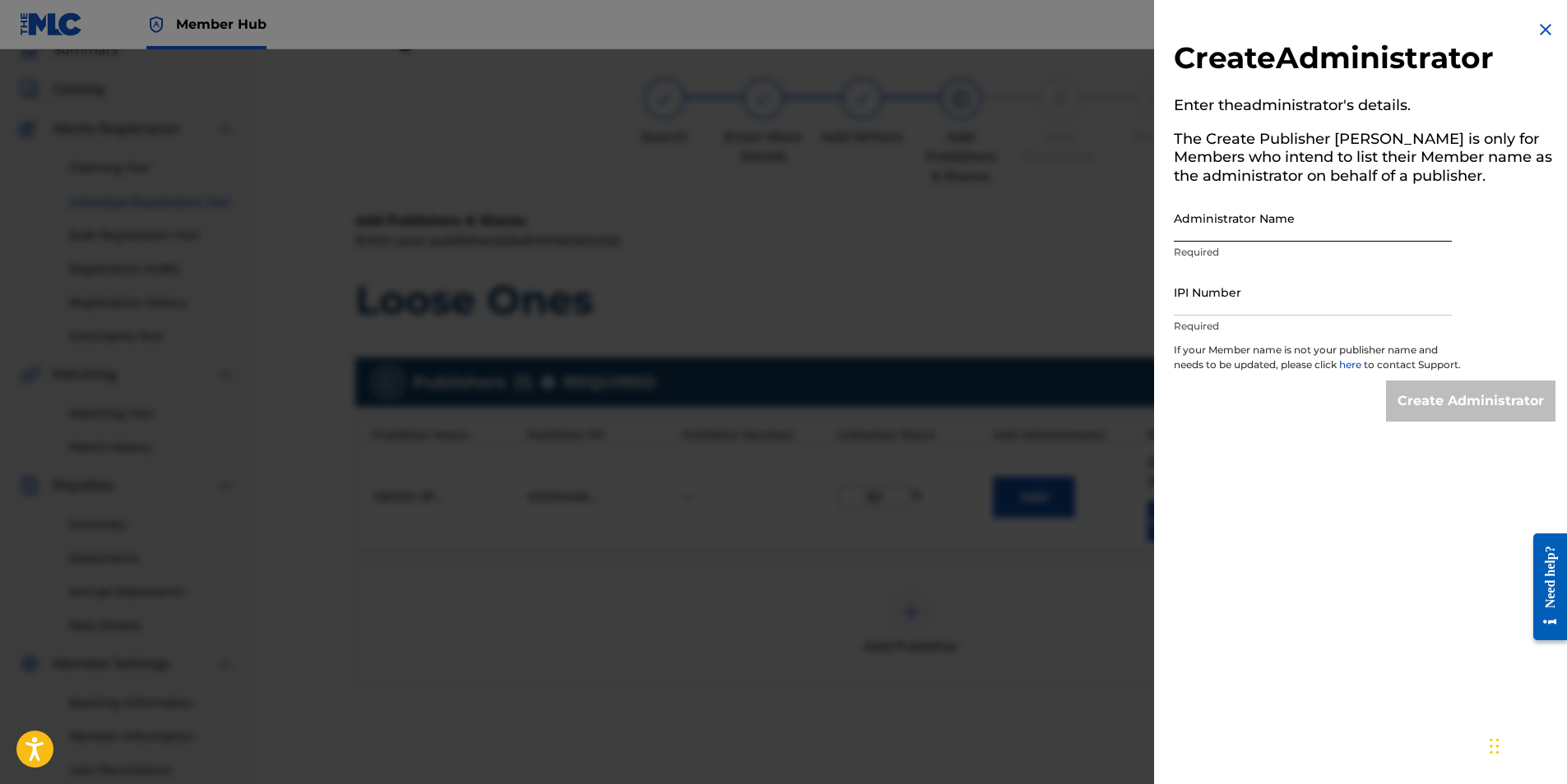
click at [1310, 227] on input "Administrator Name" at bounding box center [1313, 218] width 278 height 47
type input "DESSY [PERSON_NAME] PUBLISHING"
drag, startPoint x: 1358, startPoint y: 234, endPoint x: 1098, endPoint y: 221, distance: 260.3
click at [1098, 221] on div "Create Administrator Enter the administrator 's details. The Create Publisher b…" at bounding box center [784, 417] width 1567 height 735
click at [1229, 298] on input "IPI Number" at bounding box center [1313, 292] width 278 height 47
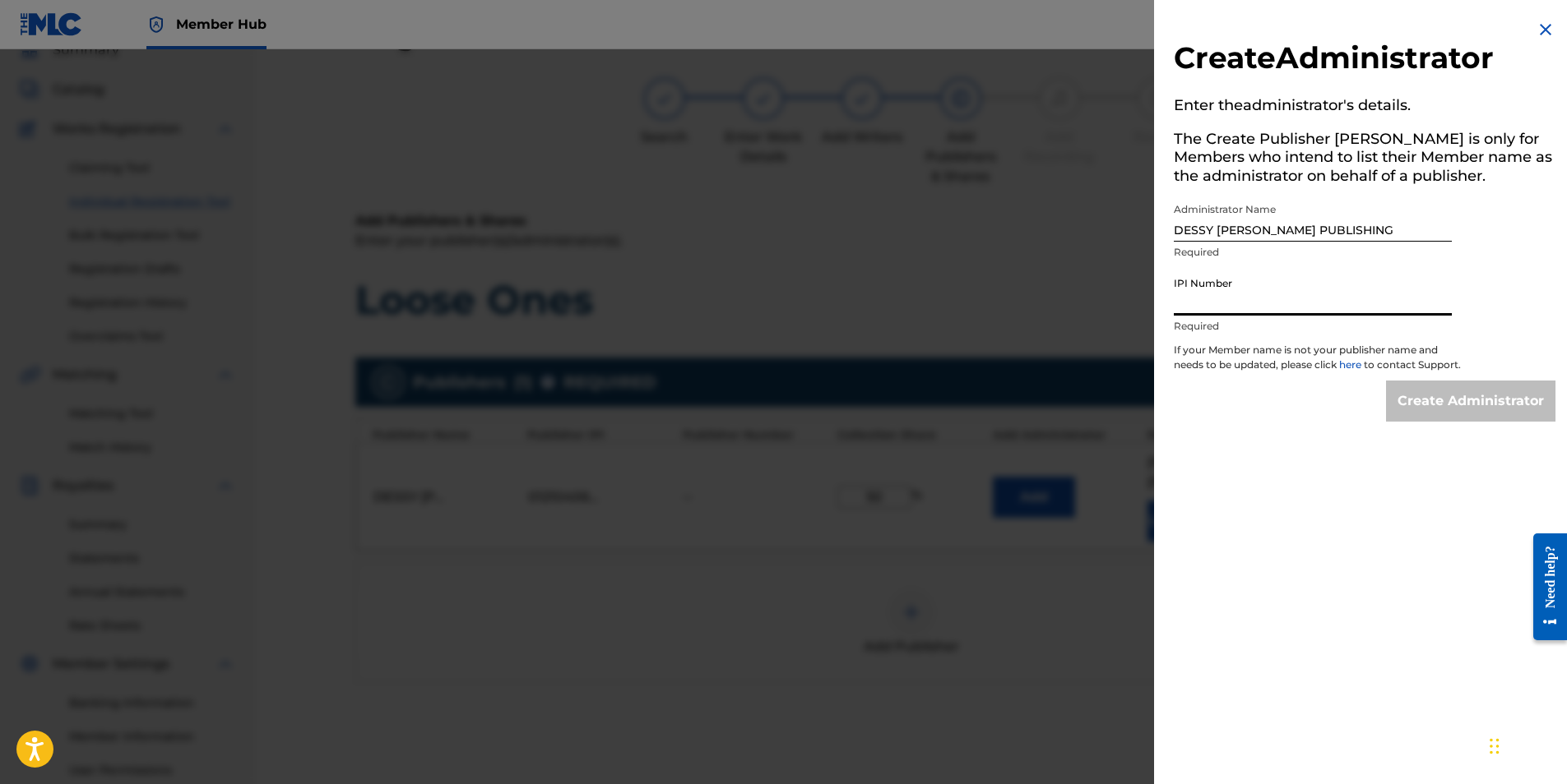
type input "01210406325"
click at [1489, 421] on input "Create Administrator" at bounding box center [1470, 401] width 169 height 41
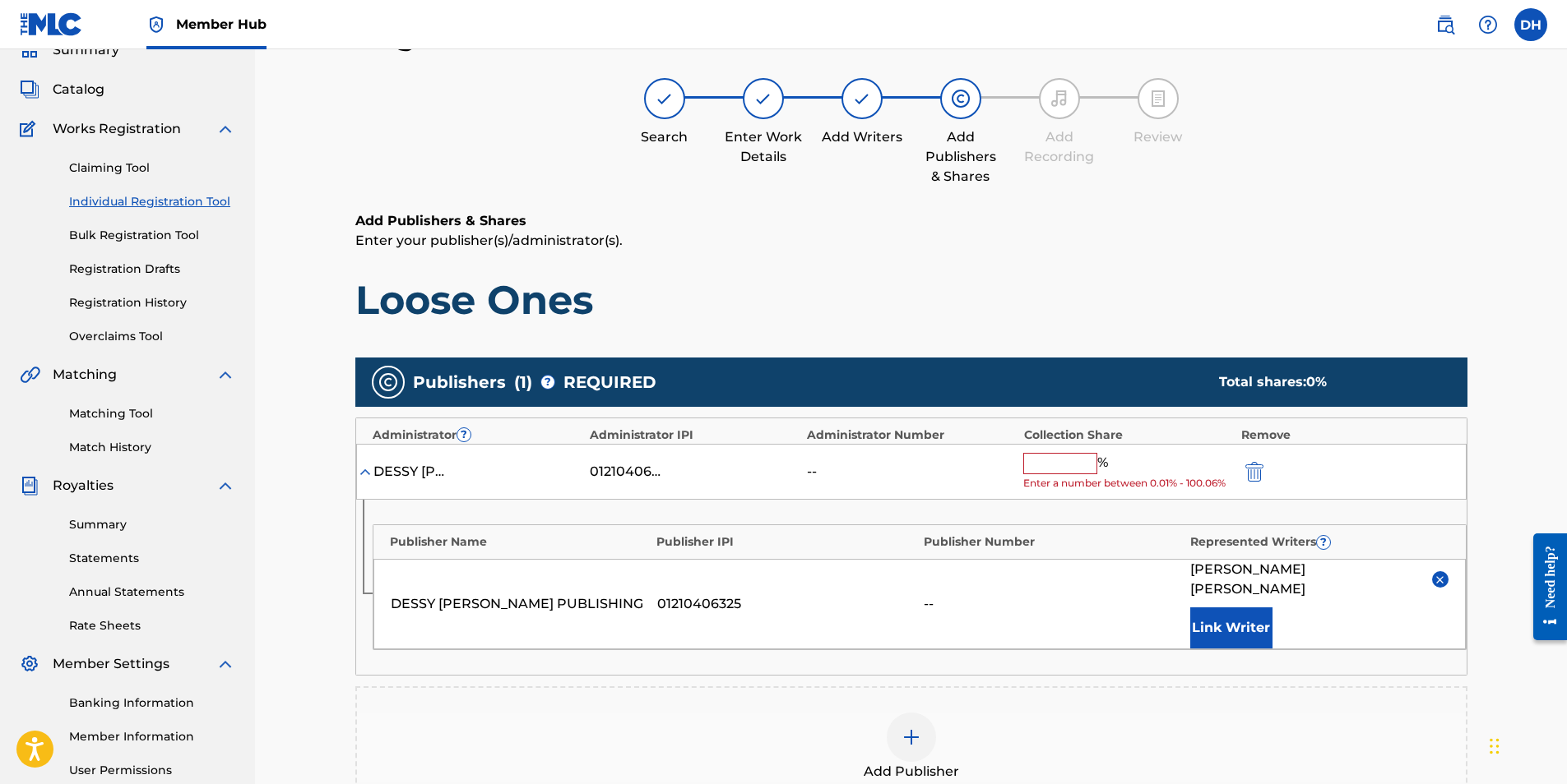
click at [1038, 470] on input "text" at bounding box center [1060, 463] width 74 height 21
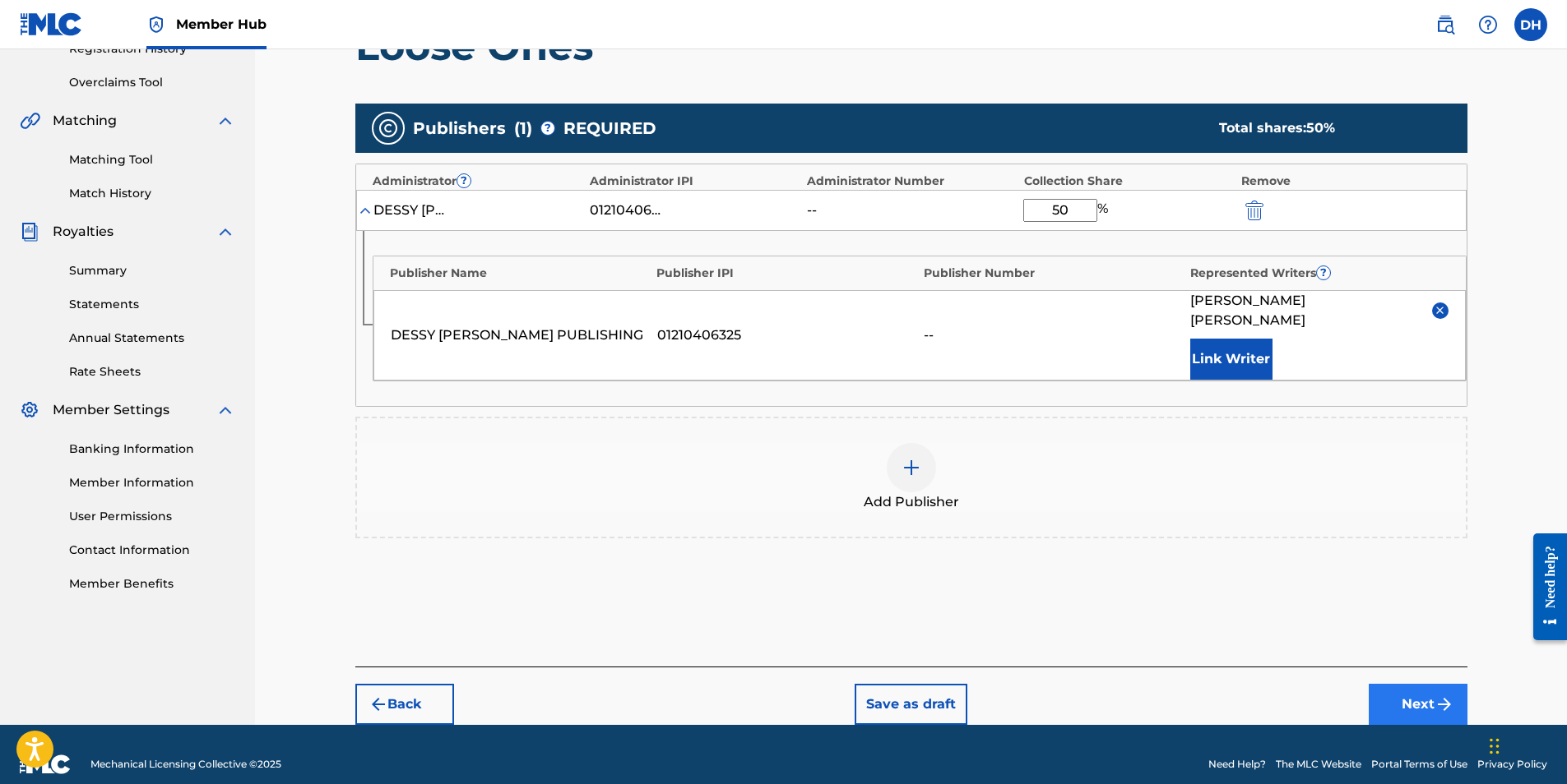
type input "50"
click at [1435, 695] on img "submit" at bounding box center [1445, 705] width 20 height 20
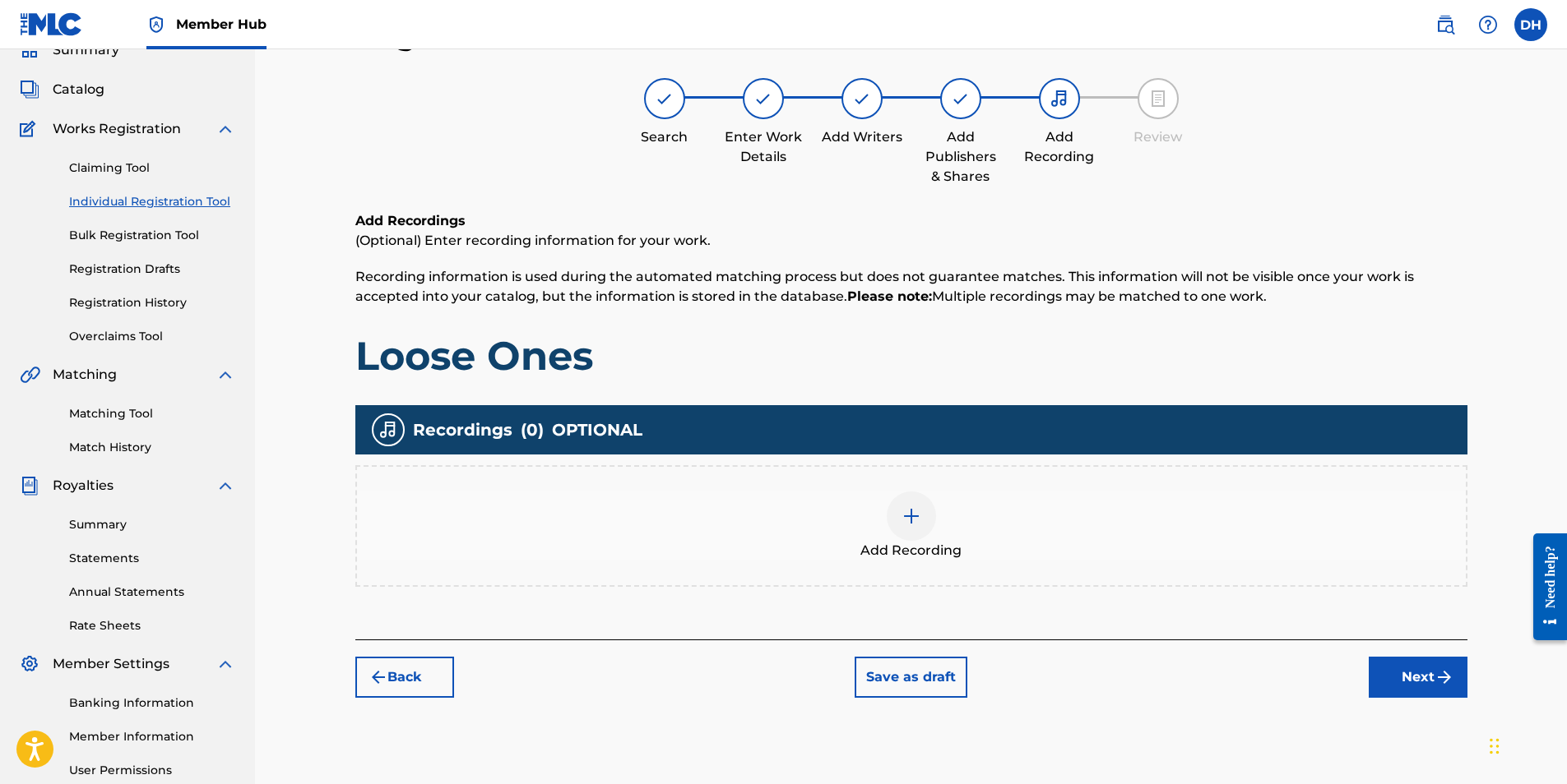
click at [921, 535] on div at bounding box center [912, 517] width 50 height 50
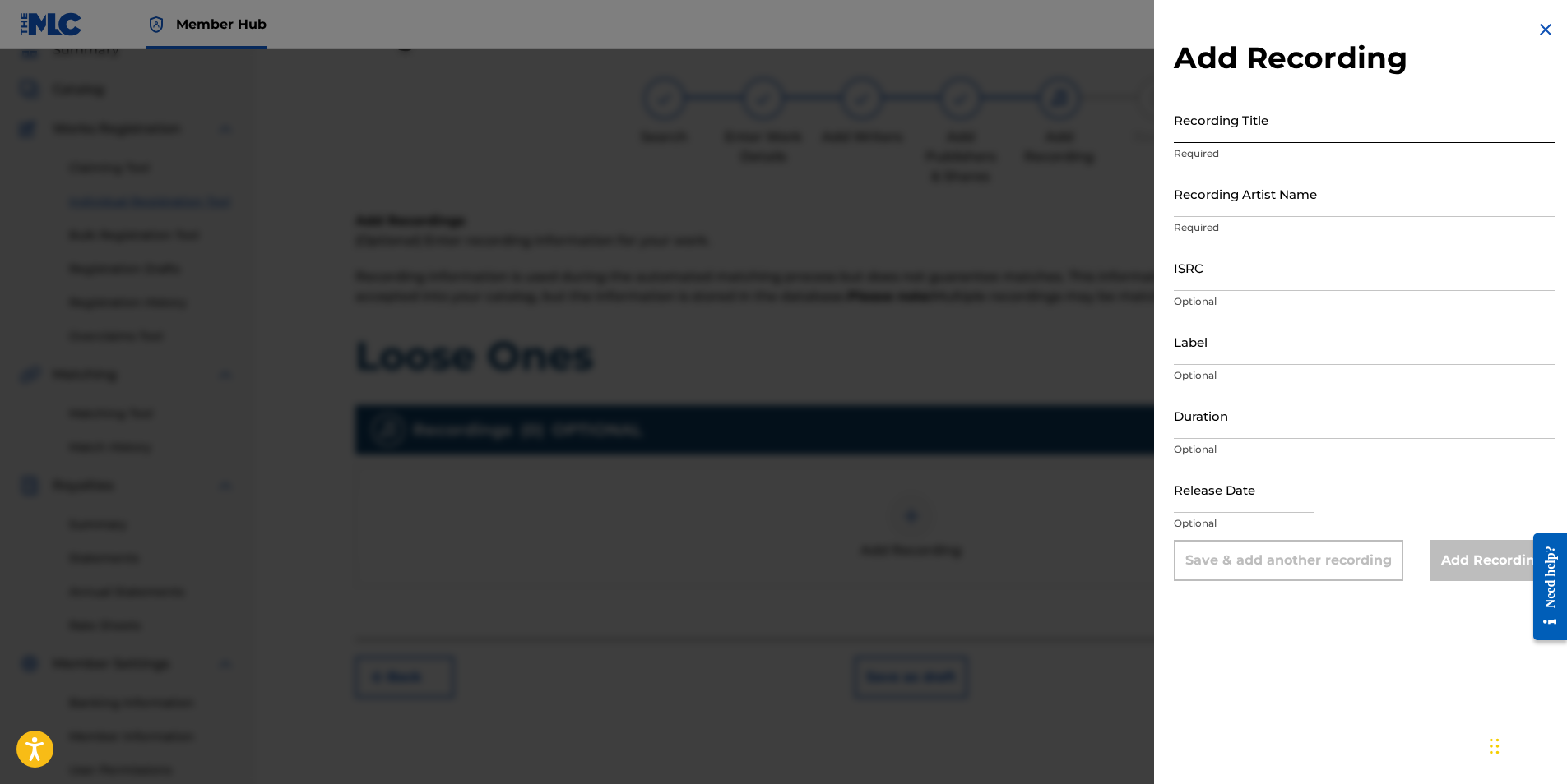
click at [1270, 126] on input "Recording Title" at bounding box center [1364, 119] width 381 height 47
type input "Loose Ones"
click at [1289, 209] on input "Recording Artist Name" at bounding box center [1364, 193] width 381 height 47
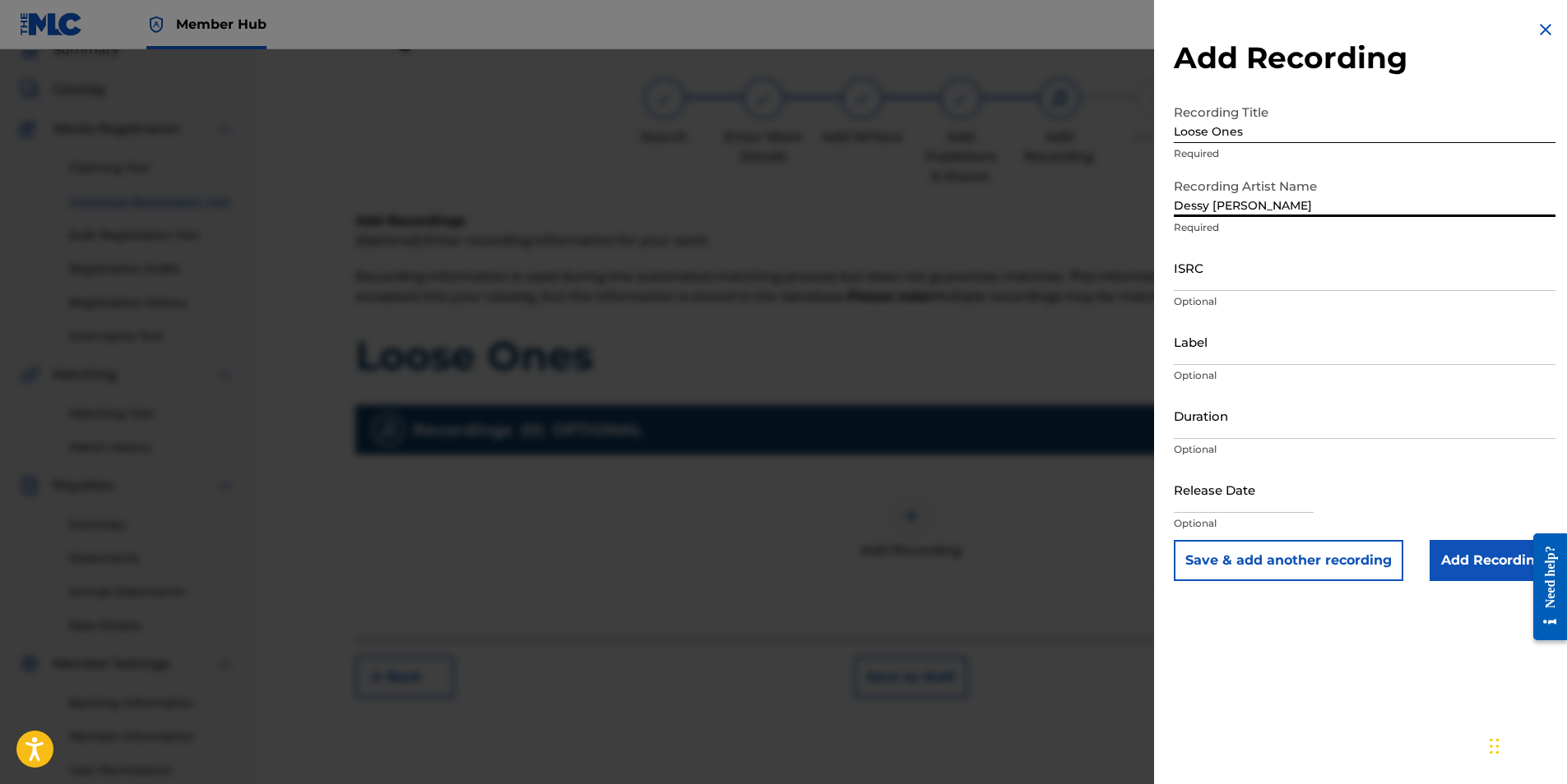
type input "Dessy [PERSON_NAME]"
click at [1470, 561] on input "Add Recording" at bounding box center [1492, 561] width 126 height 41
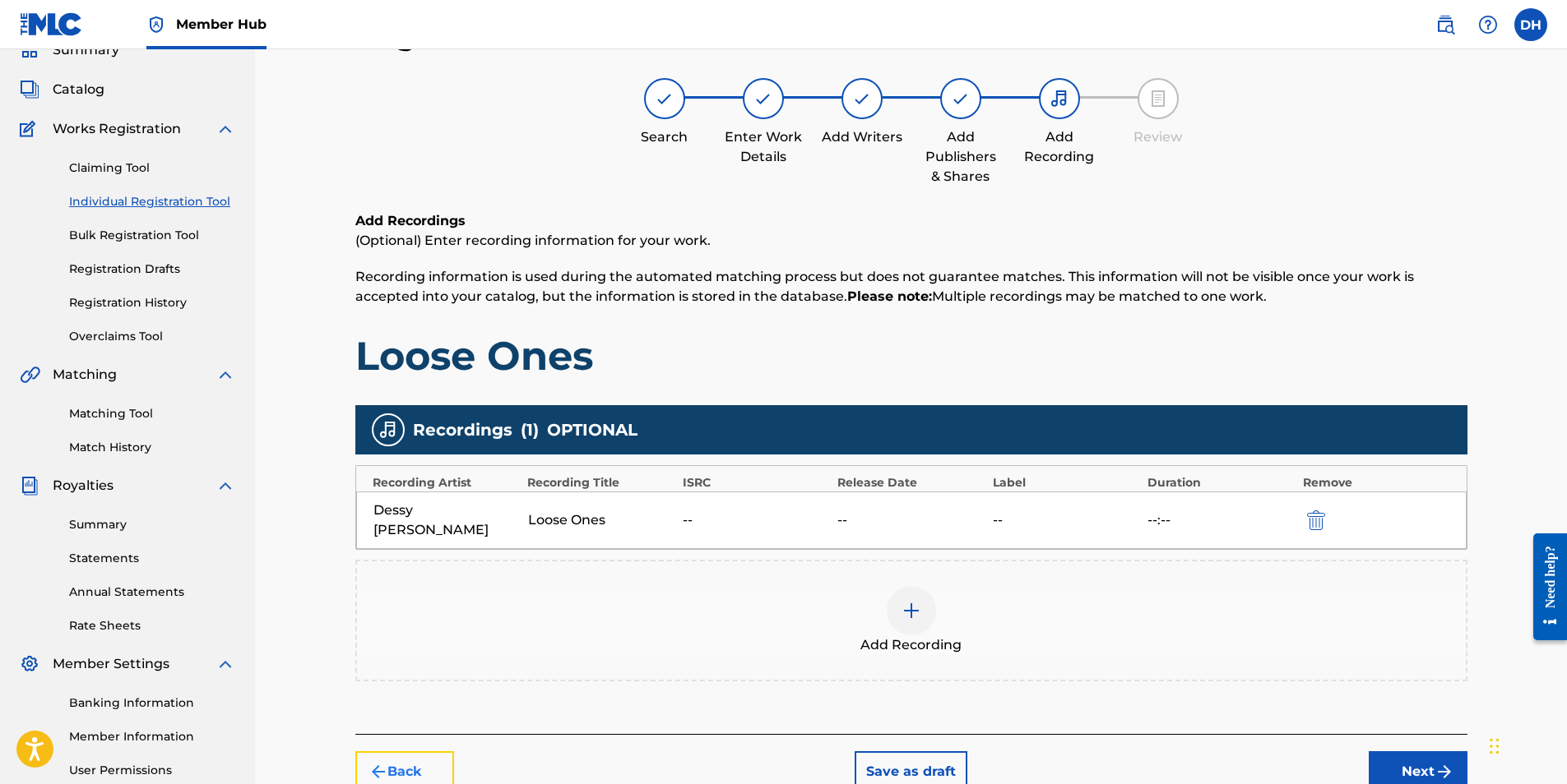
click at [412, 752] on button "Back" at bounding box center [404, 772] width 98 height 41
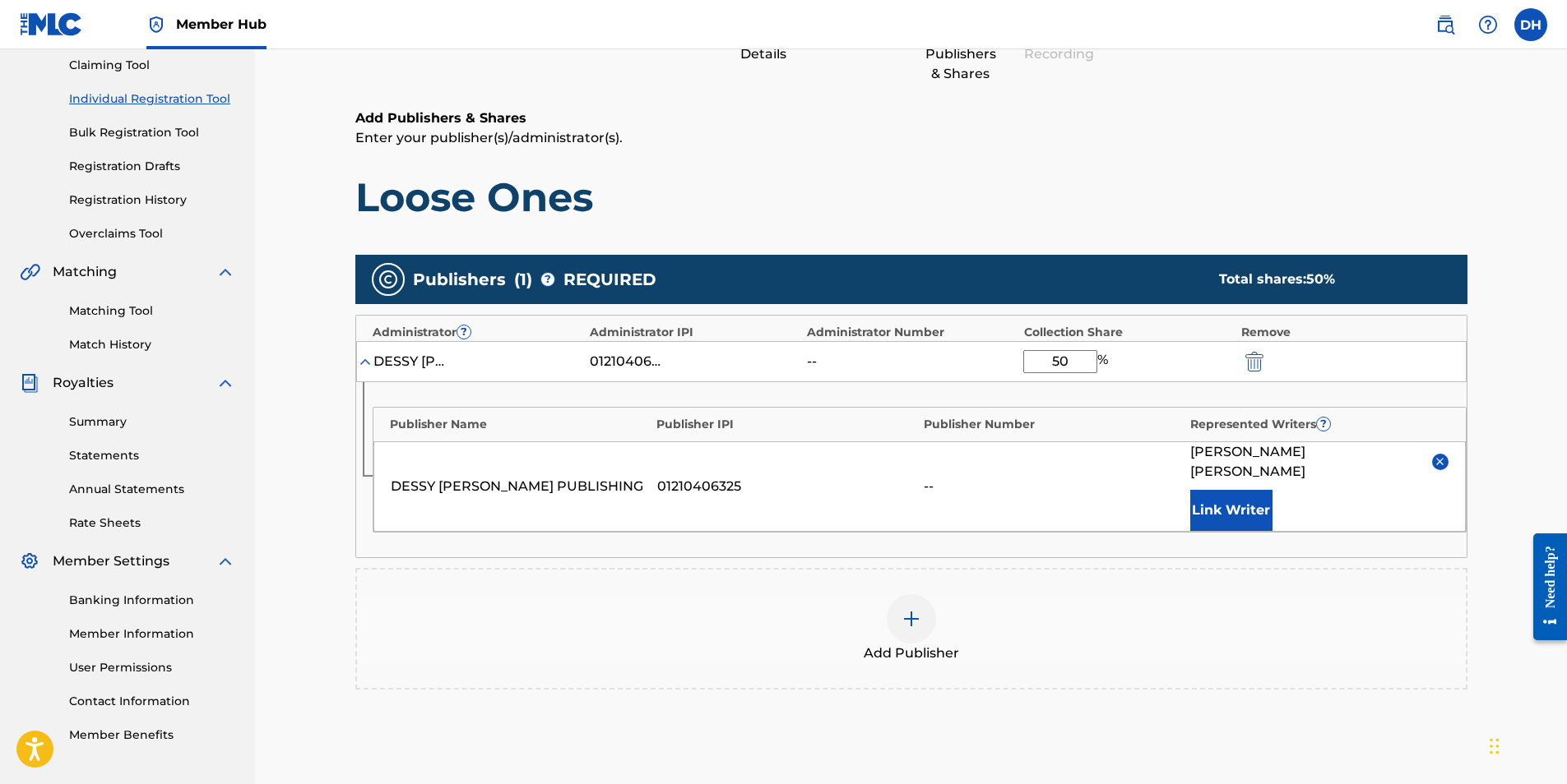
scroll to position [321, 0]
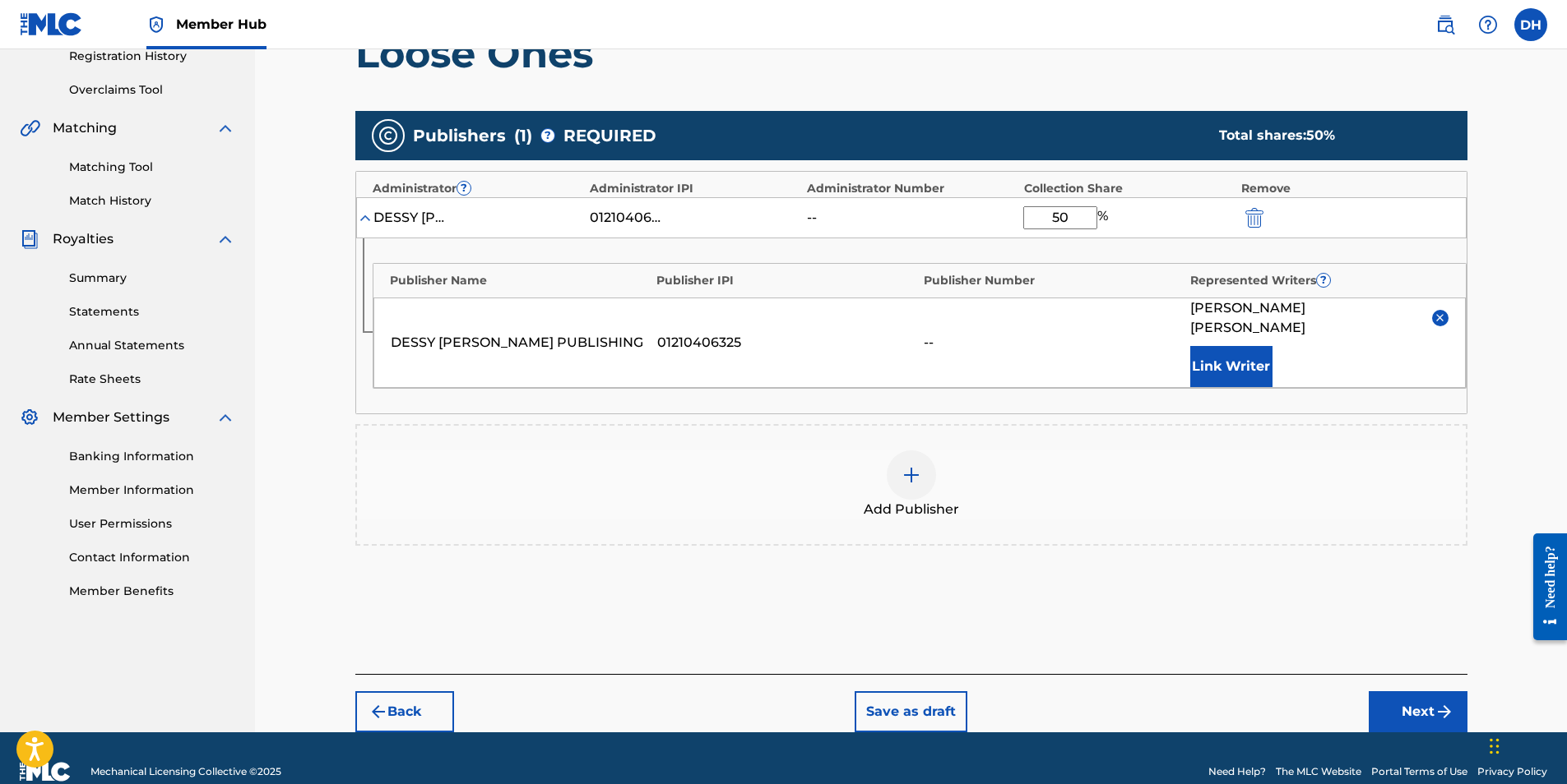
click at [909, 465] on img at bounding box center [912, 475] width 20 height 20
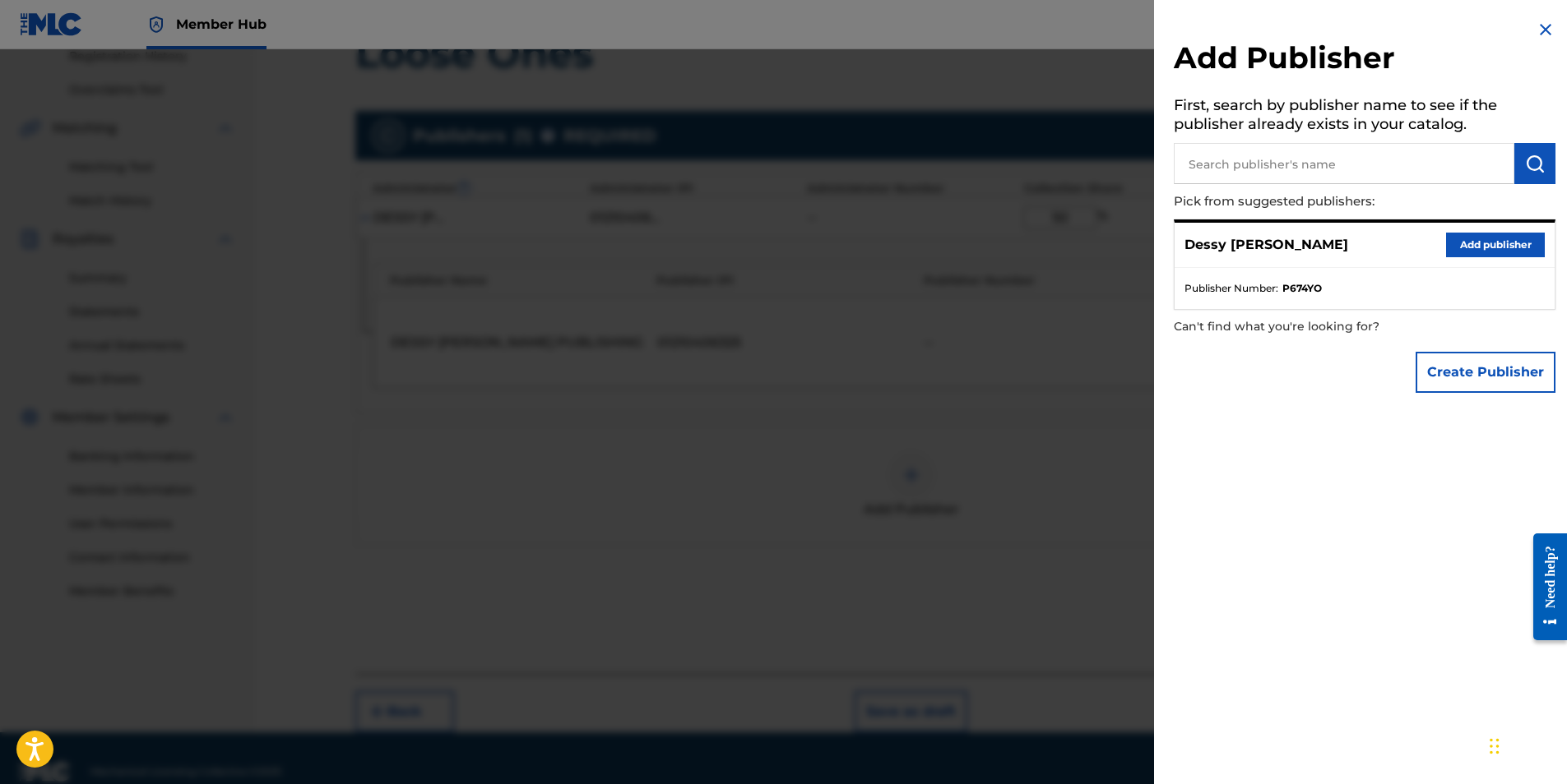
click at [1301, 167] on input "text" at bounding box center [1344, 163] width 340 height 41
paste input "MISS LINK MUSIC"
type input "MISS LINK MUSIC"
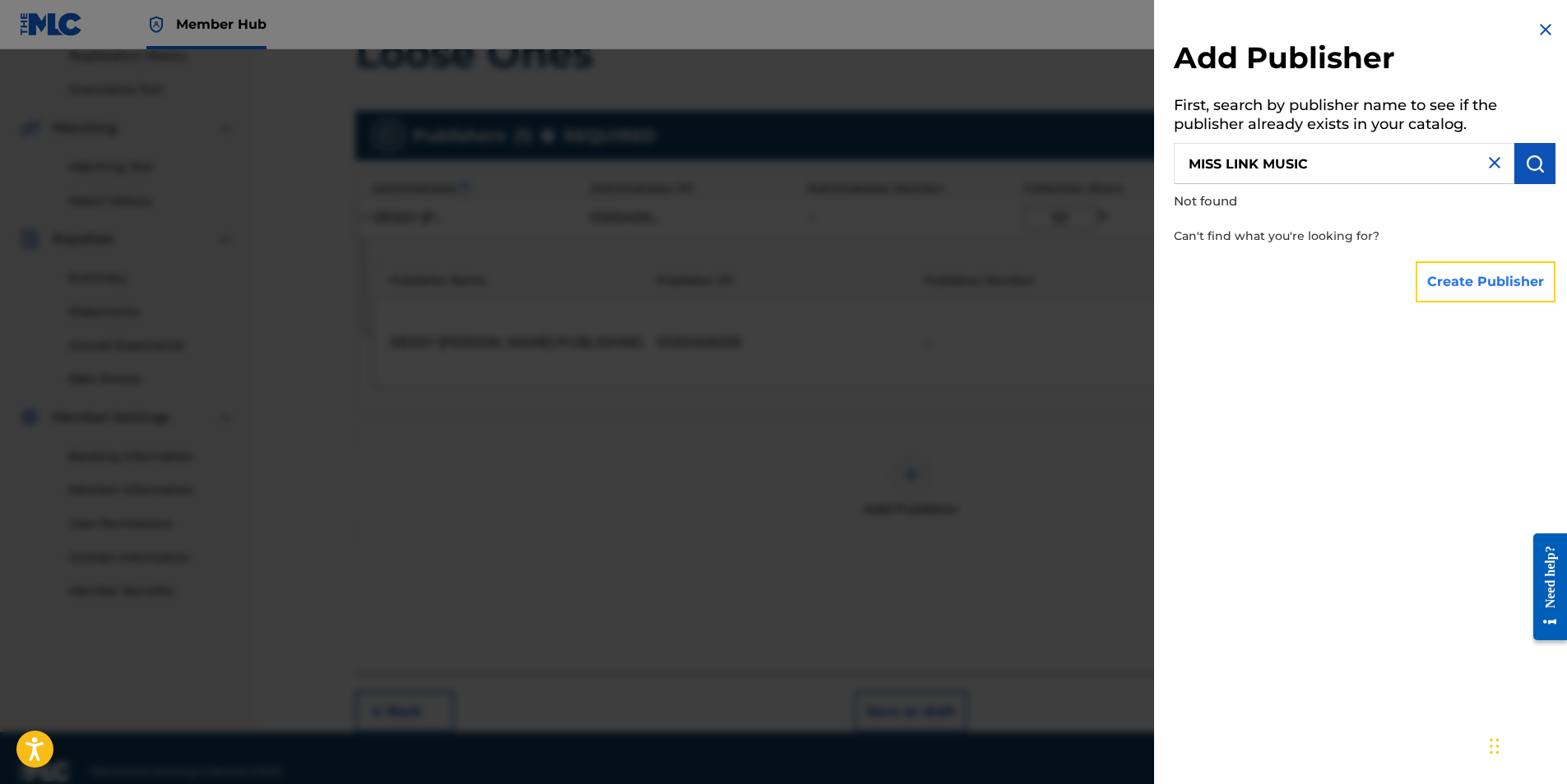
click at [1445, 284] on button "Create Publisher" at bounding box center [1486, 282] width 140 height 41
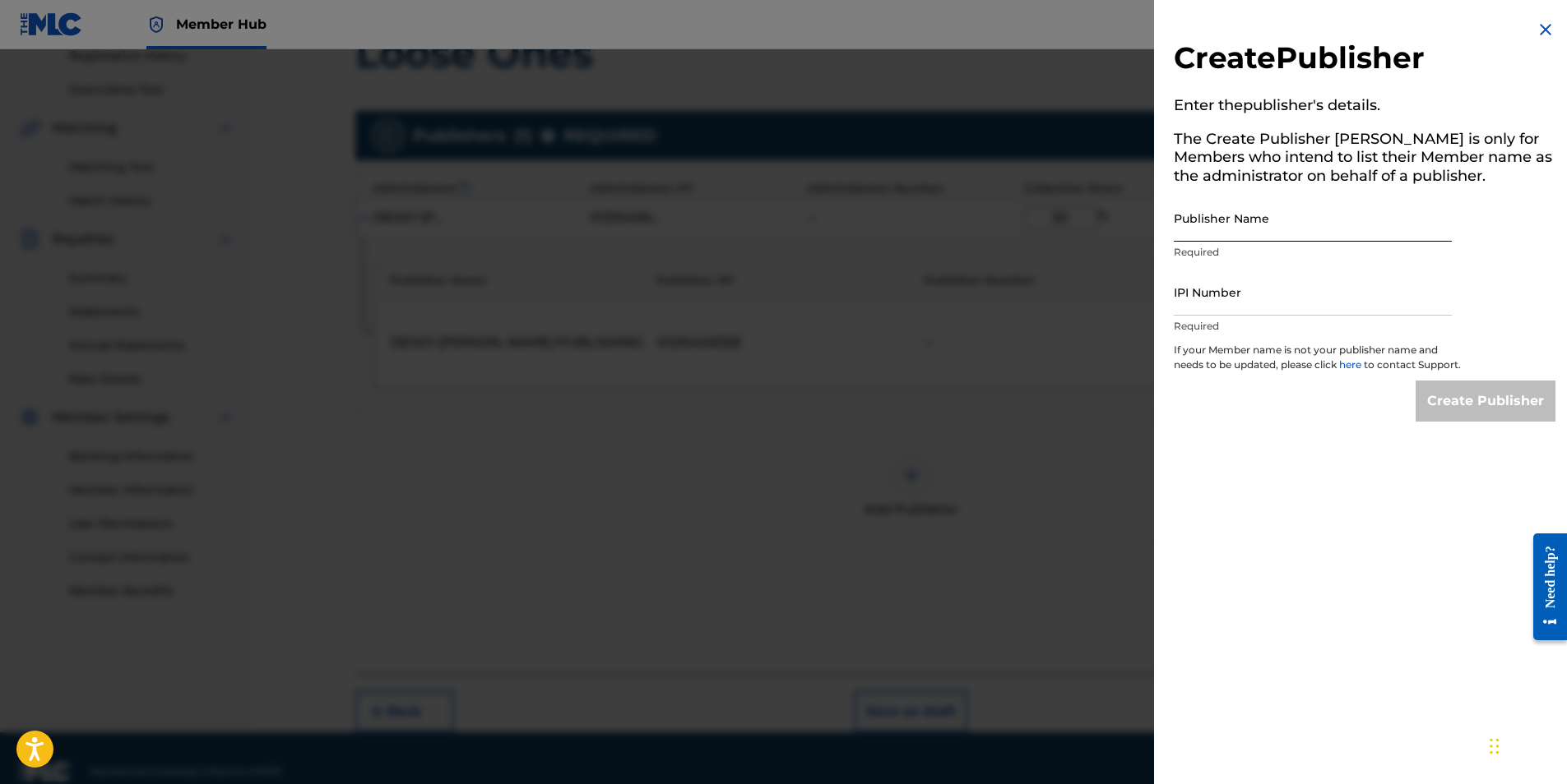
click at [1250, 227] on input "Publisher Name" at bounding box center [1313, 218] width 278 height 47
paste input "MISS LINK MUSIC"
type input "MISS LINK MUSIC"
click at [1272, 303] on input "IPI Number" at bounding box center [1313, 292] width 278 height 47
click at [1545, 21] on img at bounding box center [1545, 30] width 20 height 20
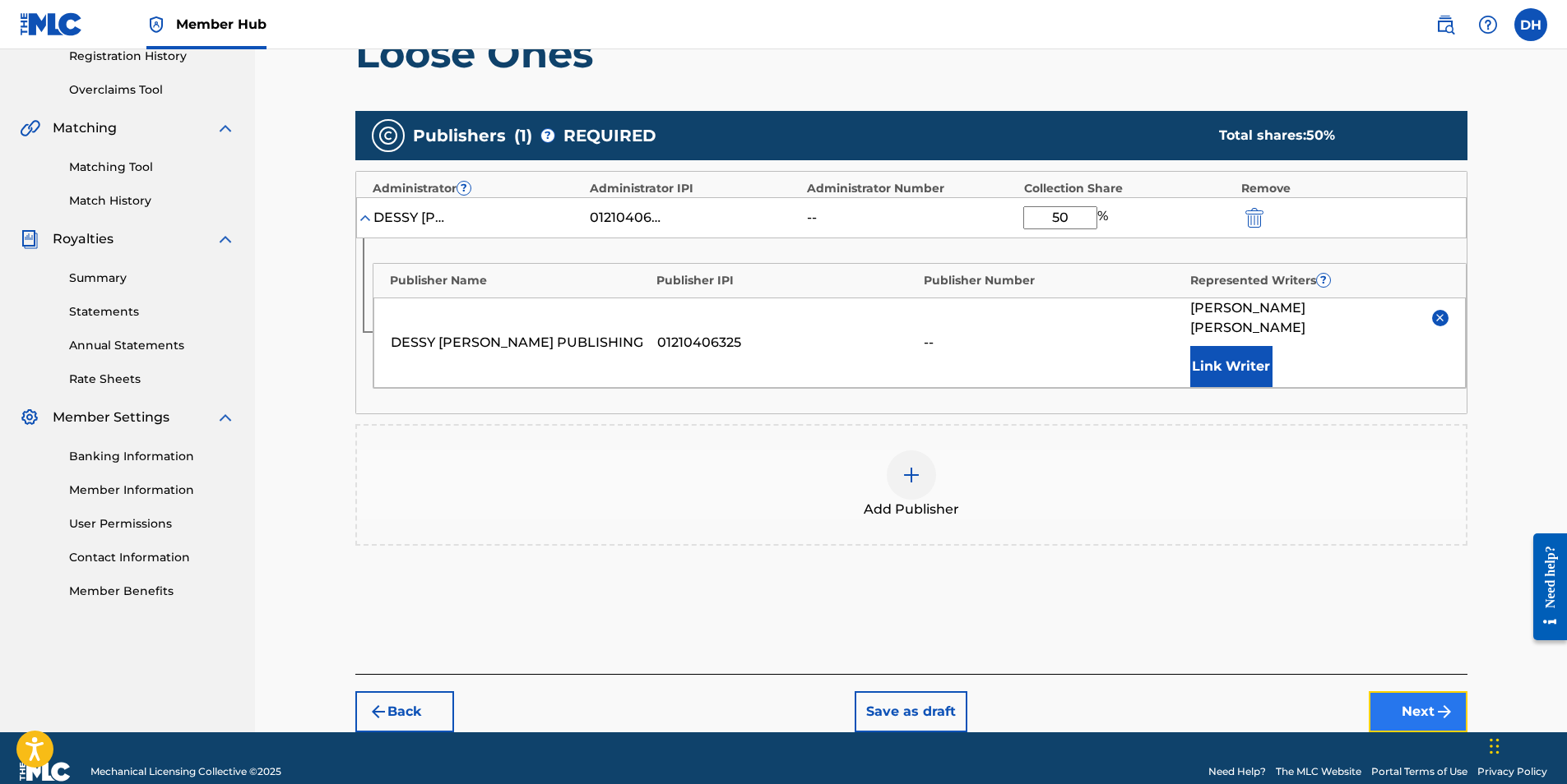
click at [1420, 701] on button "Next" at bounding box center [1418, 711] width 98 height 41
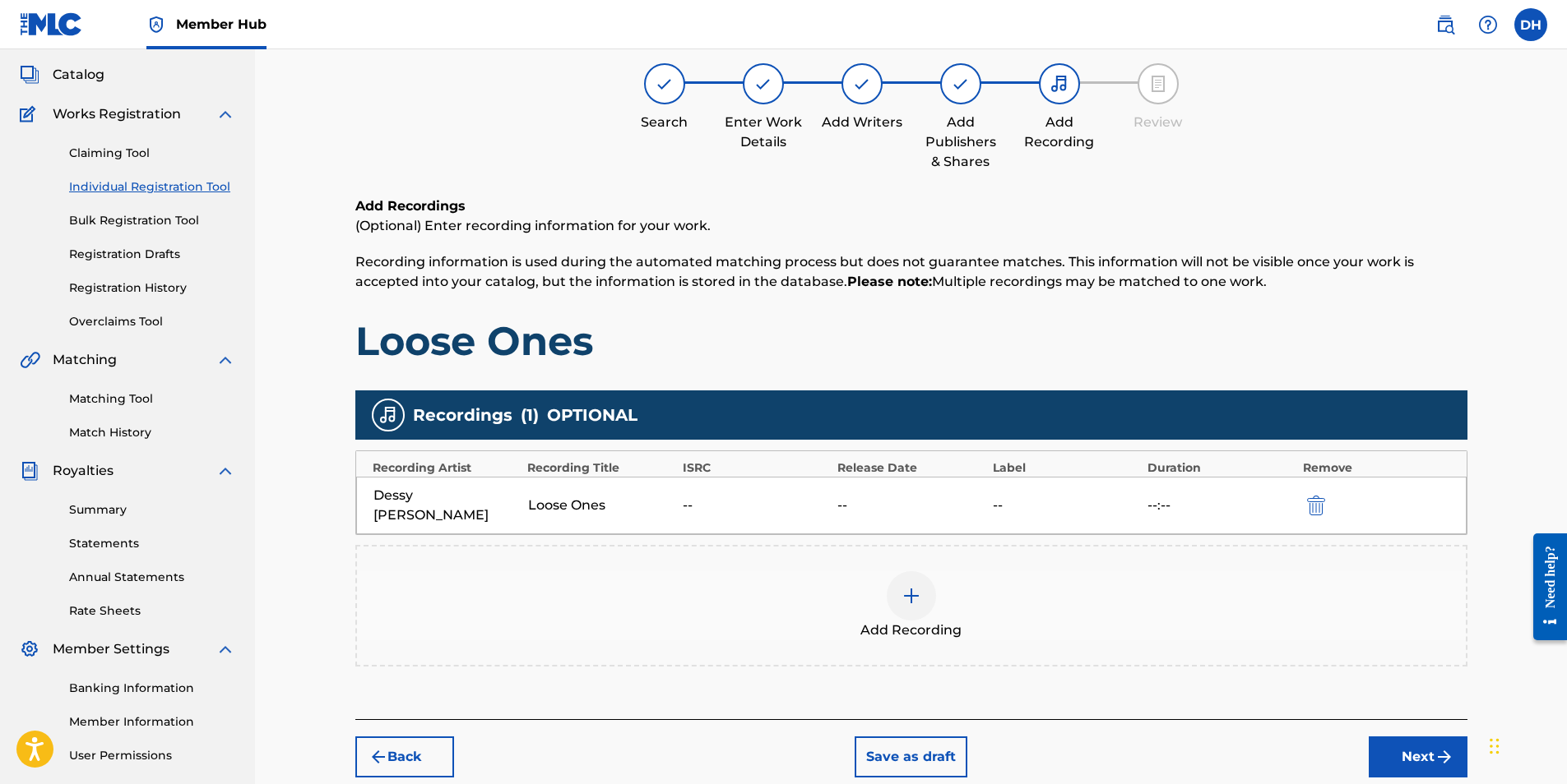
scroll to position [74, 0]
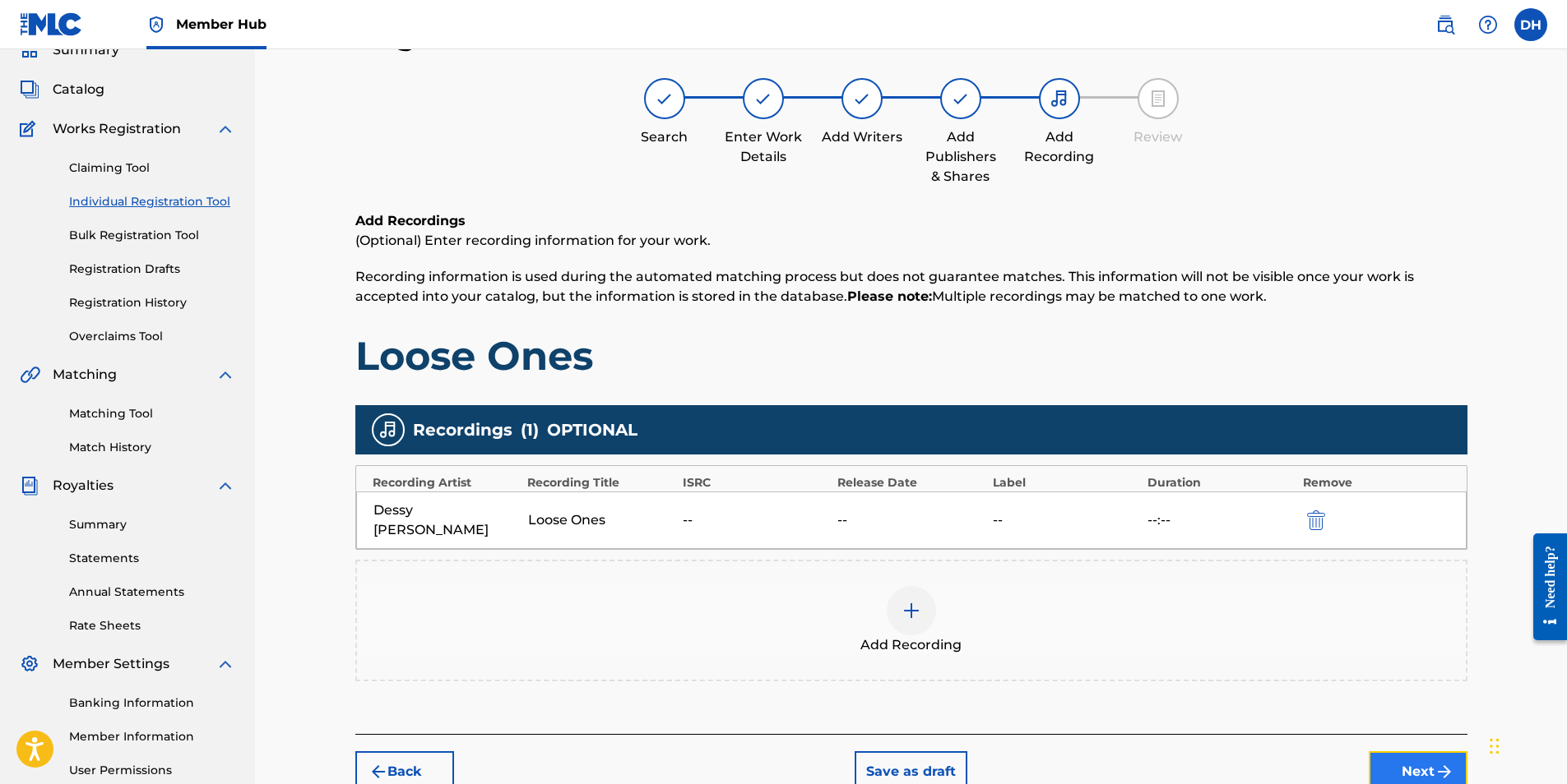
click at [1427, 756] on button "Next" at bounding box center [1418, 772] width 98 height 41
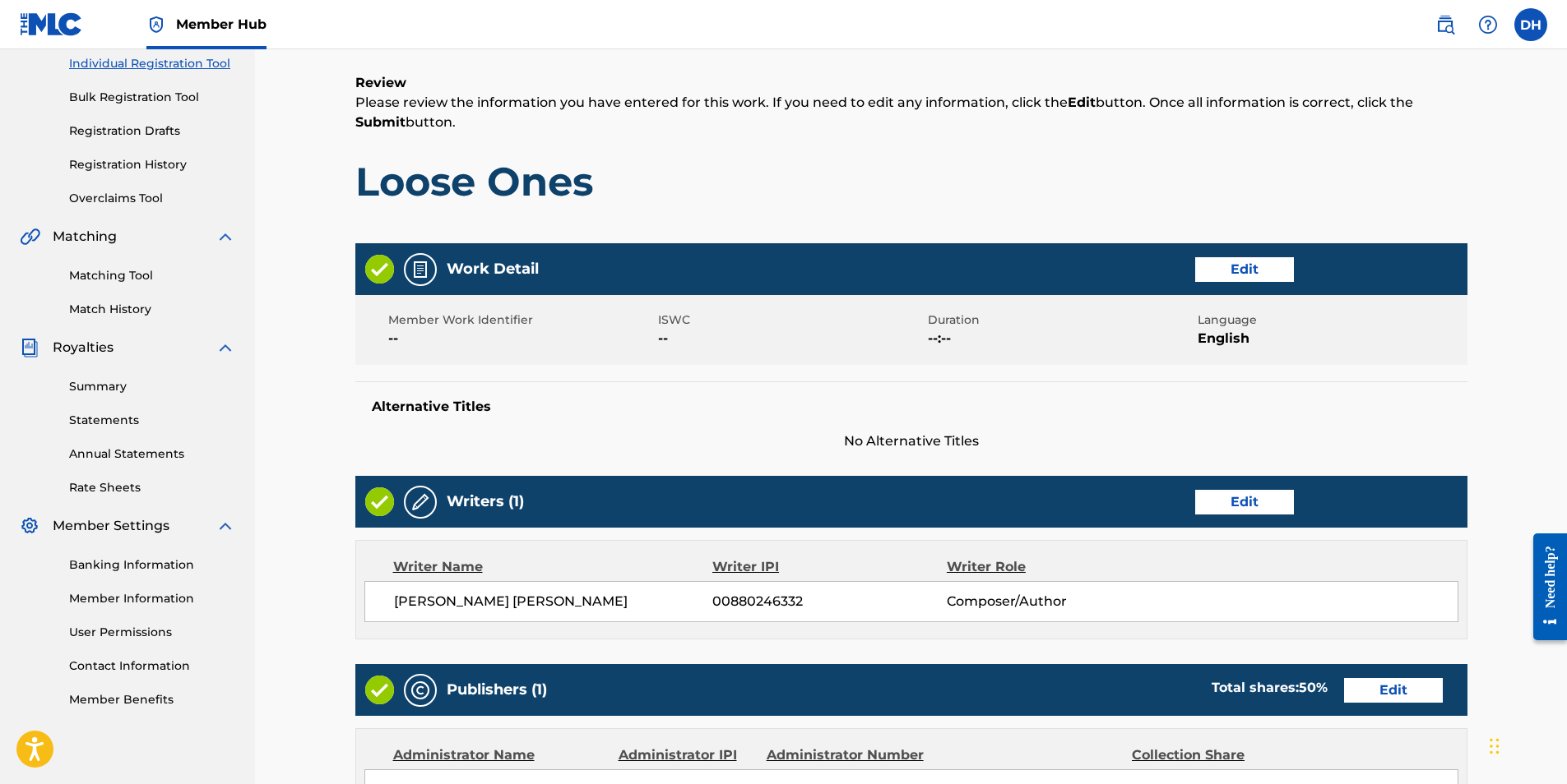
scroll to position [695, 0]
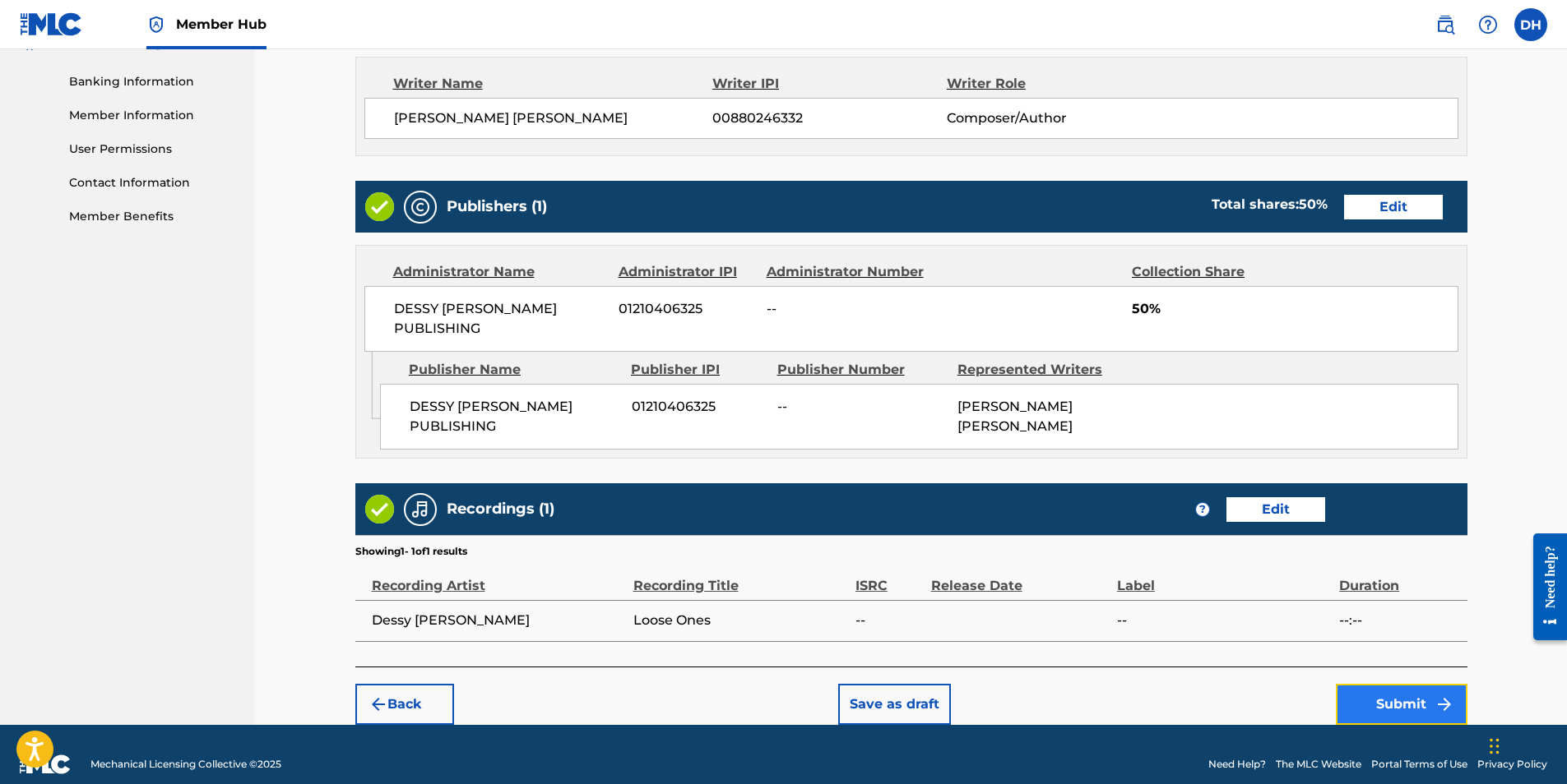
click at [1398, 684] on button "Submit" at bounding box center [1402, 704] width 132 height 41
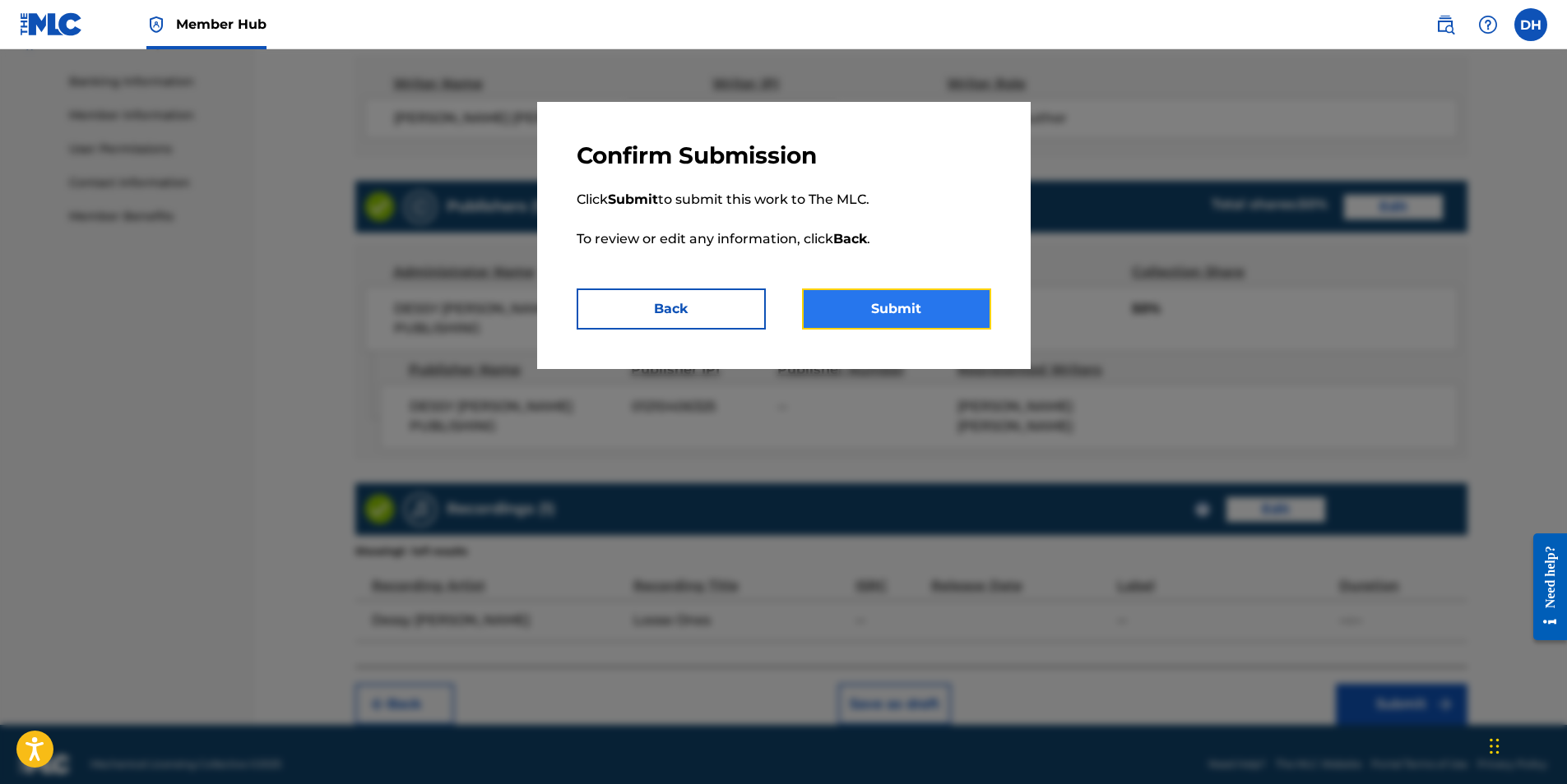
click at [925, 320] on button "Submit" at bounding box center [896, 308] width 189 height 41
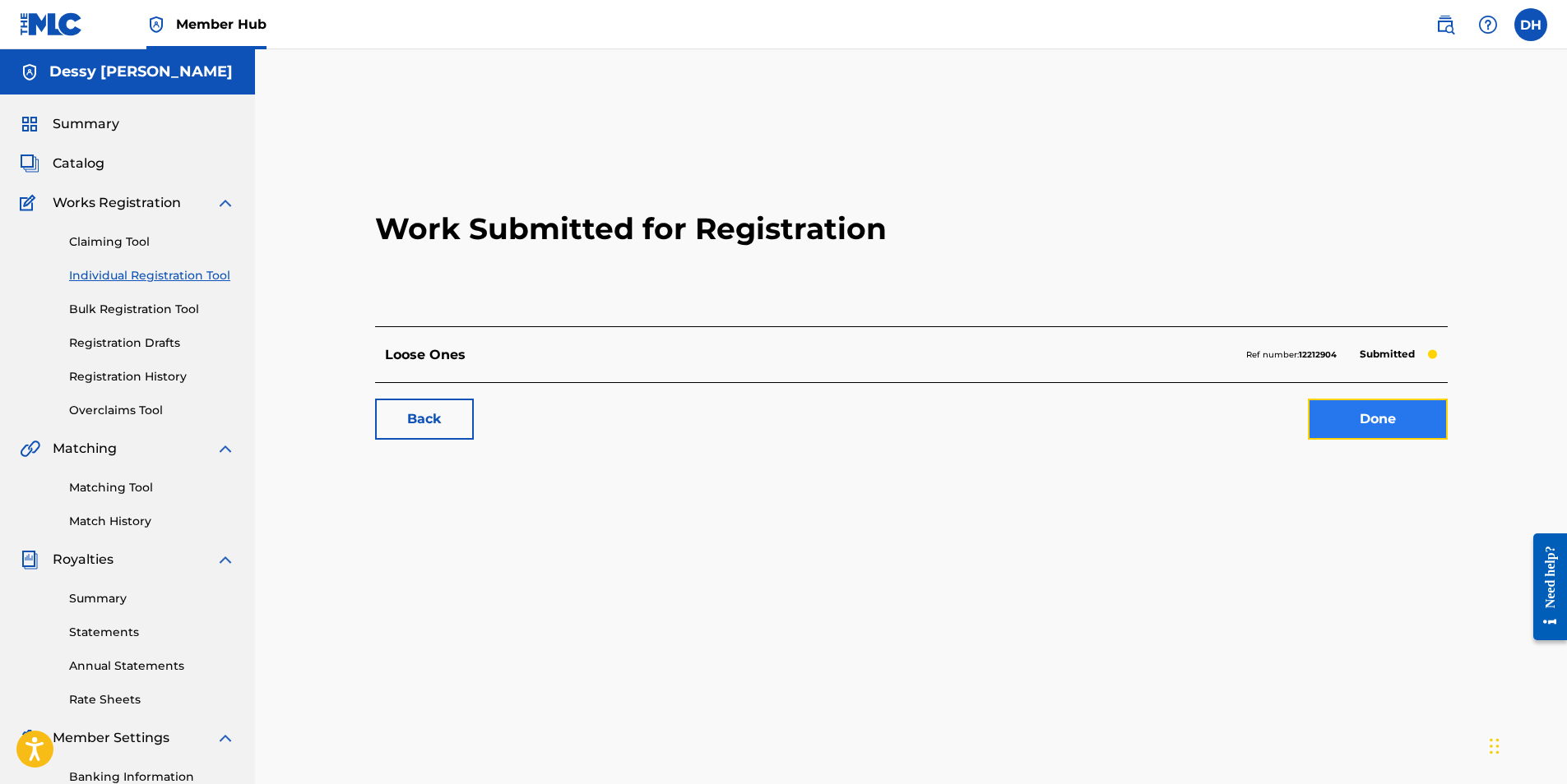
click at [1336, 426] on link "Done" at bounding box center [1378, 419] width 140 height 41
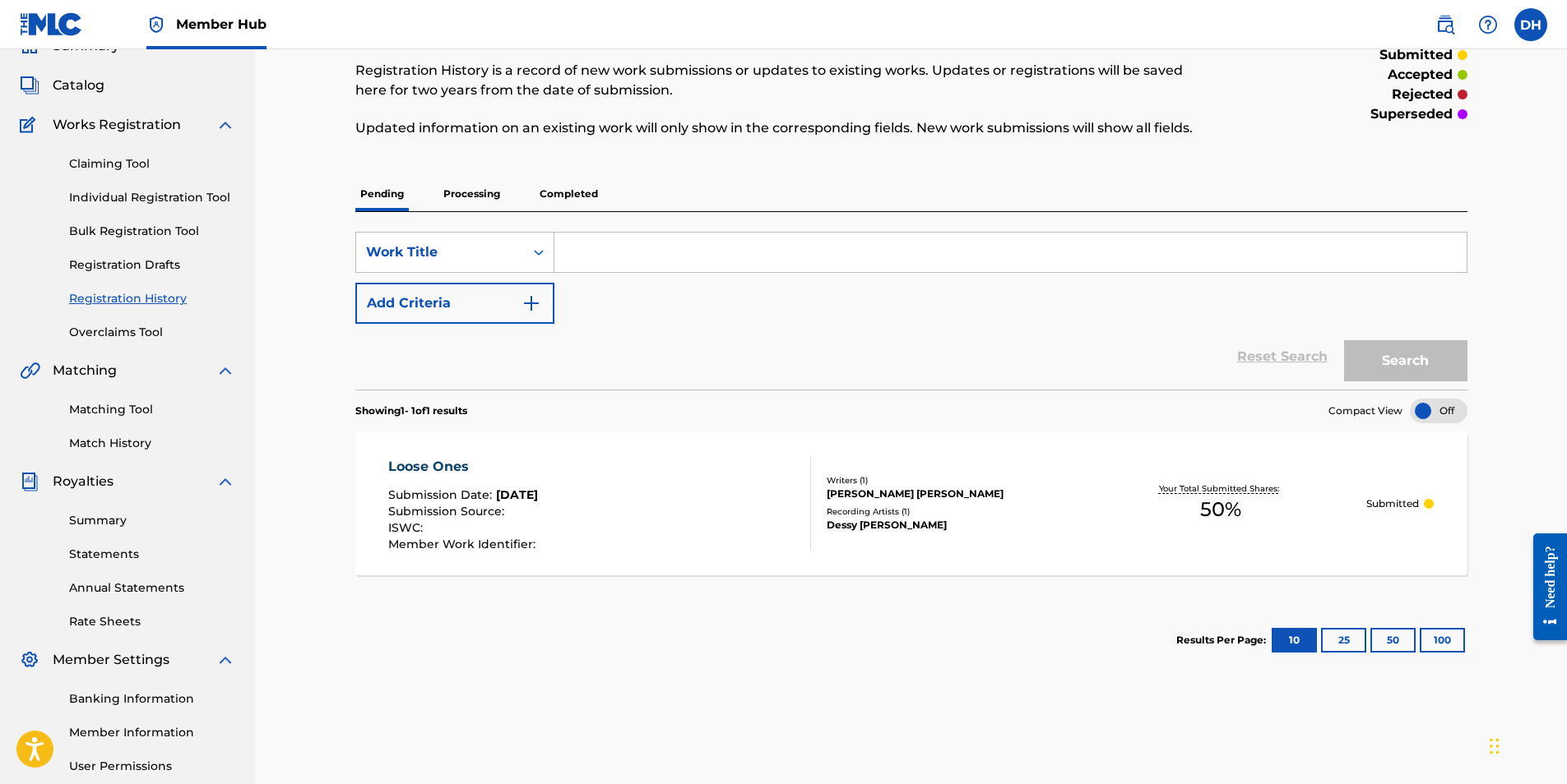
scroll to position [71, 0]
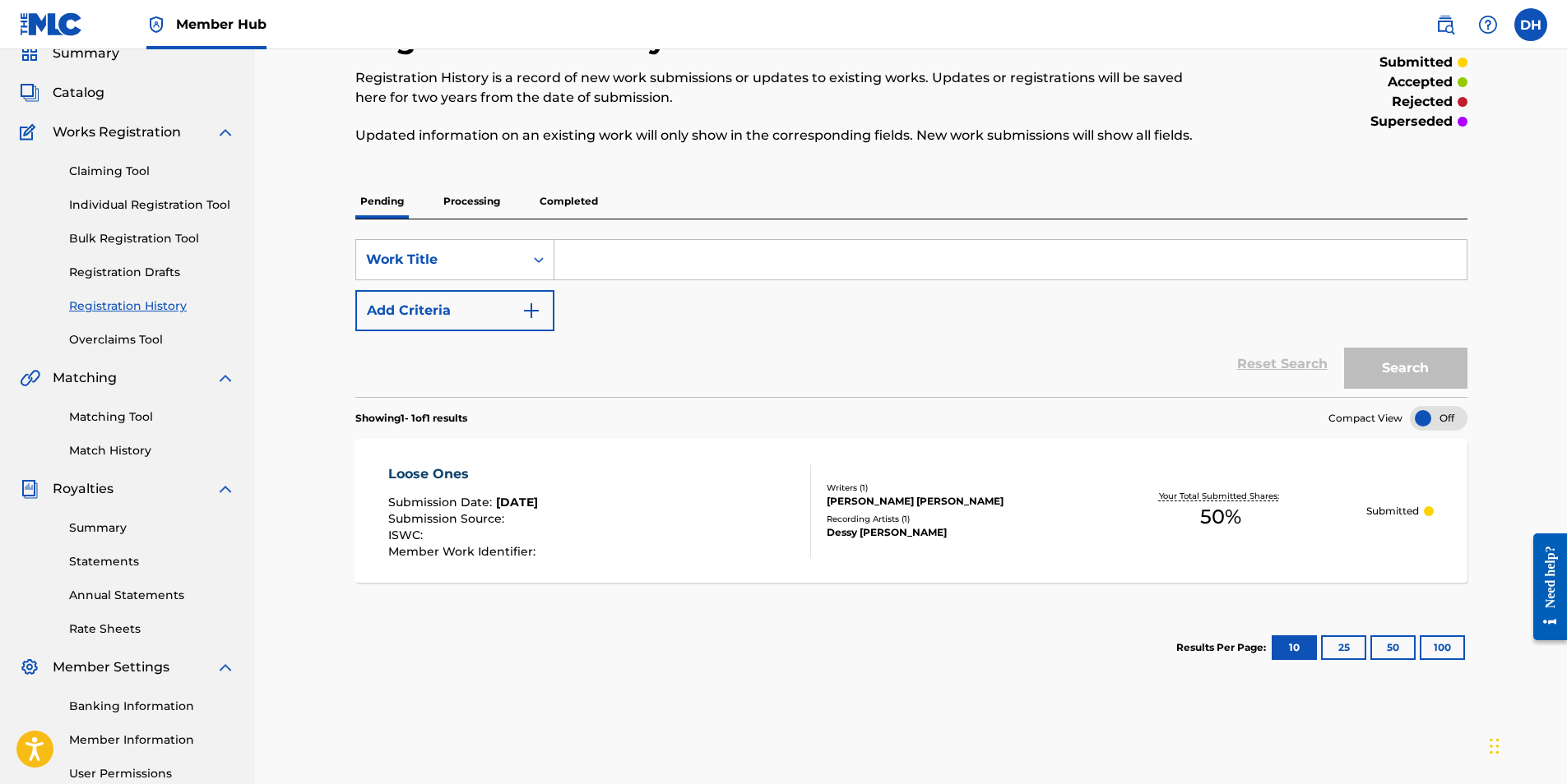
click at [494, 213] on p "Processing" at bounding box center [472, 201] width 67 height 34
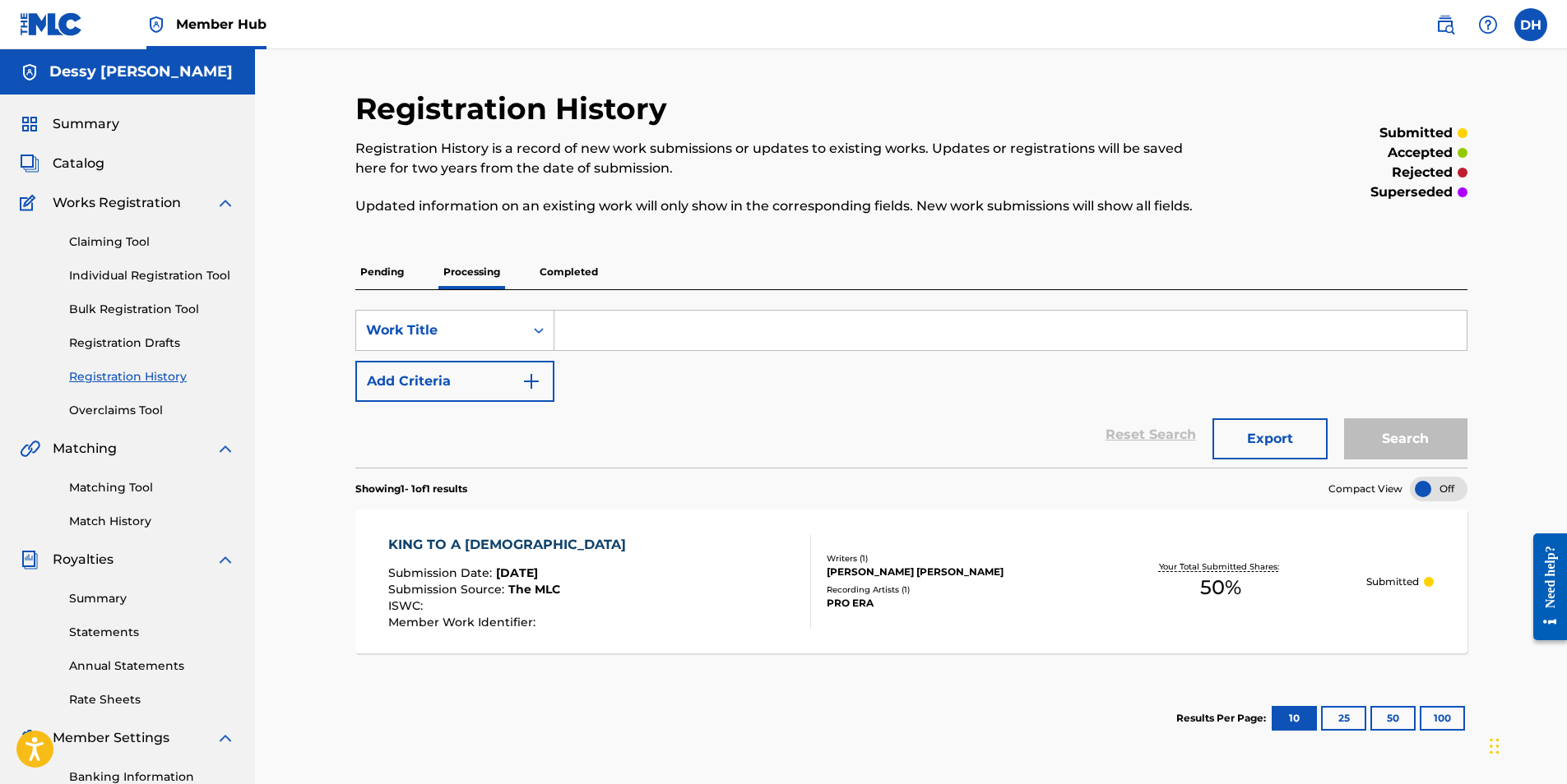
click at [557, 270] on p "Completed" at bounding box center [569, 272] width 68 height 34
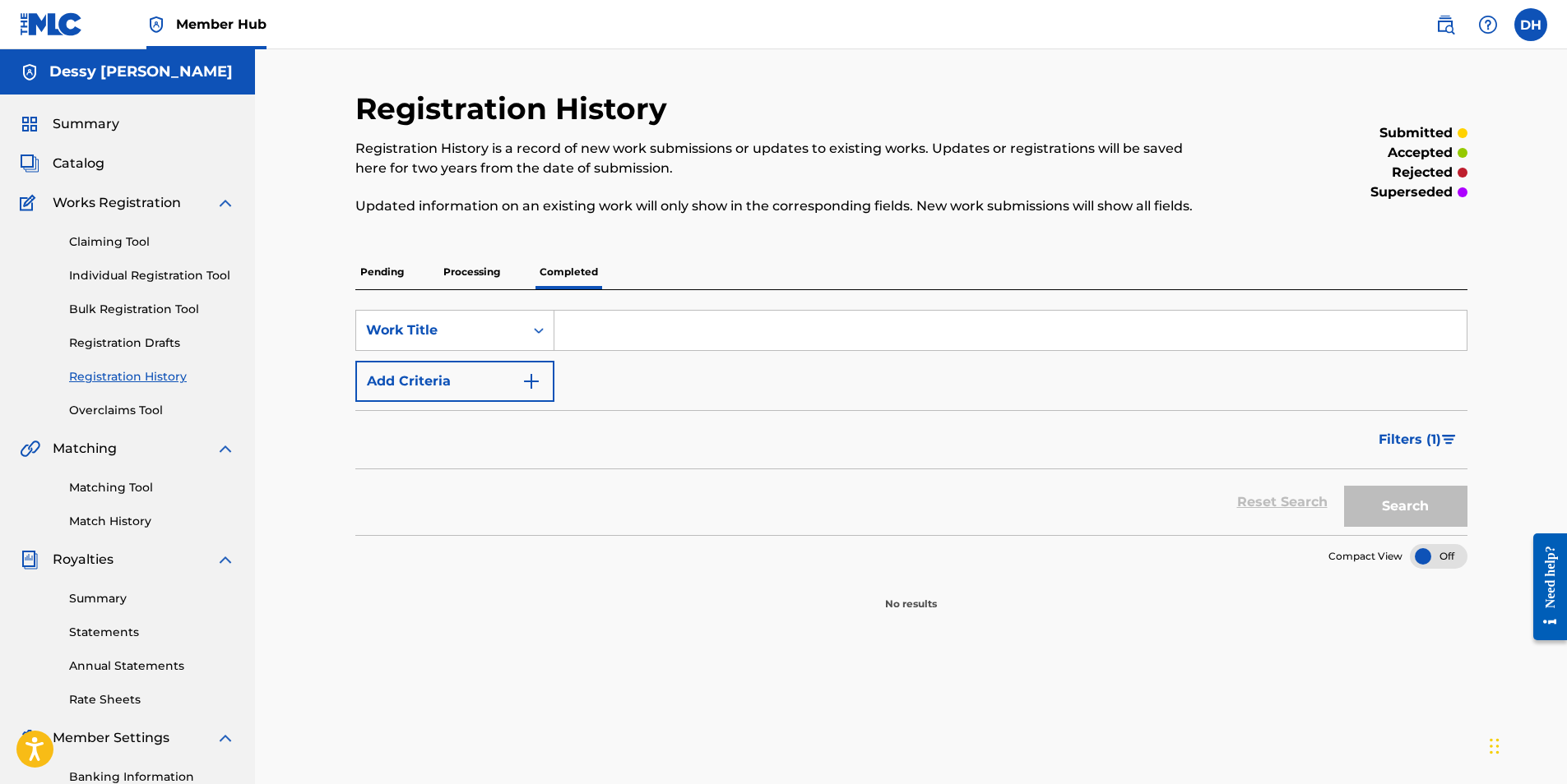
click at [370, 268] on p "Pending" at bounding box center [382, 272] width 54 height 34
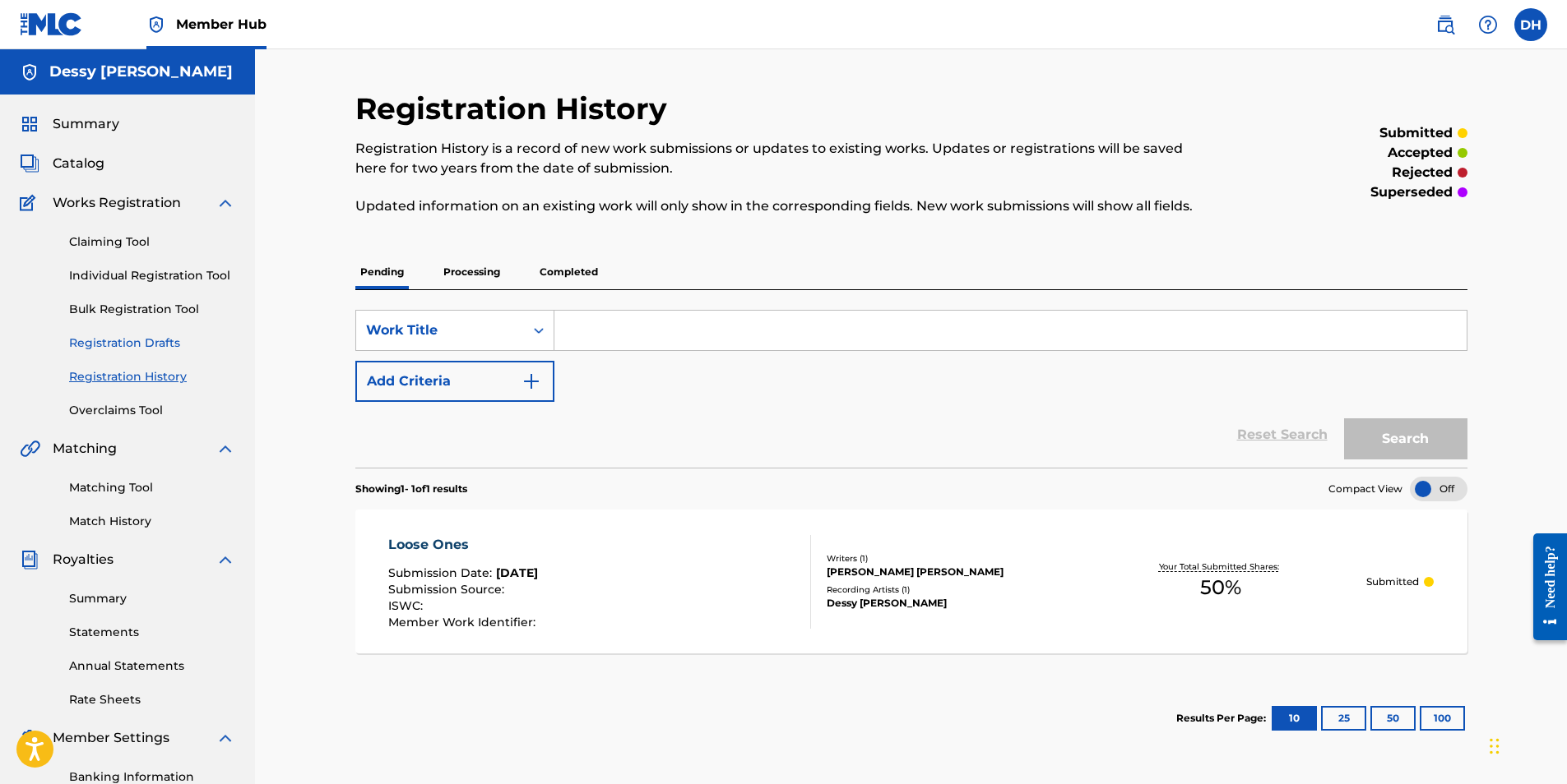
click at [140, 339] on link "Registration Drafts" at bounding box center [152, 343] width 166 height 17
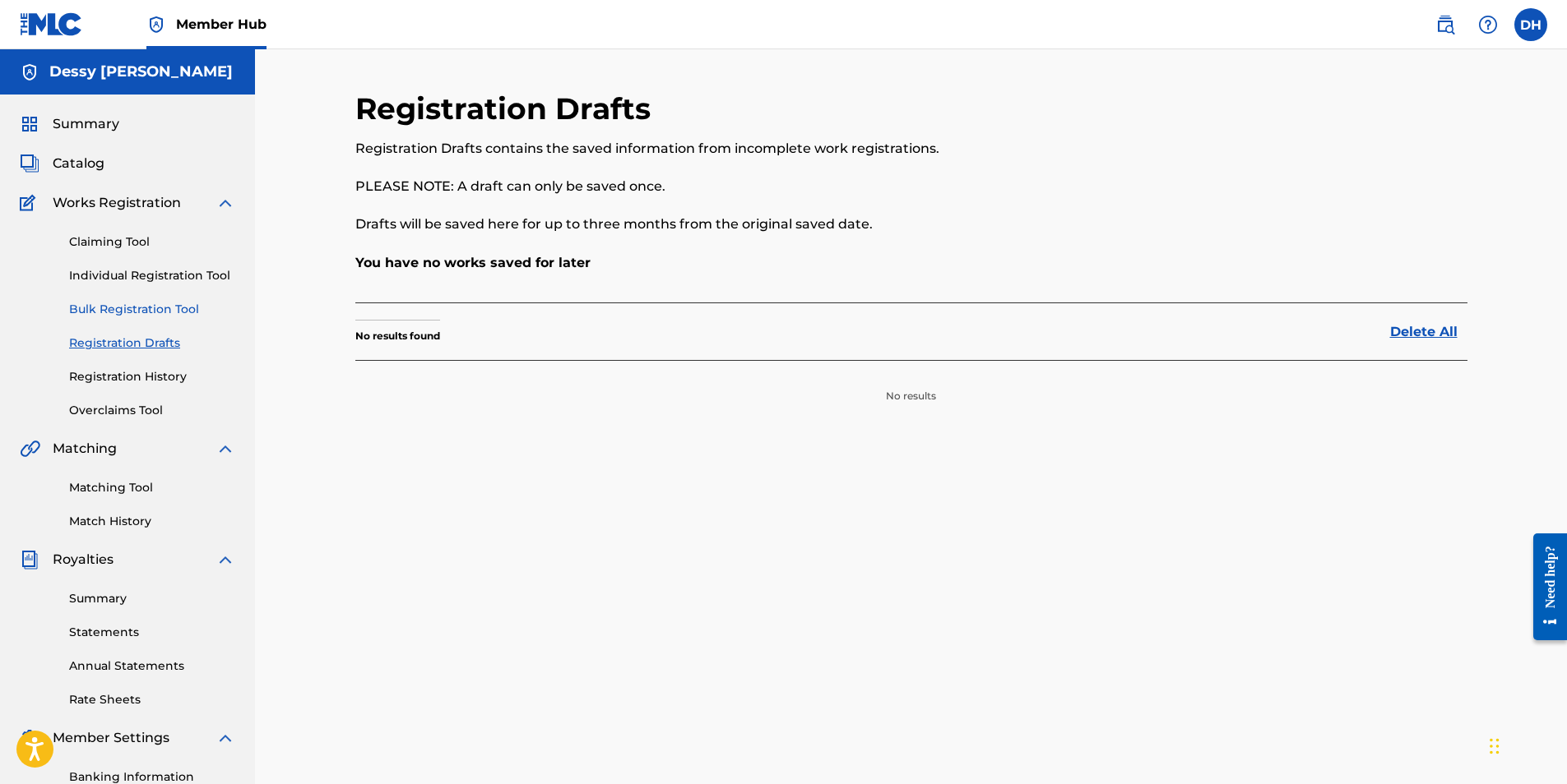
click at [149, 305] on link "Bulk Registration Tool" at bounding box center [152, 309] width 166 height 17
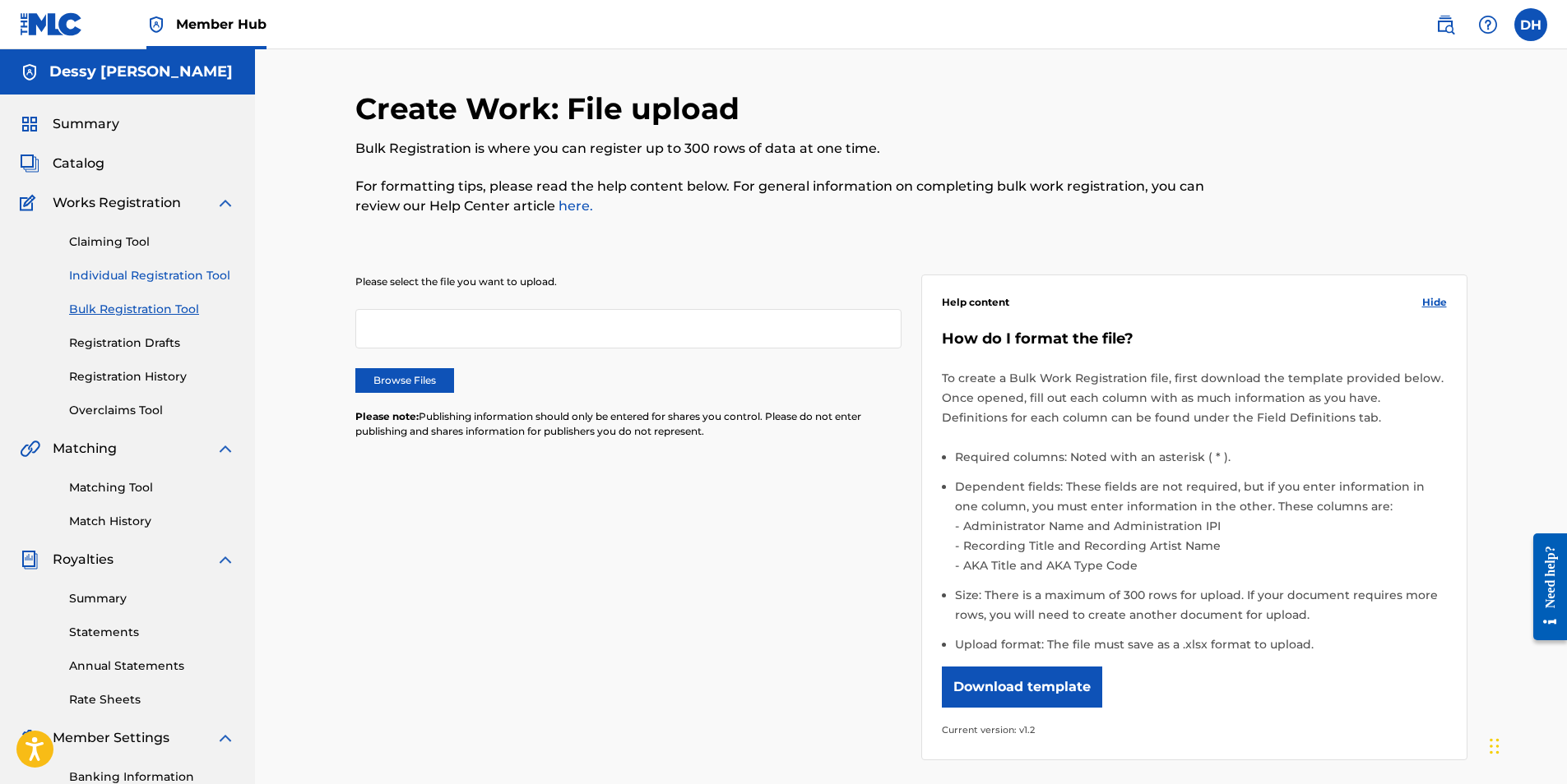
click at [163, 273] on link "Individual Registration Tool" at bounding box center [152, 276] width 166 height 17
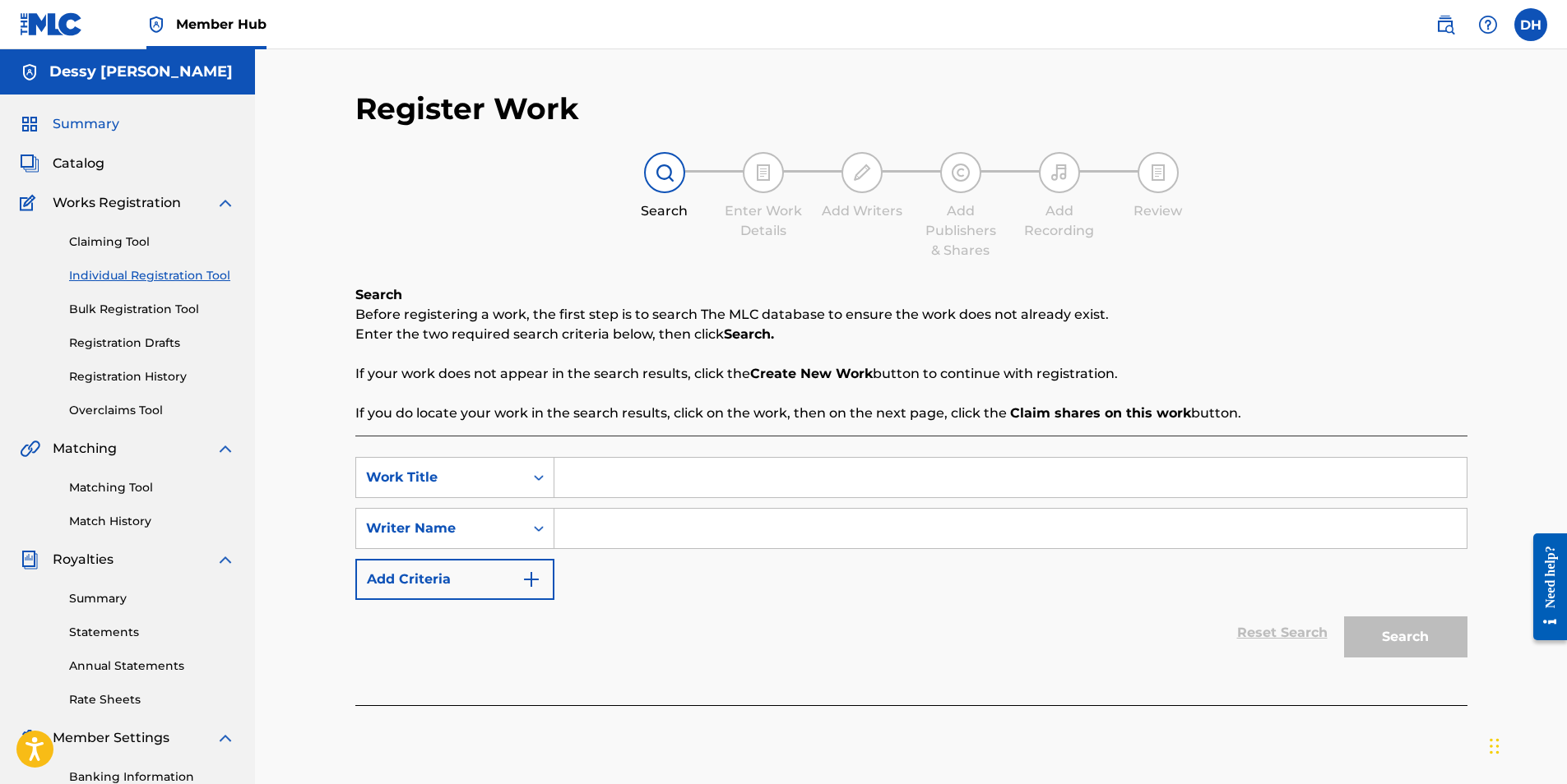
click at [88, 121] on span "Summary" at bounding box center [86, 124] width 67 height 20
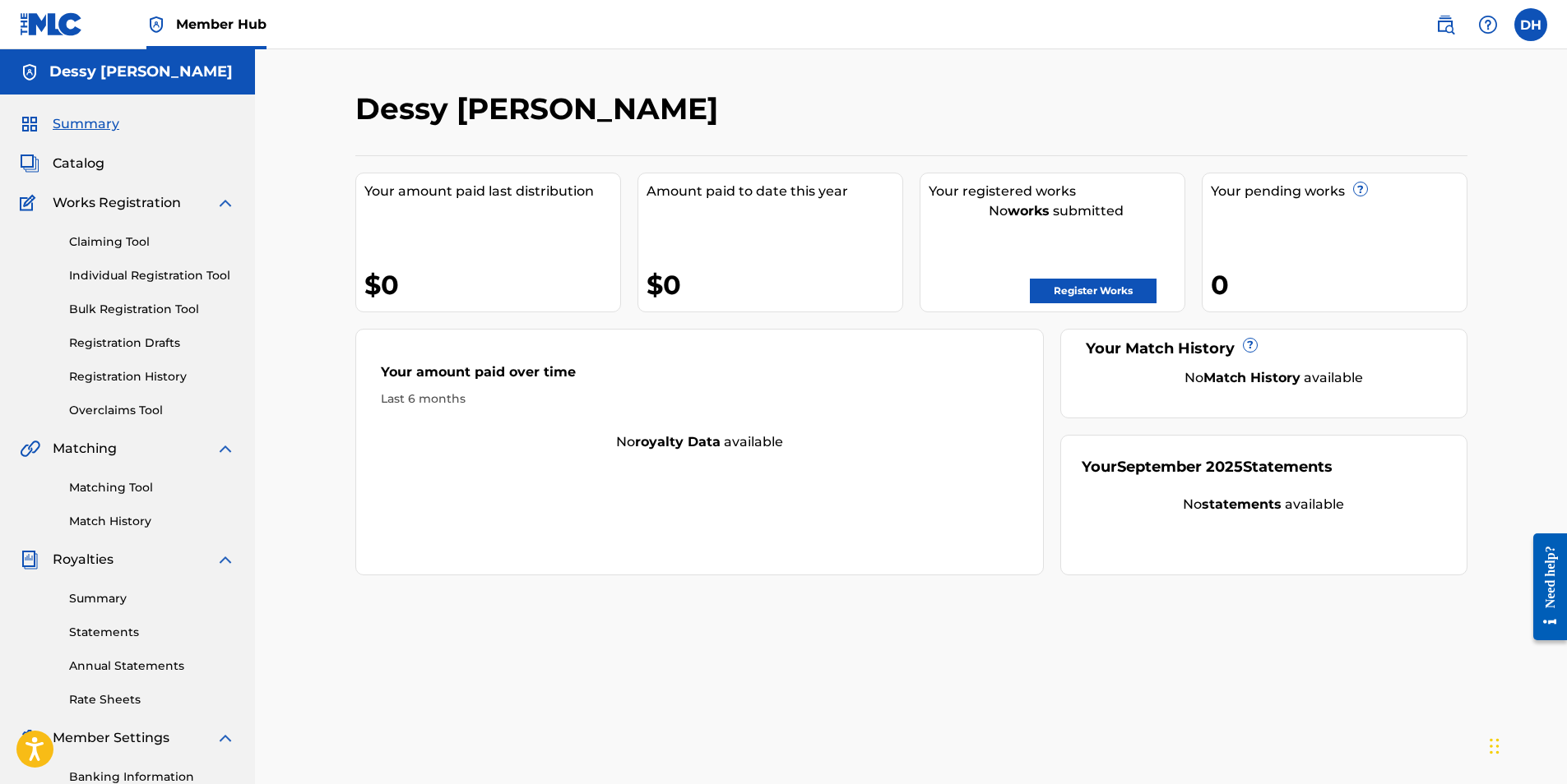
click at [799, 479] on div "Your amount paid over time Last 6 months No royalty data available" at bounding box center [699, 452] width 689 height 246
click at [559, 502] on div "Your amount paid over time Last 6 months No royalty data available" at bounding box center [699, 452] width 689 height 246
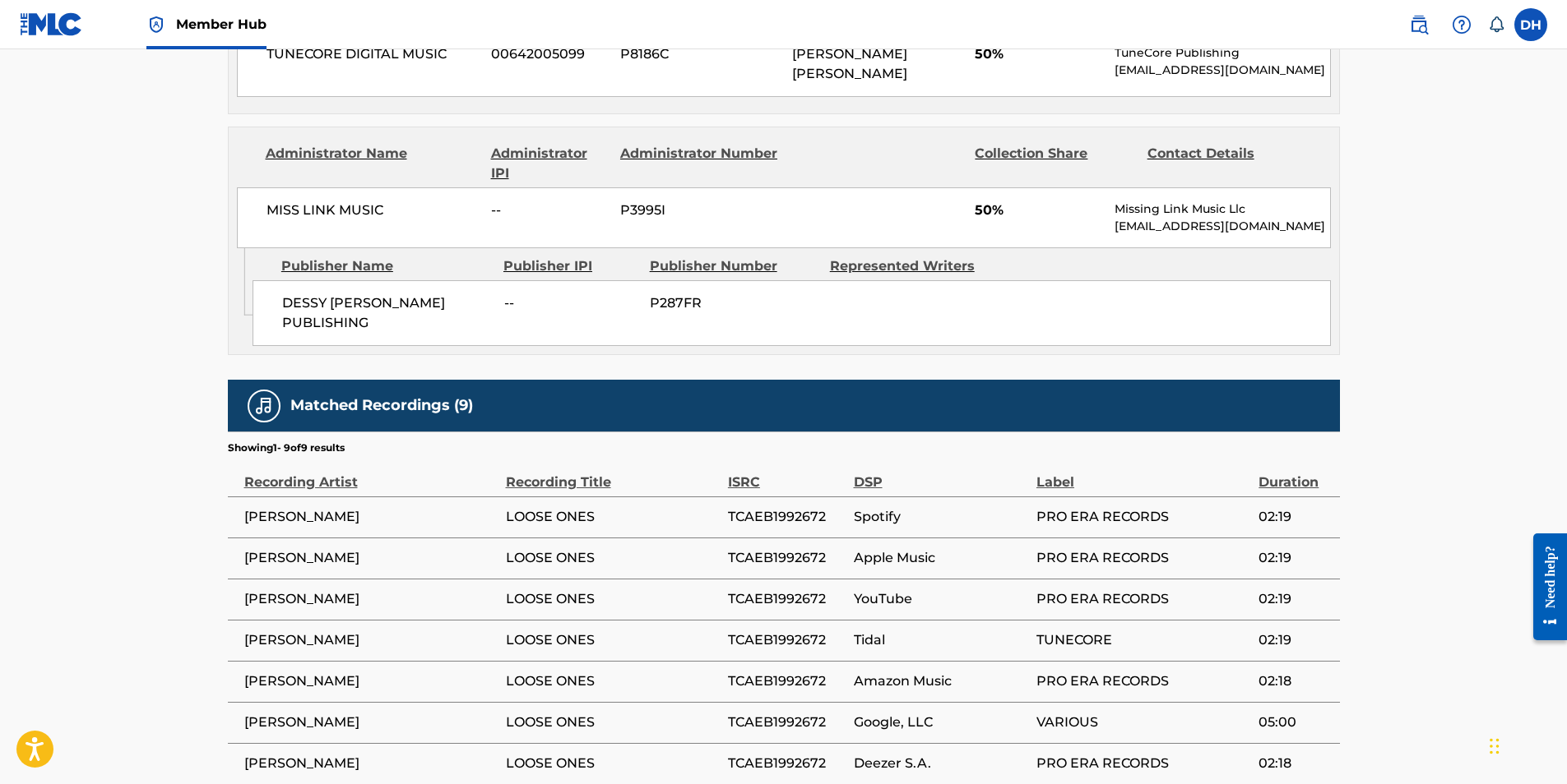
scroll to position [770, 0]
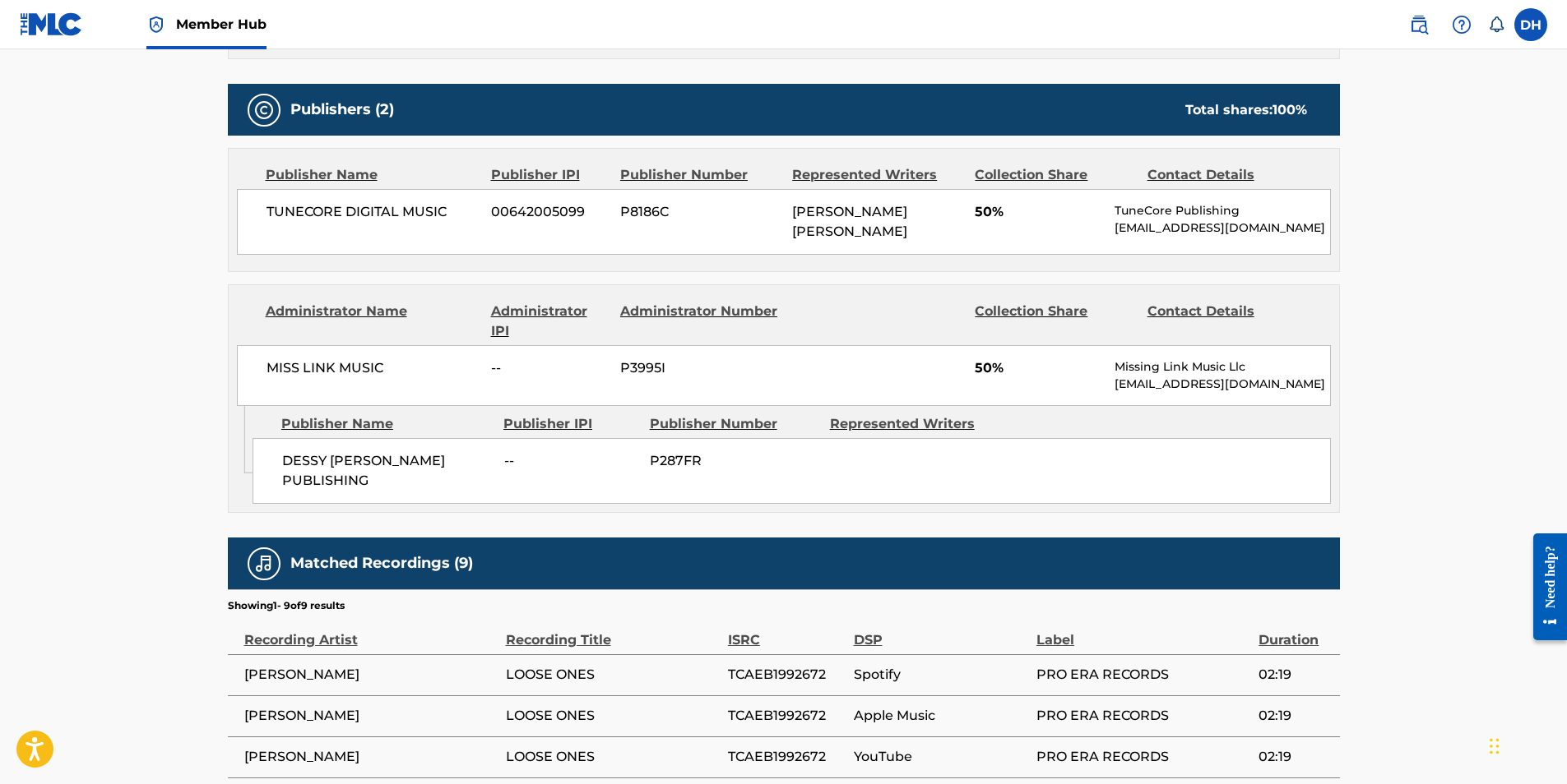
click at [345, 364] on span "MISS LINK MUSIC" at bounding box center [373, 368] width 213 height 20
copy div "MISS LINK MUSIC"
click at [694, 462] on span "P287FR" at bounding box center [734, 461] width 168 height 20
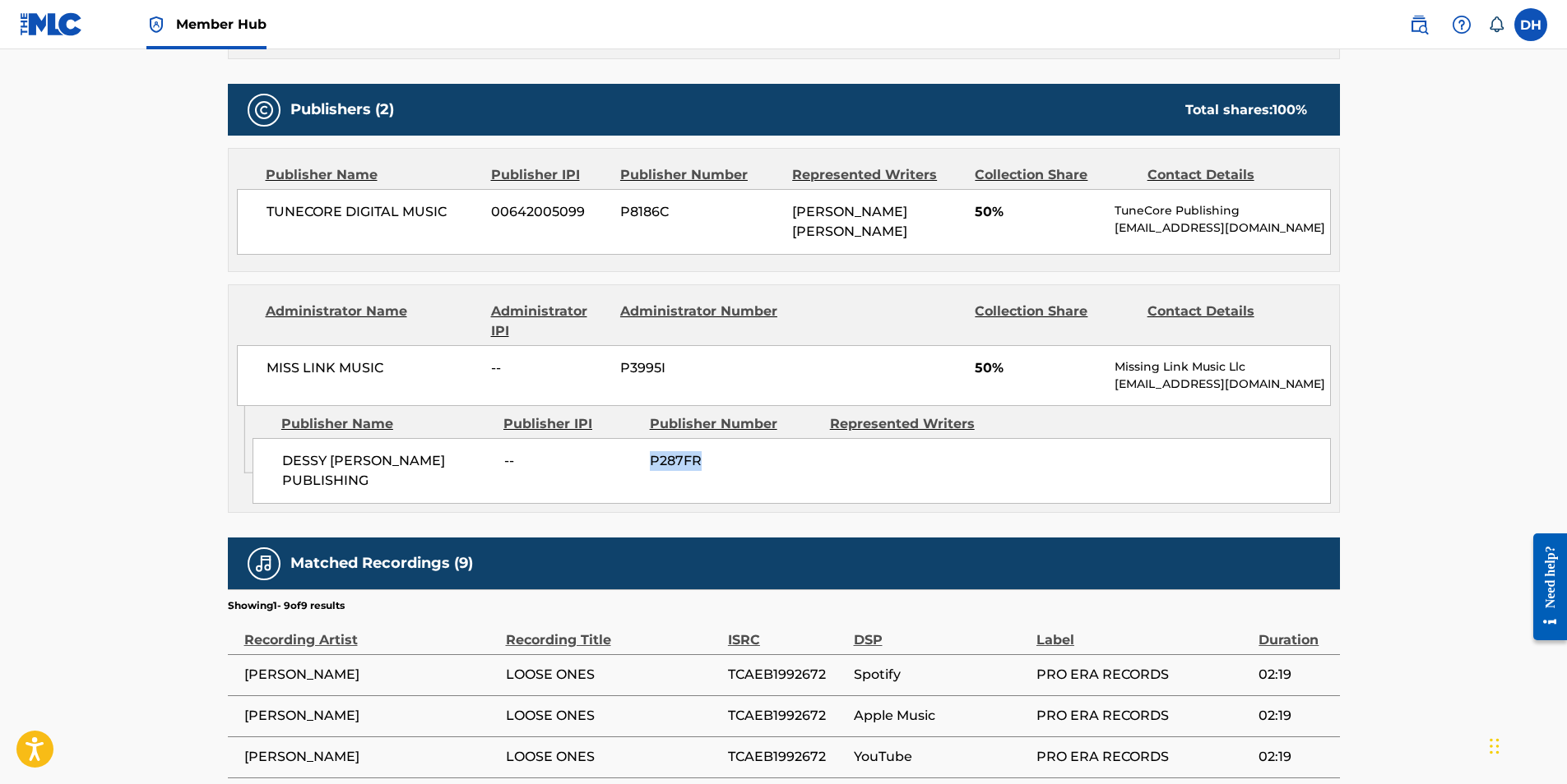
click at [694, 462] on span "P287FR" at bounding box center [734, 461] width 168 height 20
click at [646, 360] on span "P3995I" at bounding box center [699, 368] width 160 height 20
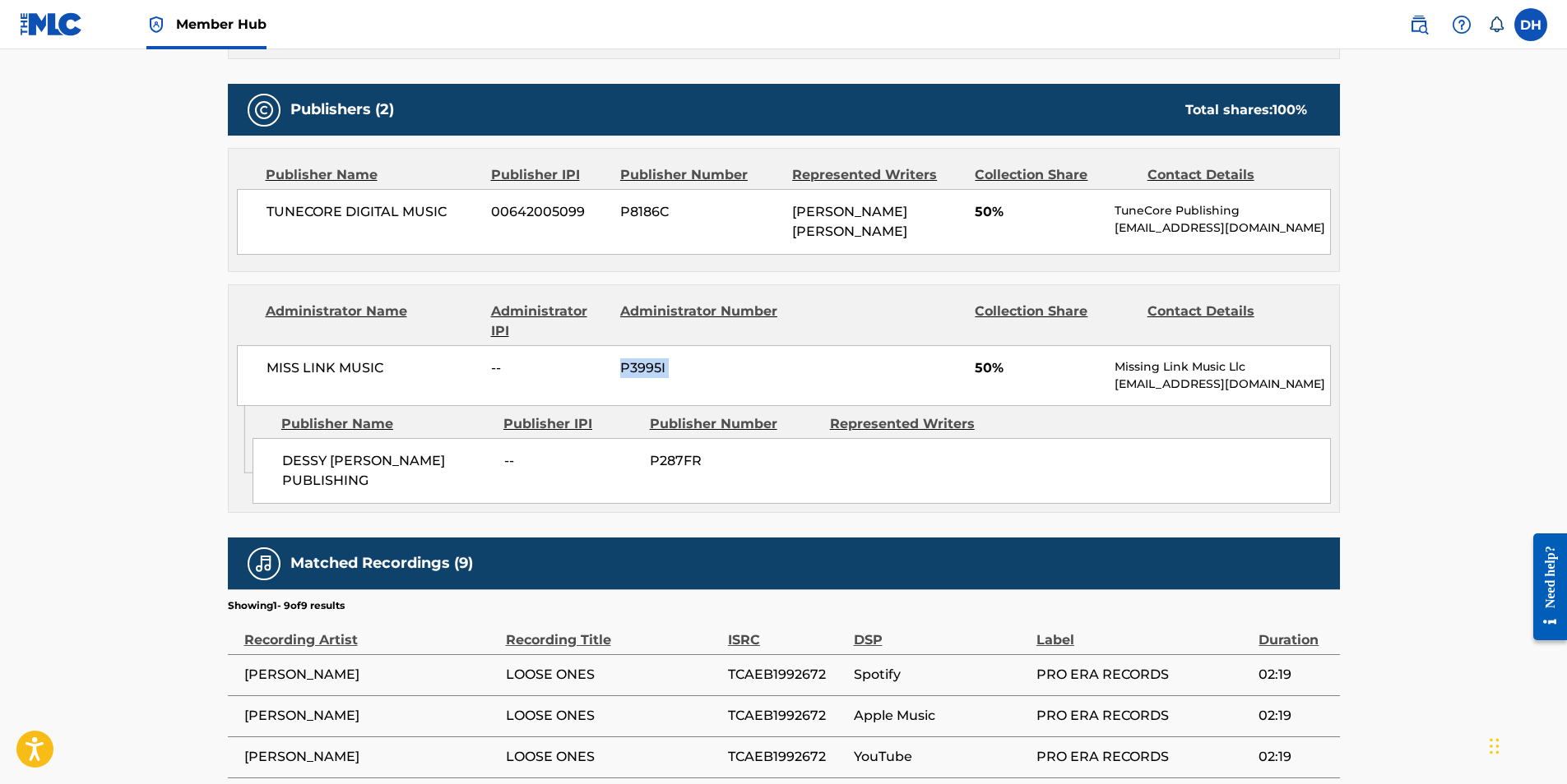
copy div "P3995I"
